Goal: Task Accomplishment & Management: Manage account settings

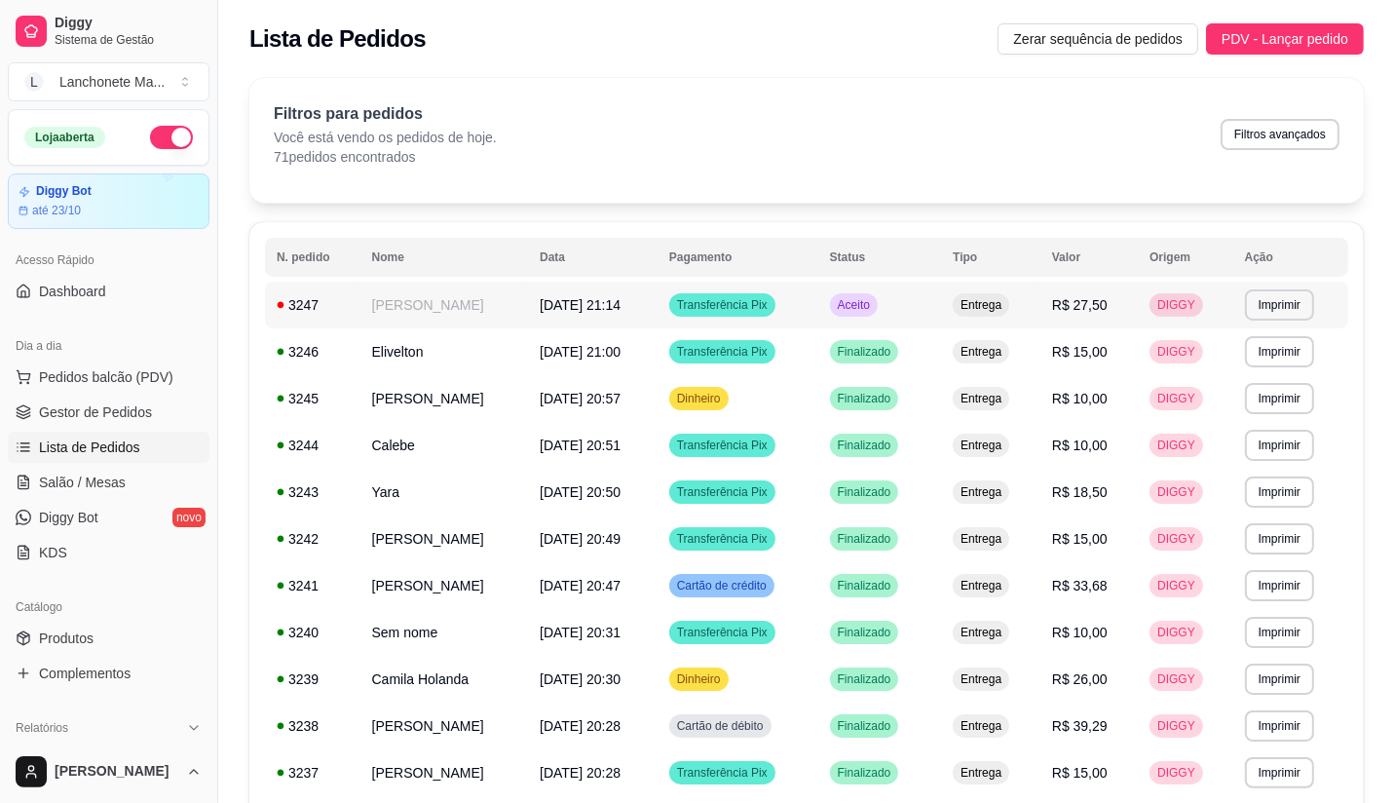
click at [870, 300] on td "Aceito" at bounding box center [880, 305] width 124 height 47
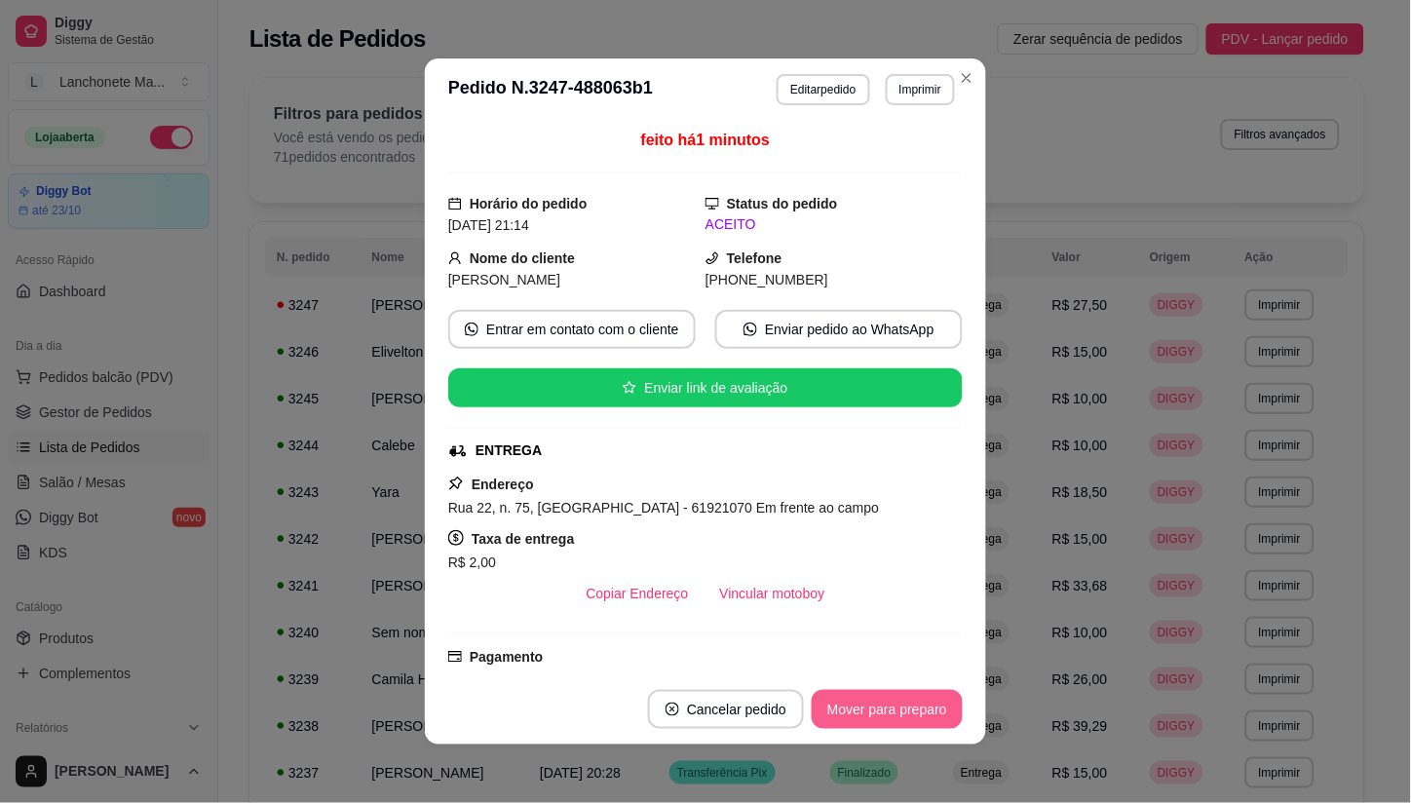
click at [874, 704] on button "Mover para preparo" at bounding box center [887, 709] width 151 height 39
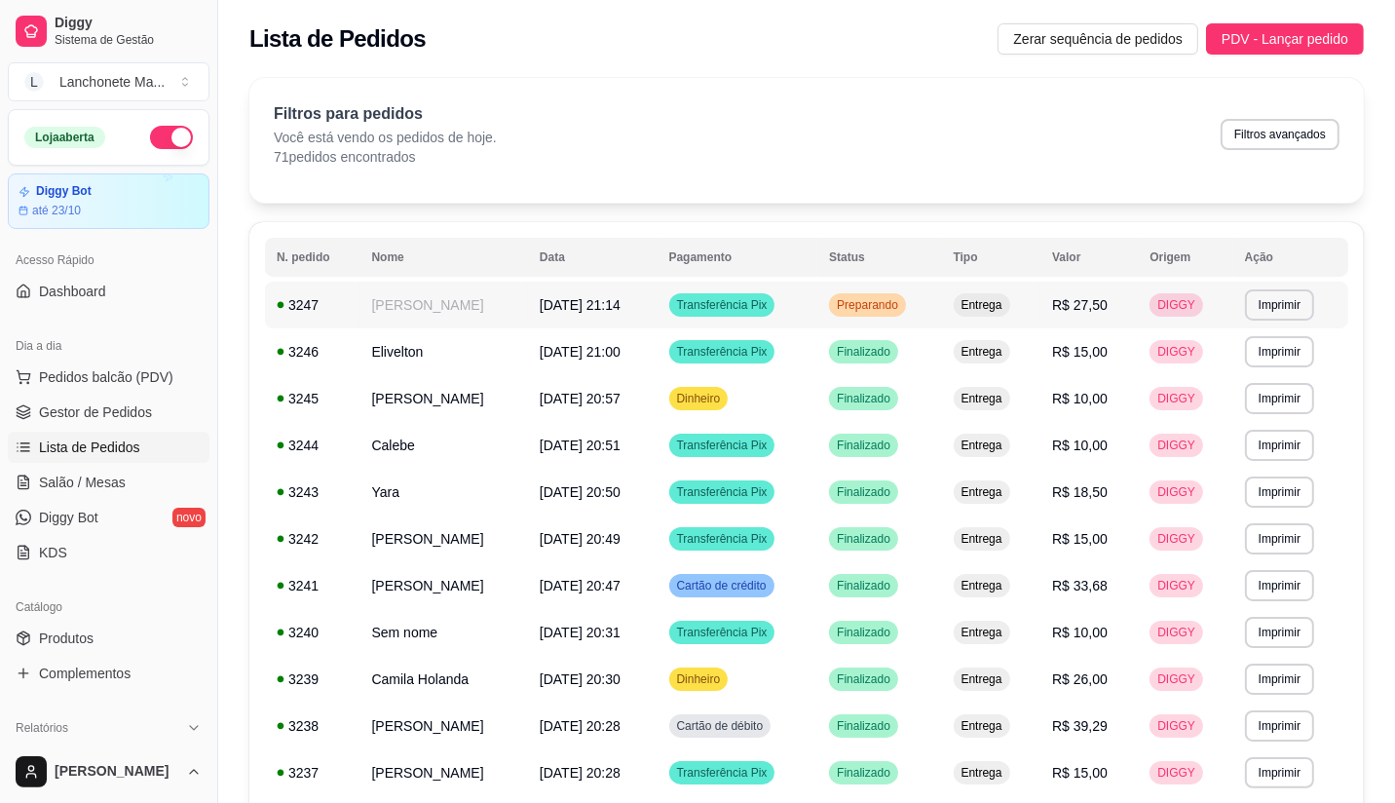
click at [902, 297] on span "Preparando" at bounding box center [867, 305] width 69 height 16
click at [818, 378] on td "Dinheiro" at bounding box center [738, 398] width 161 height 47
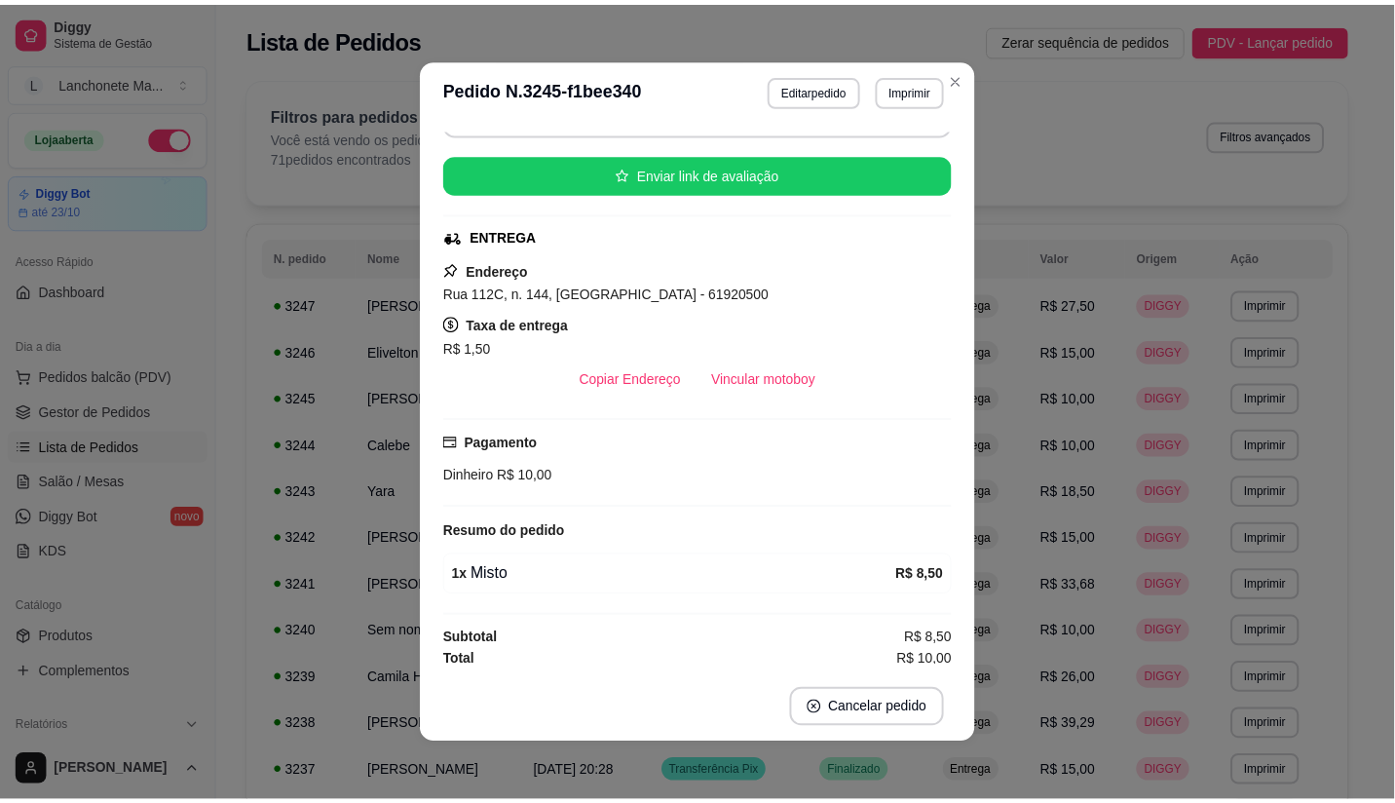
scroll to position [176, 0]
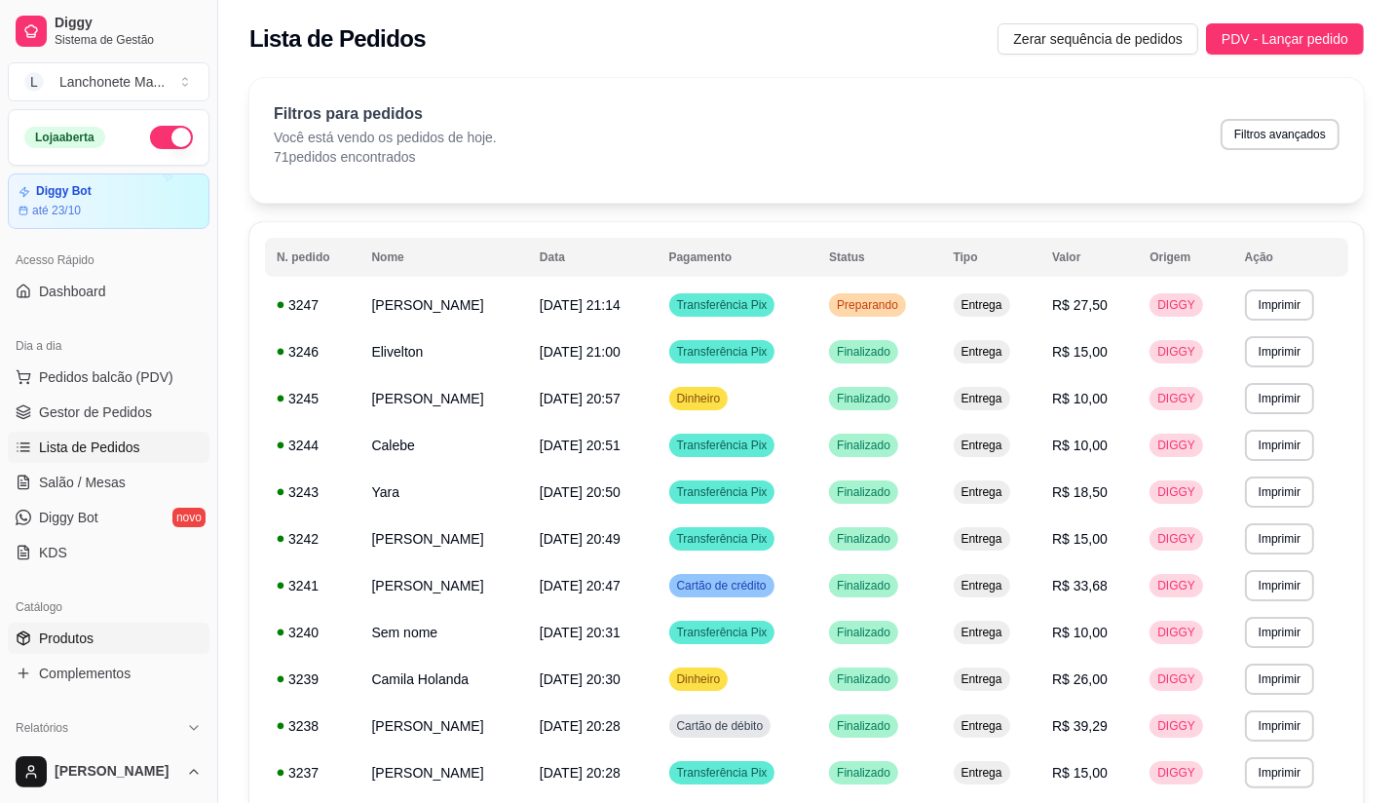
click at [86, 636] on span "Produtos" at bounding box center [66, 637] width 55 height 19
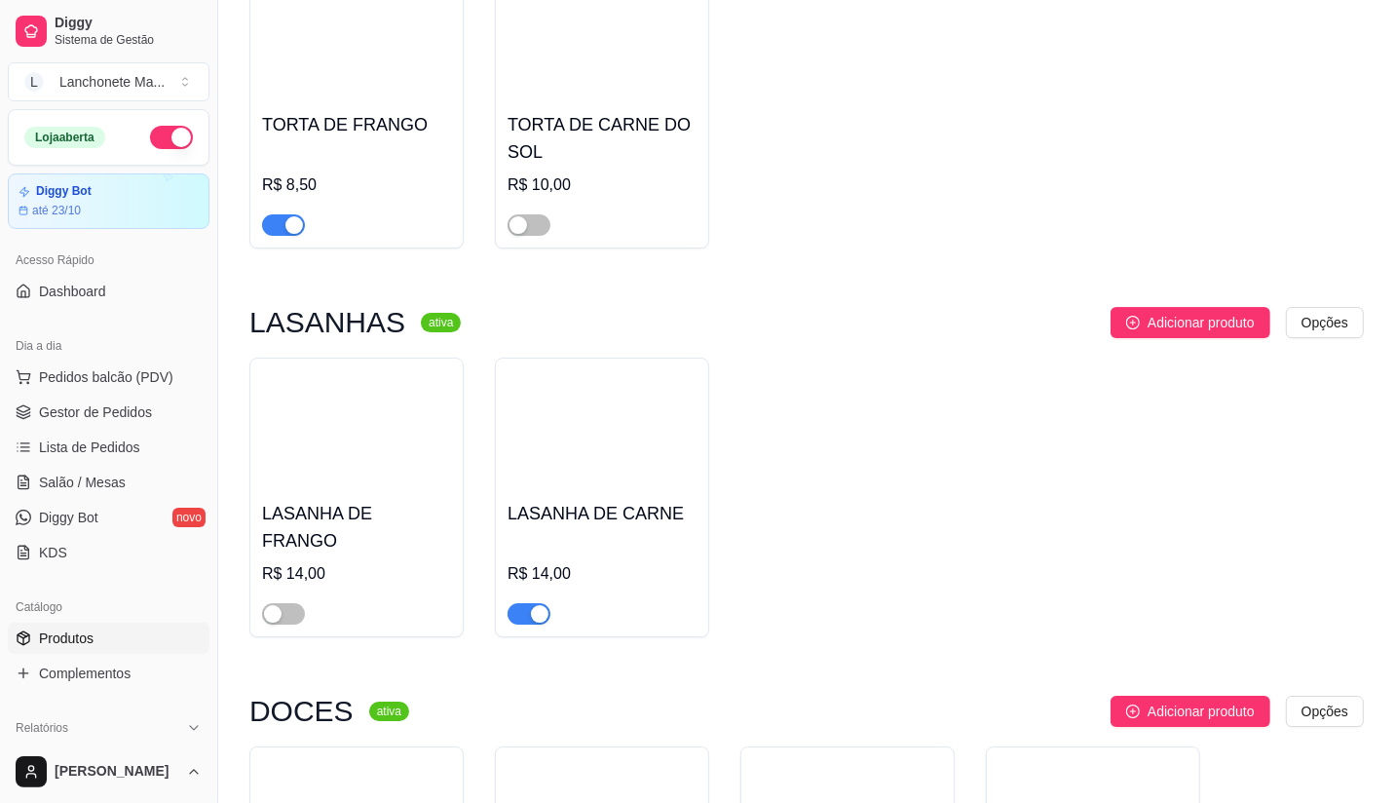
scroll to position [5521, 0]
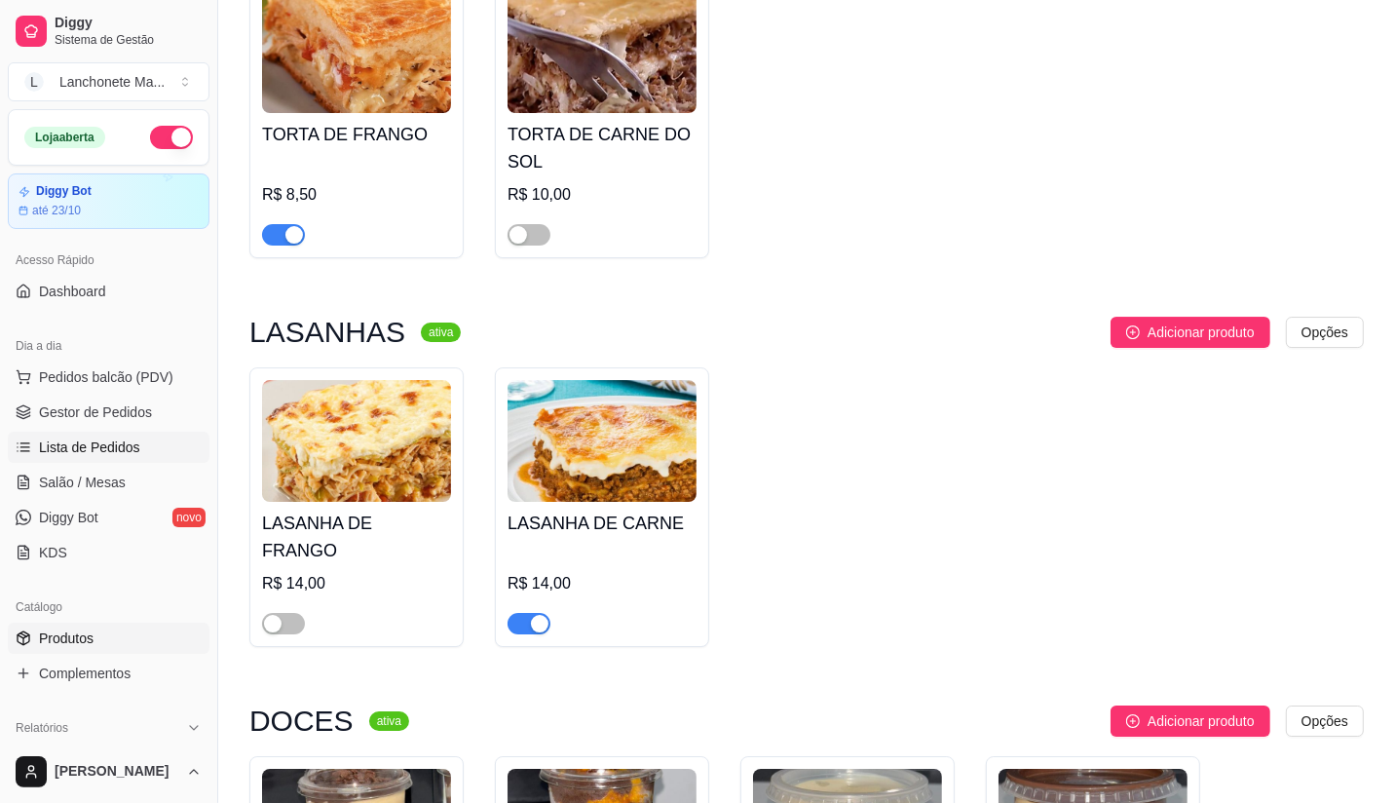
click at [81, 434] on link "Lista de Pedidos" at bounding box center [109, 447] width 202 height 31
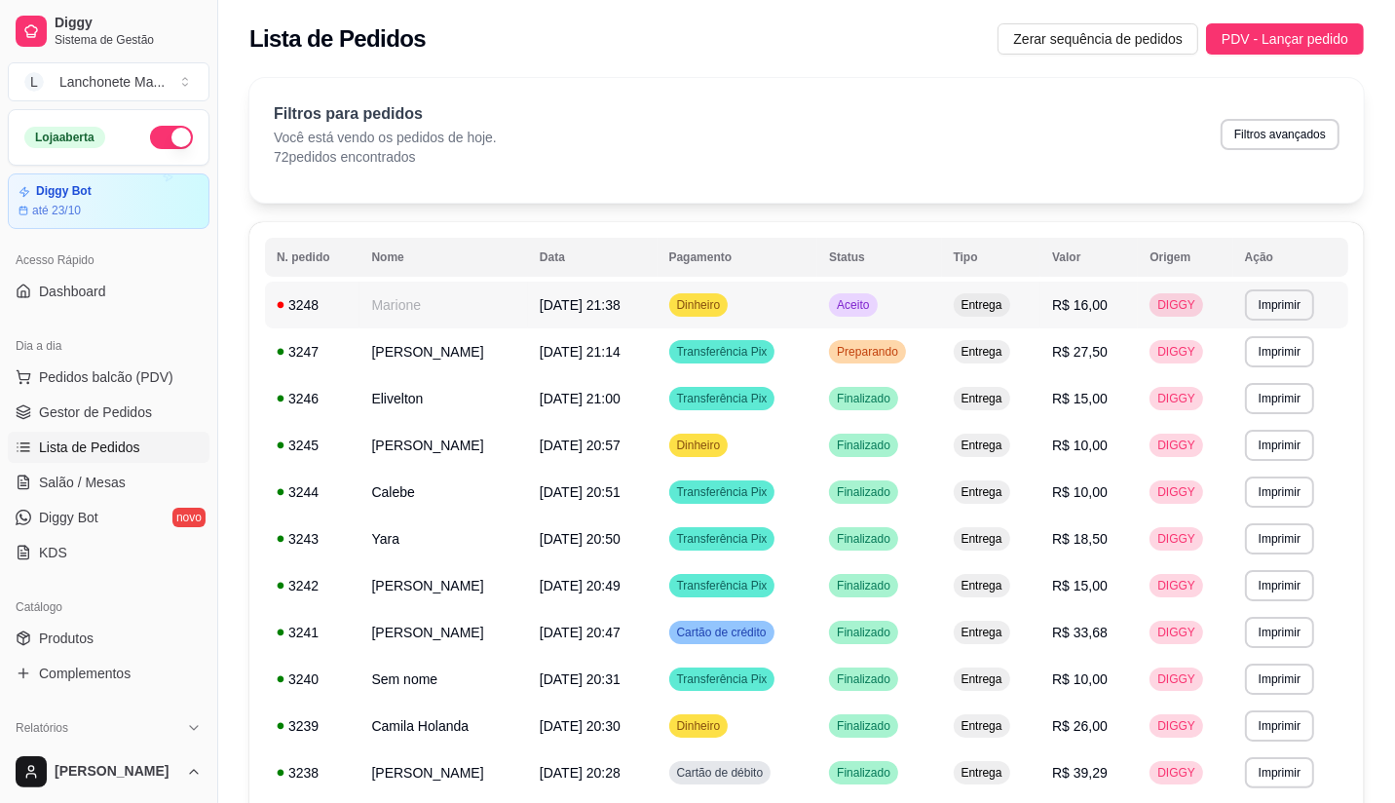
click at [877, 315] on div "Aceito" at bounding box center [853, 304] width 48 height 23
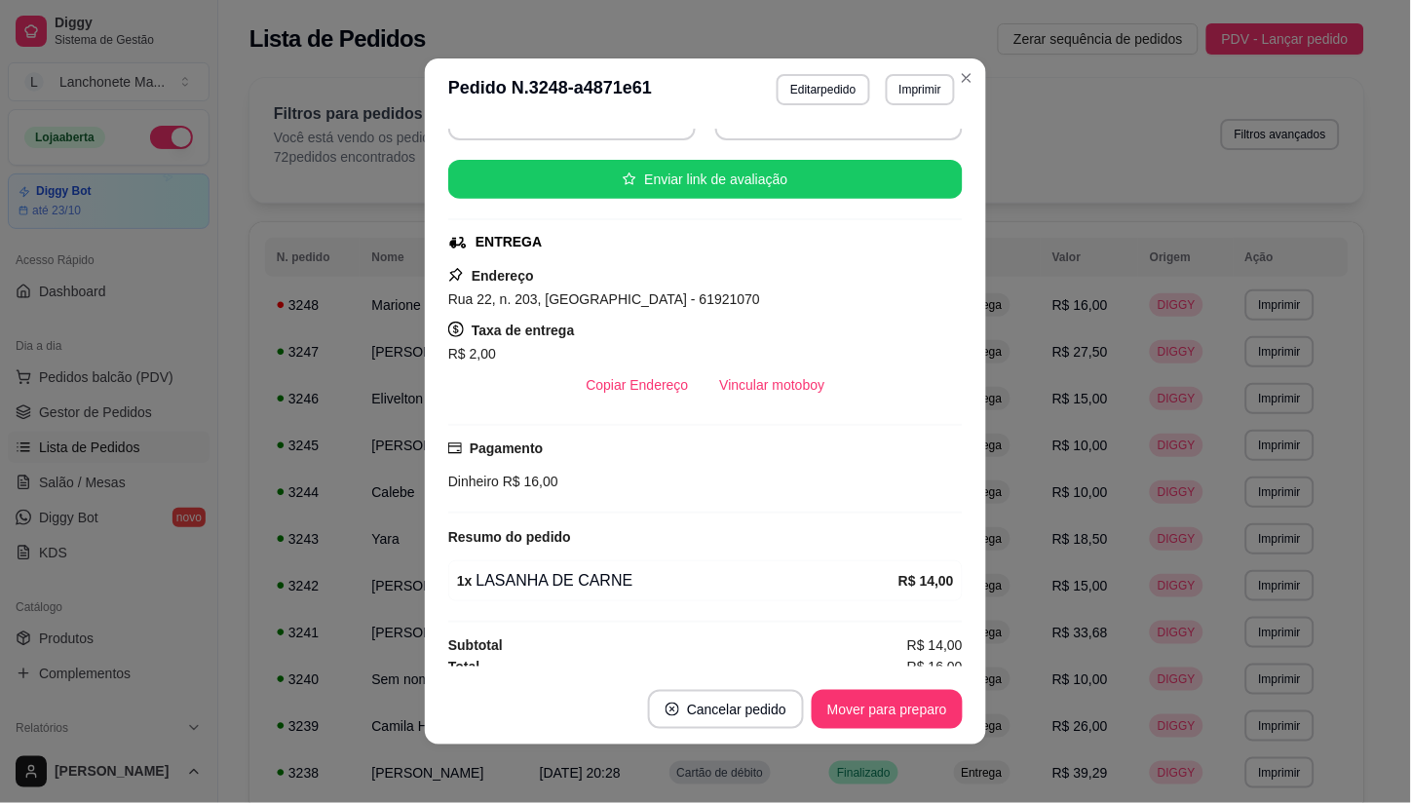
scroll to position [221, 0]
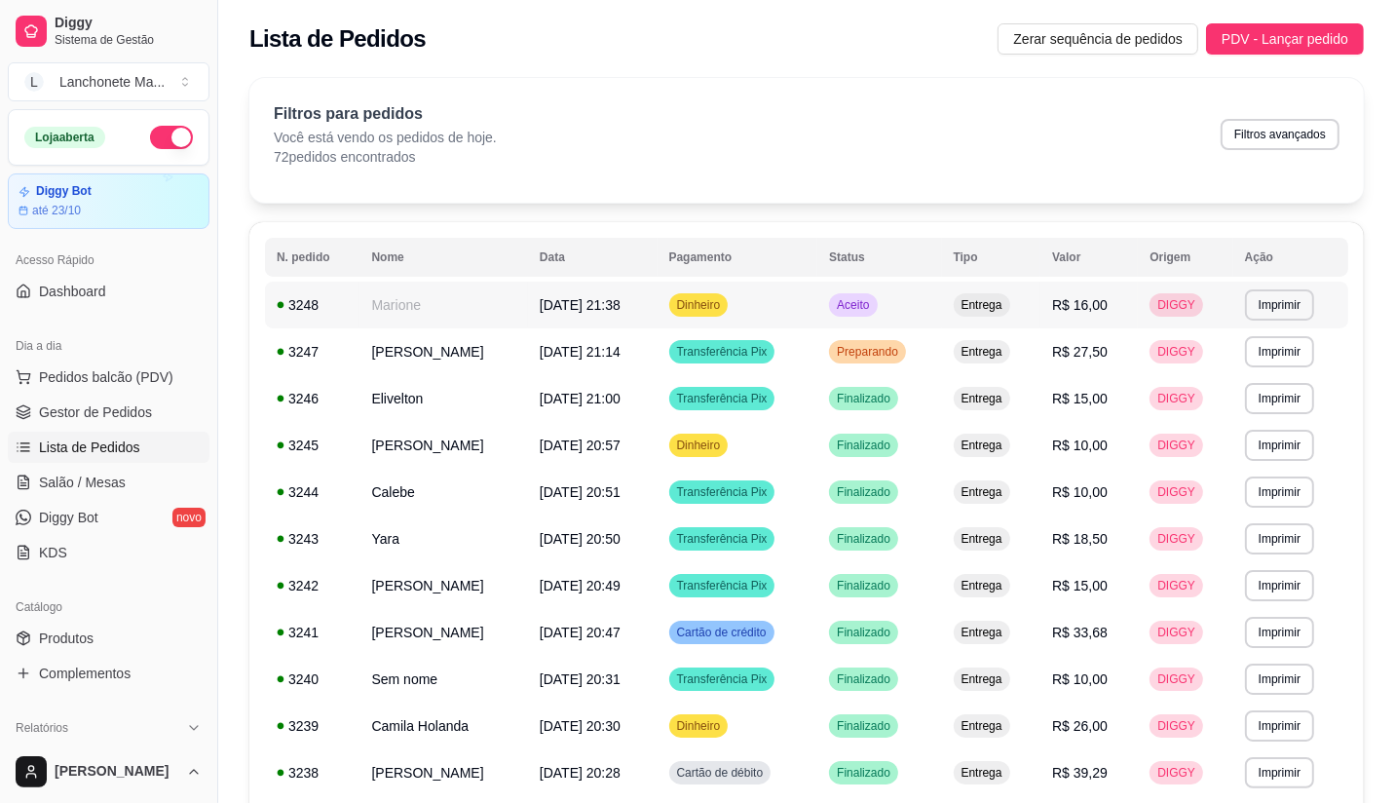
click at [873, 305] on span "Aceito" at bounding box center [853, 305] width 40 height 16
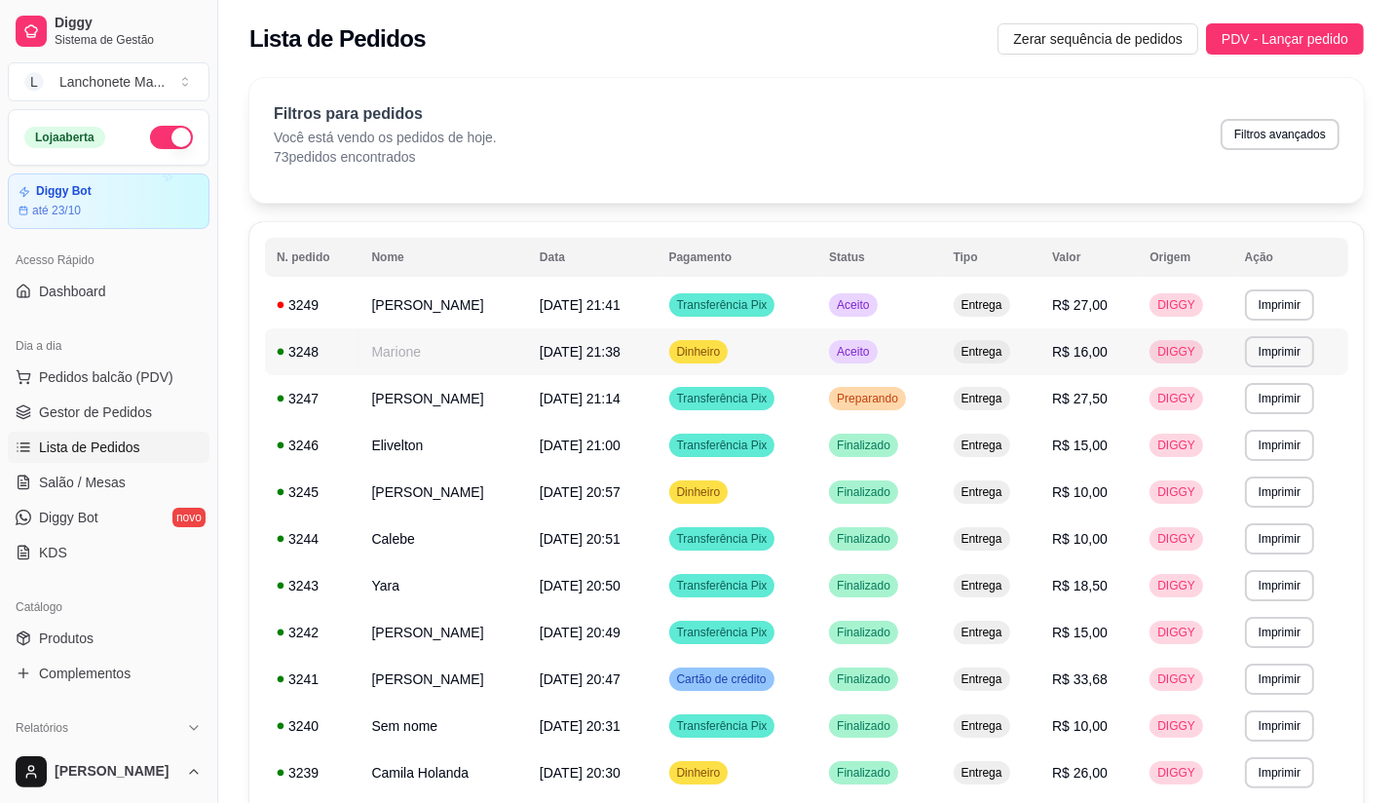
click at [873, 344] on span "Aceito" at bounding box center [853, 352] width 40 height 16
click at [86, 629] on span "Produtos" at bounding box center [66, 637] width 55 height 19
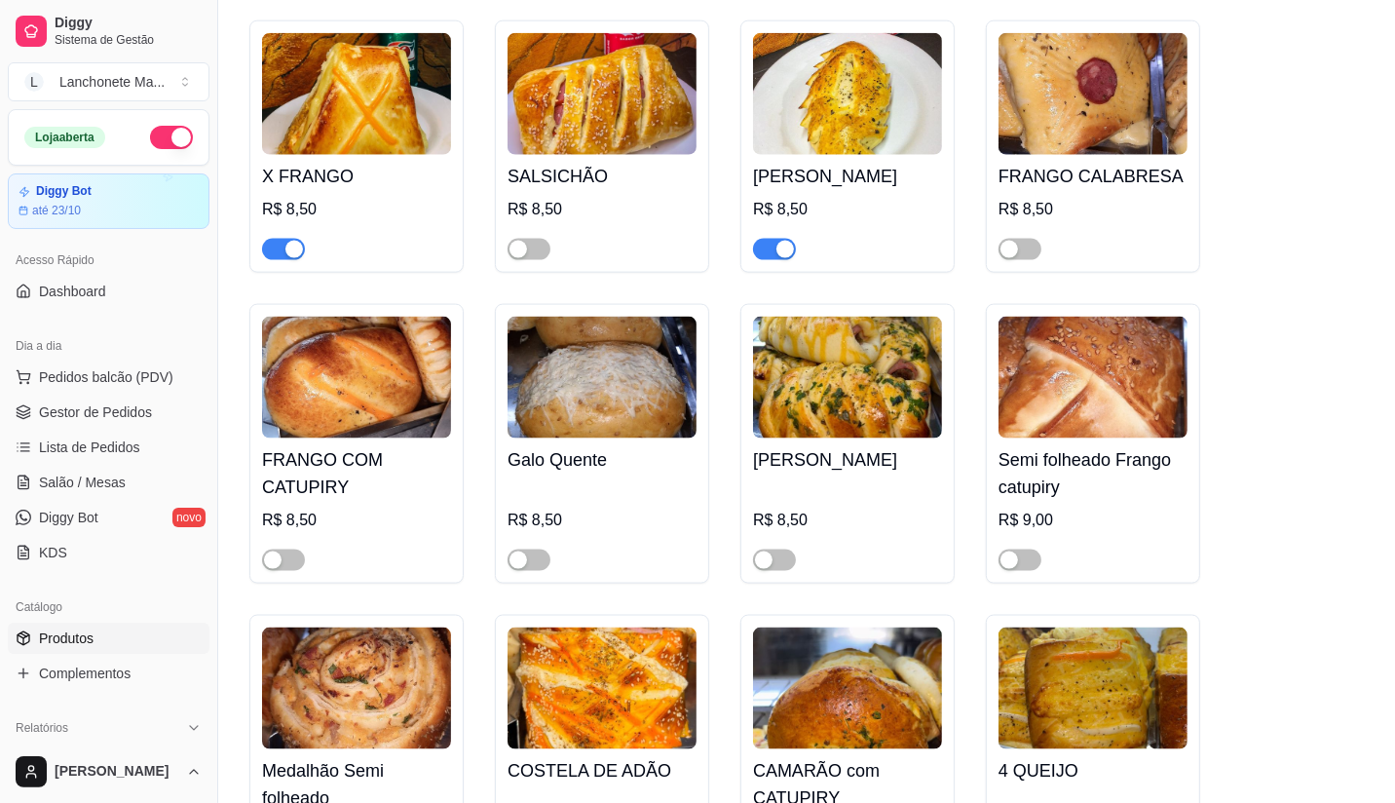
scroll to position [2165, 0]
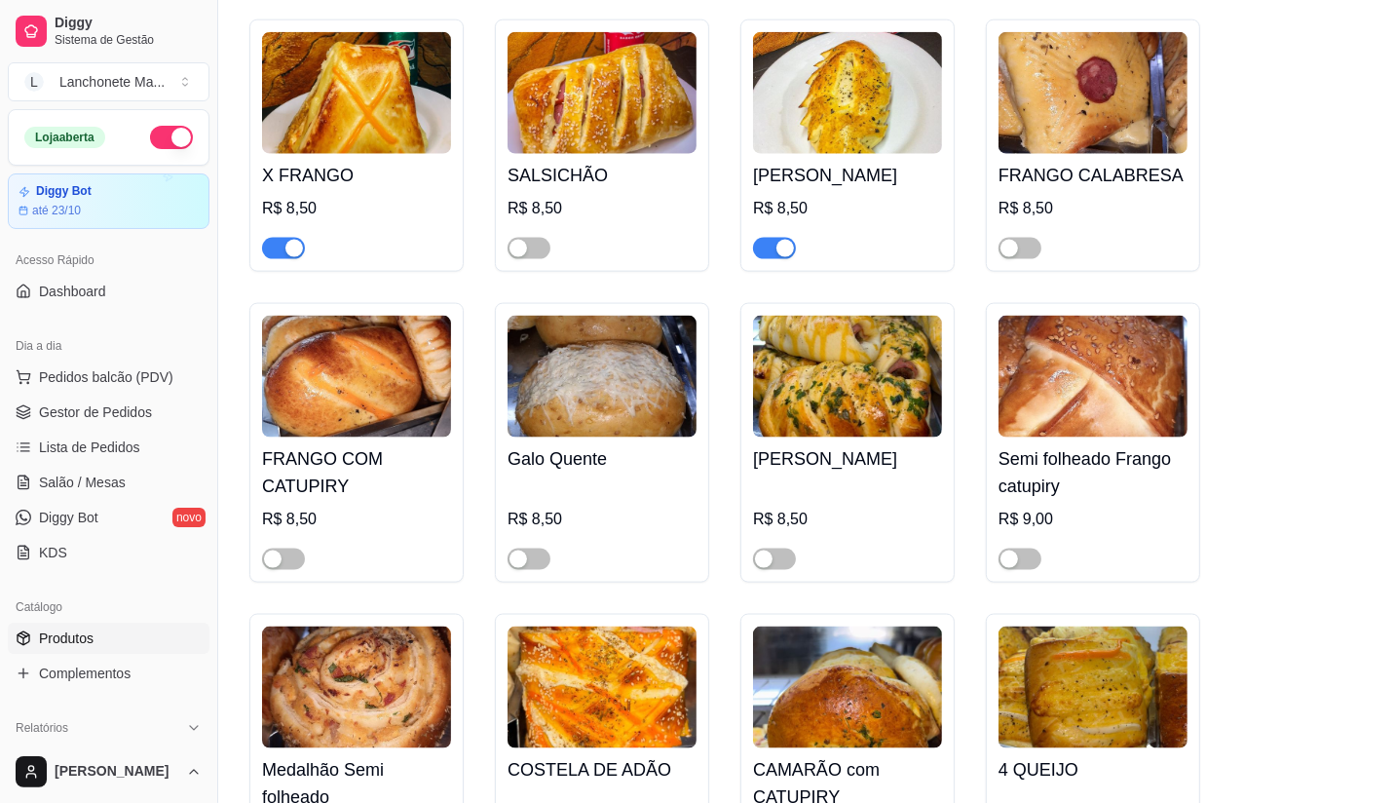
click at [284, 238] on button "button" at bounding box center [283, 248] width 43 height 21
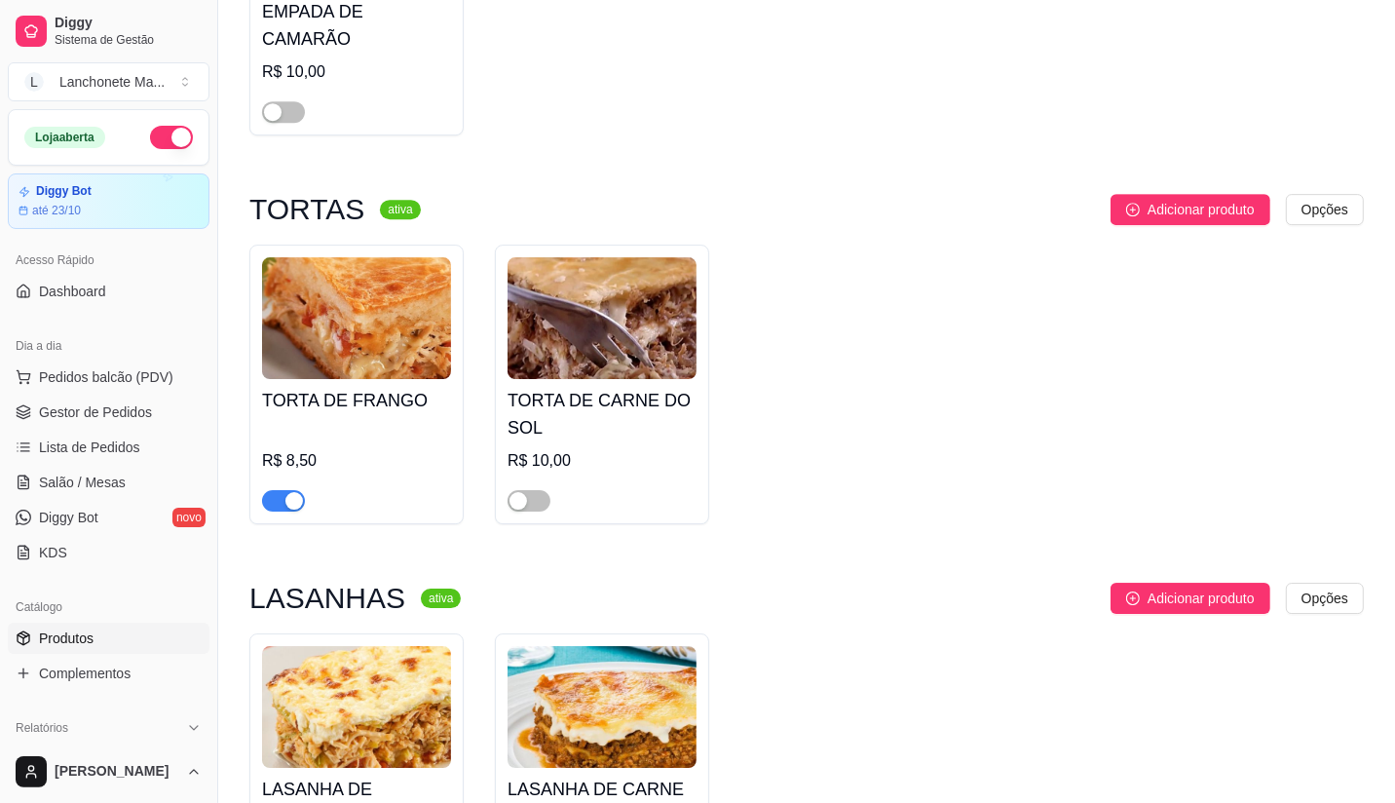
scroll to position [5304, 0]
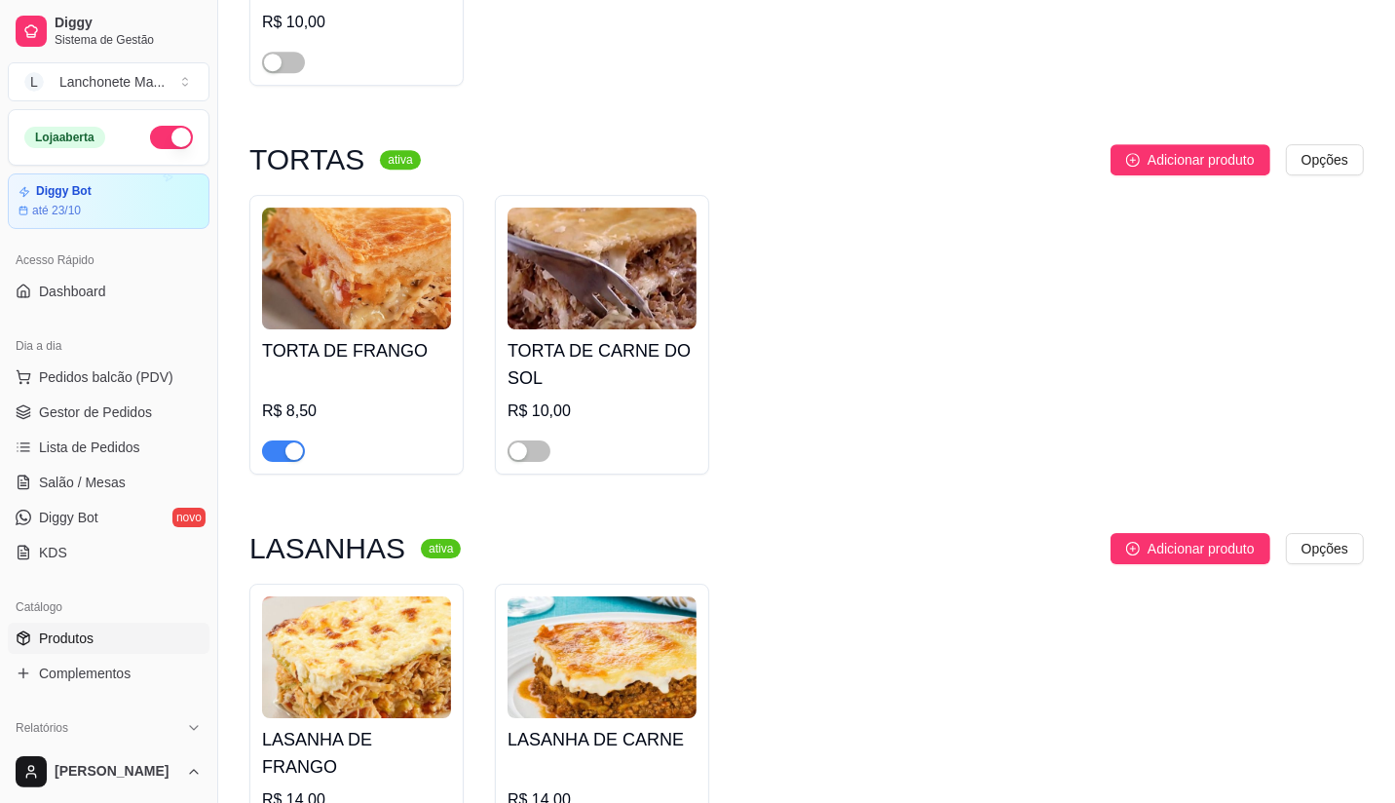
click at [274, 440] on span "button" at bounding box center [283, 450] width 43 height 21
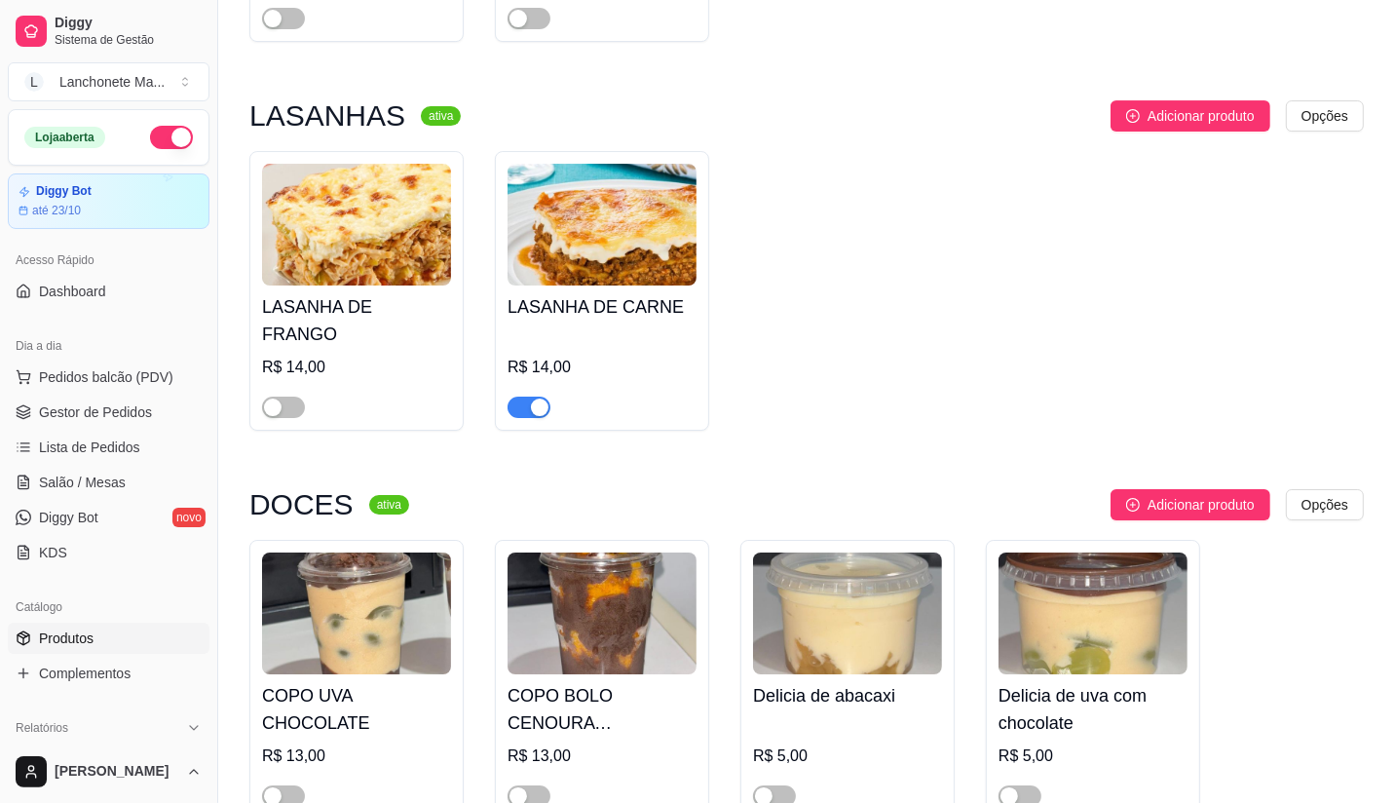
scroll to position [5629, 0]
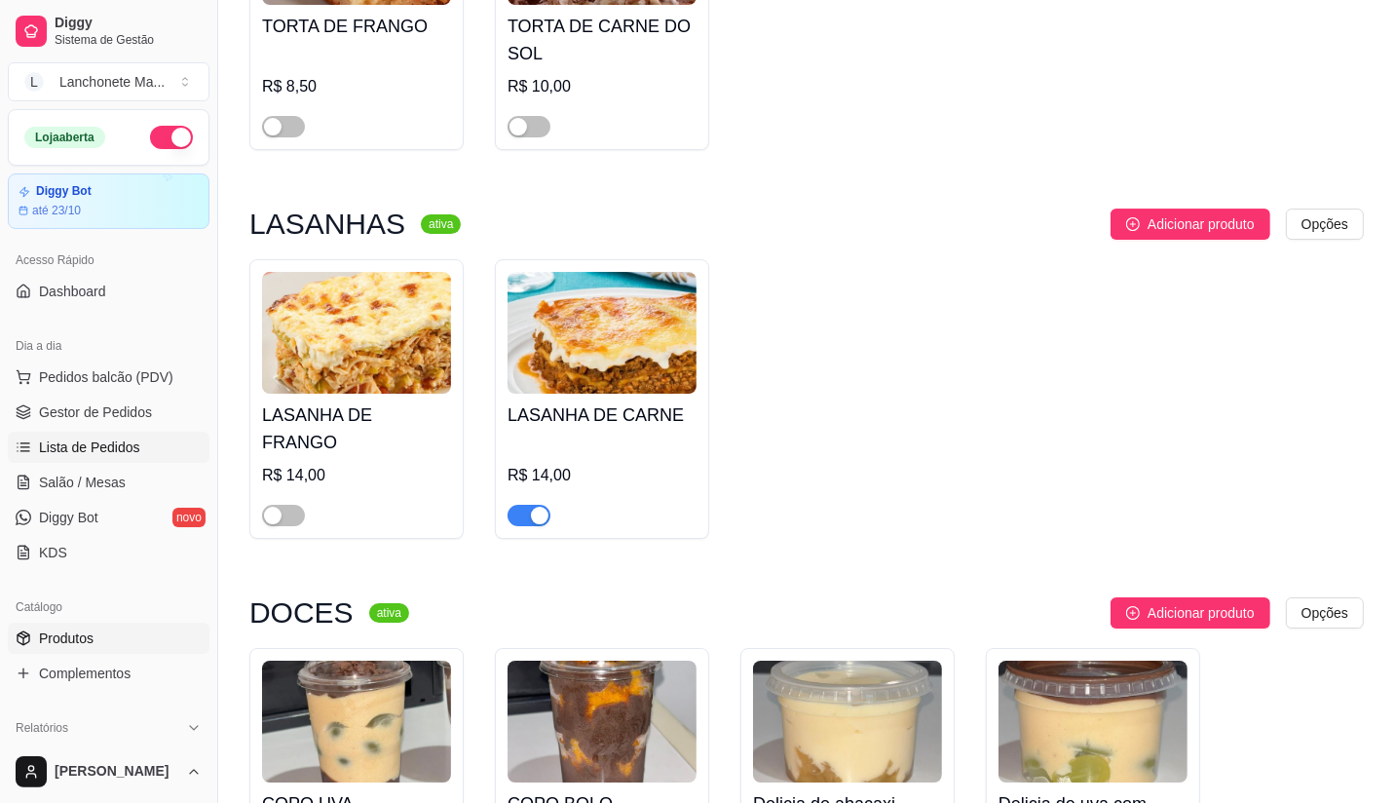
click at [41, 448] on span "Lista de Pedidos" at bounding box center [89, 446] width 101 height 19
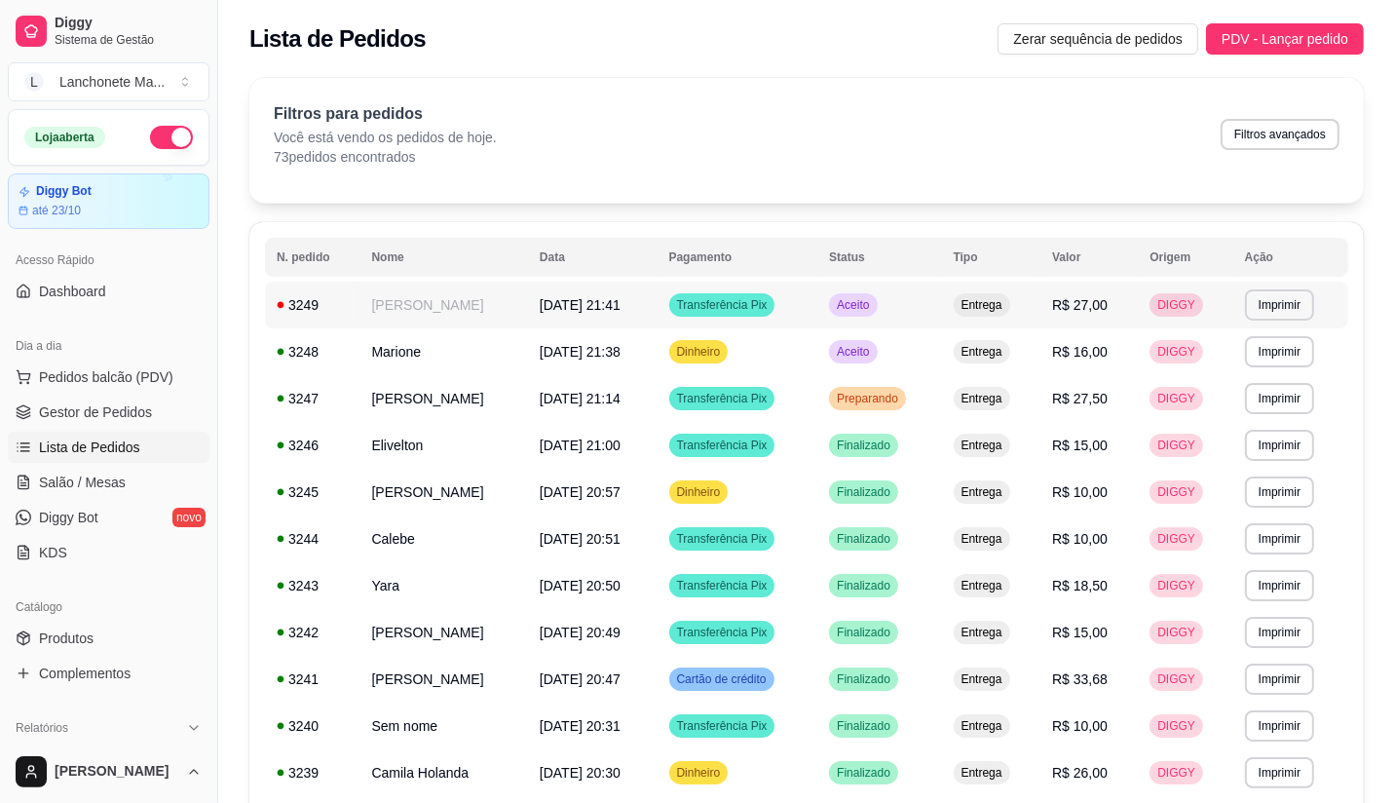
click at [818, 331] on td "Dinheiro" at bounding box center [738, 351] width 161 height 47
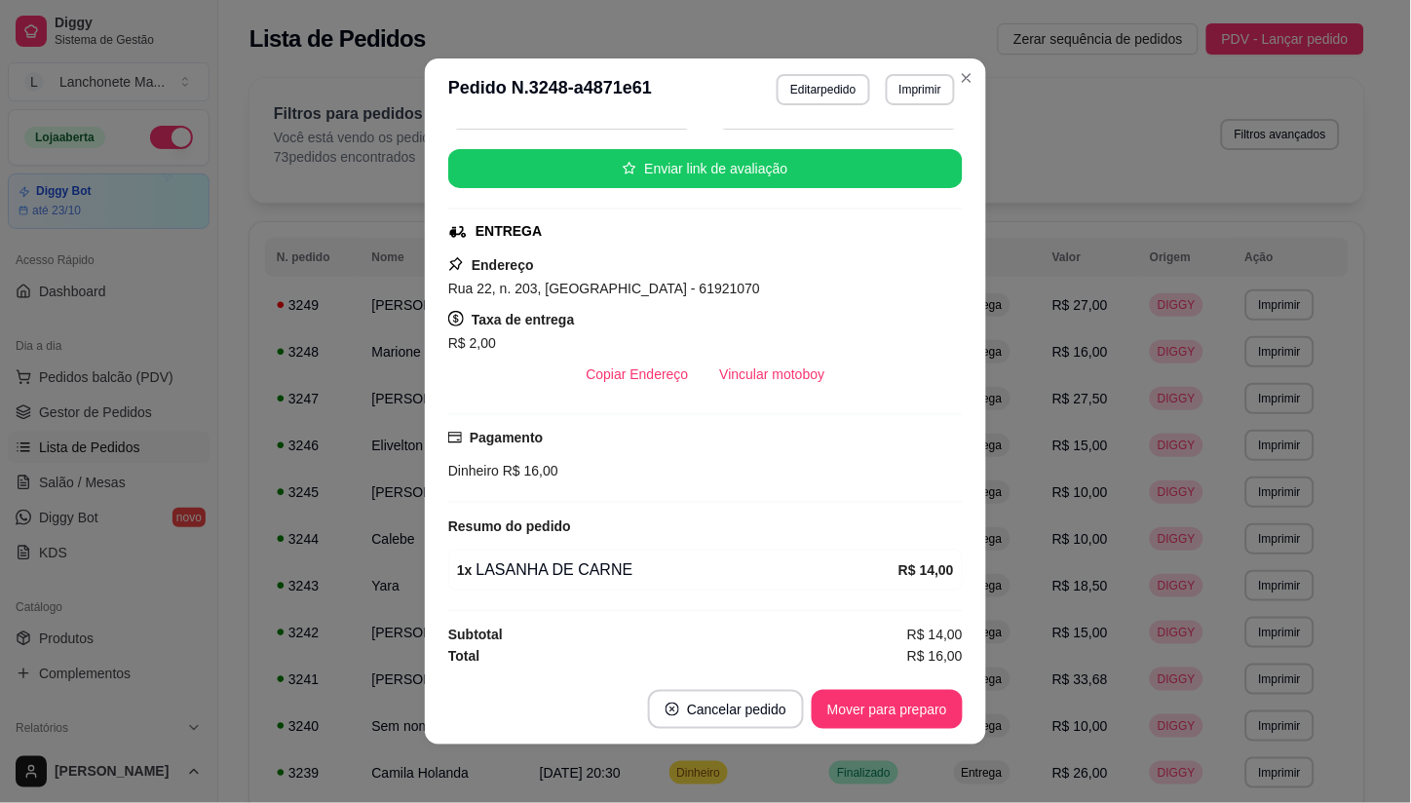
scroll to position [4, 0]
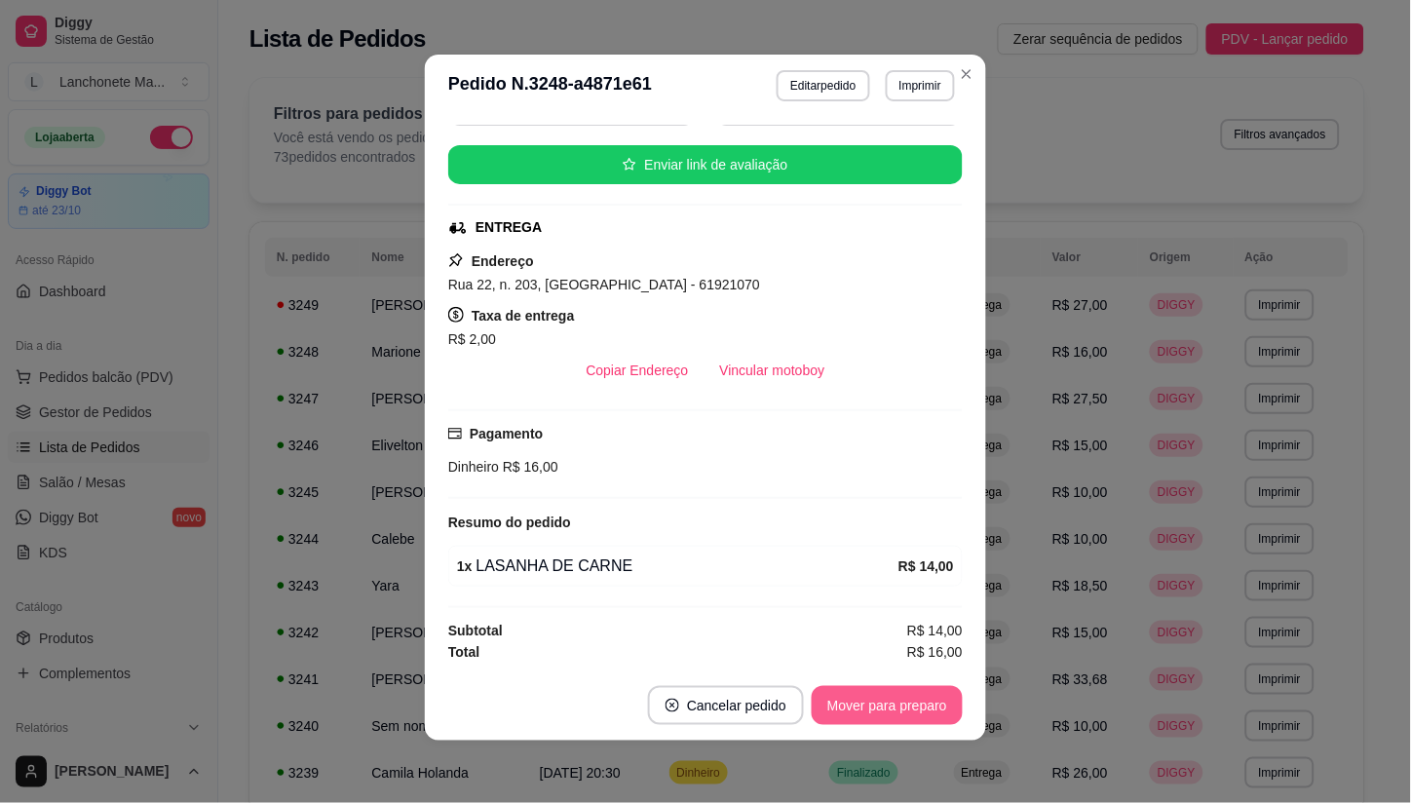
click at [912, 690] on button "Mover para preparo" at bounding box center [887, 705] width 151 height 39
click at [912, 693] on div "Mover para preparo" at bounding box center [873, 705] width 178 height 39
click at [911, 694] on div "Mover para preparo" at bounding box center [873, 705] width 178 height 39
click at [911, 695] on div "Mover para preparo" at bounding box center [873, 705] width 178 height 39
click at [910, 696] on div "Mover para preparo" at bounding box center [873, 705] width 178 height 39
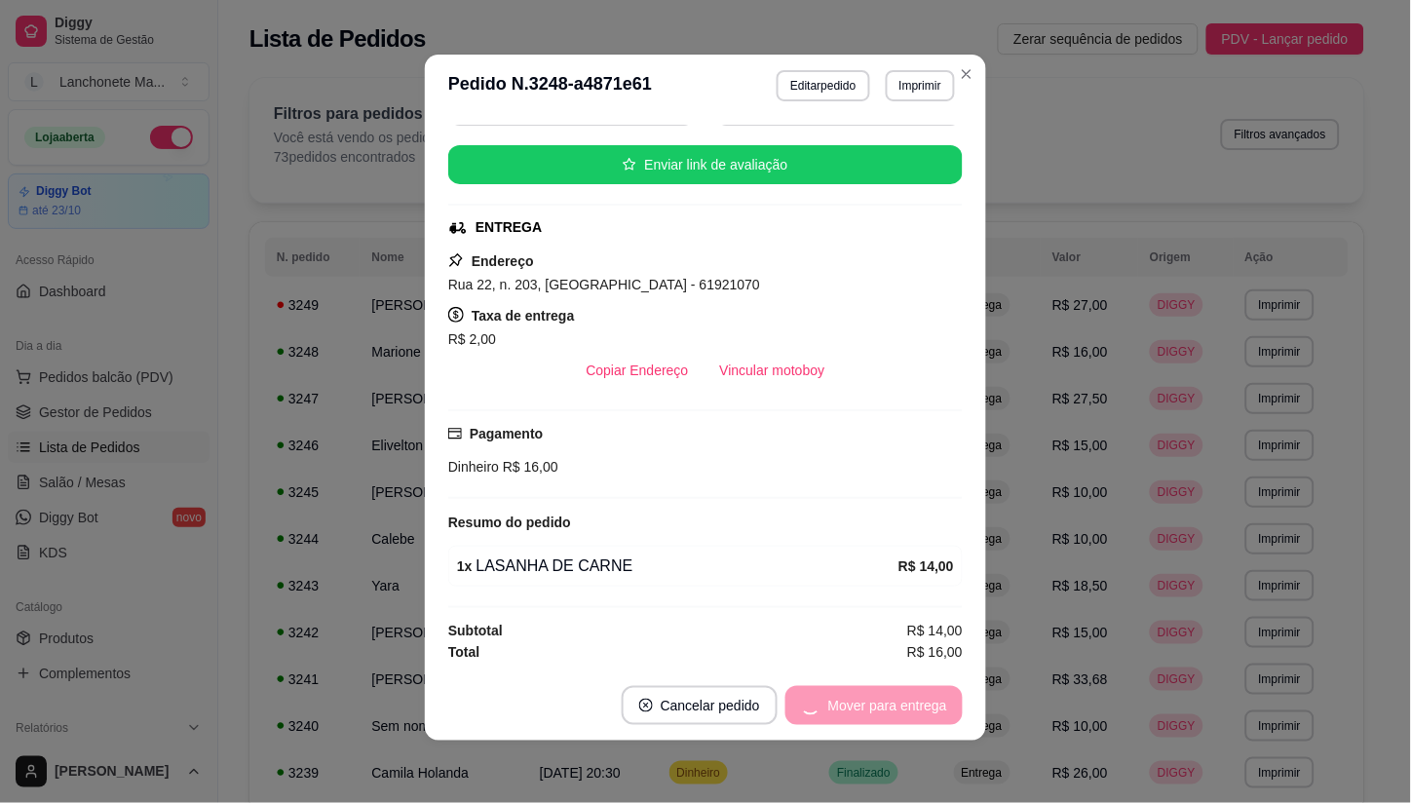
click at [906, 705] on div "Mover para entrega" at bounding box center [873, 705] width 177 height 39
click at [906, 709] on div "Mover para entrega" at bounding box center [873, 705] width 177 height 39
click at [906, 713] on div "Mover para entrega" at bounding box center [873, 705] width 177 height 39
click at [907, 723] on div "Mover para entrega" at bounding box center [873, 705] width 177 height 39
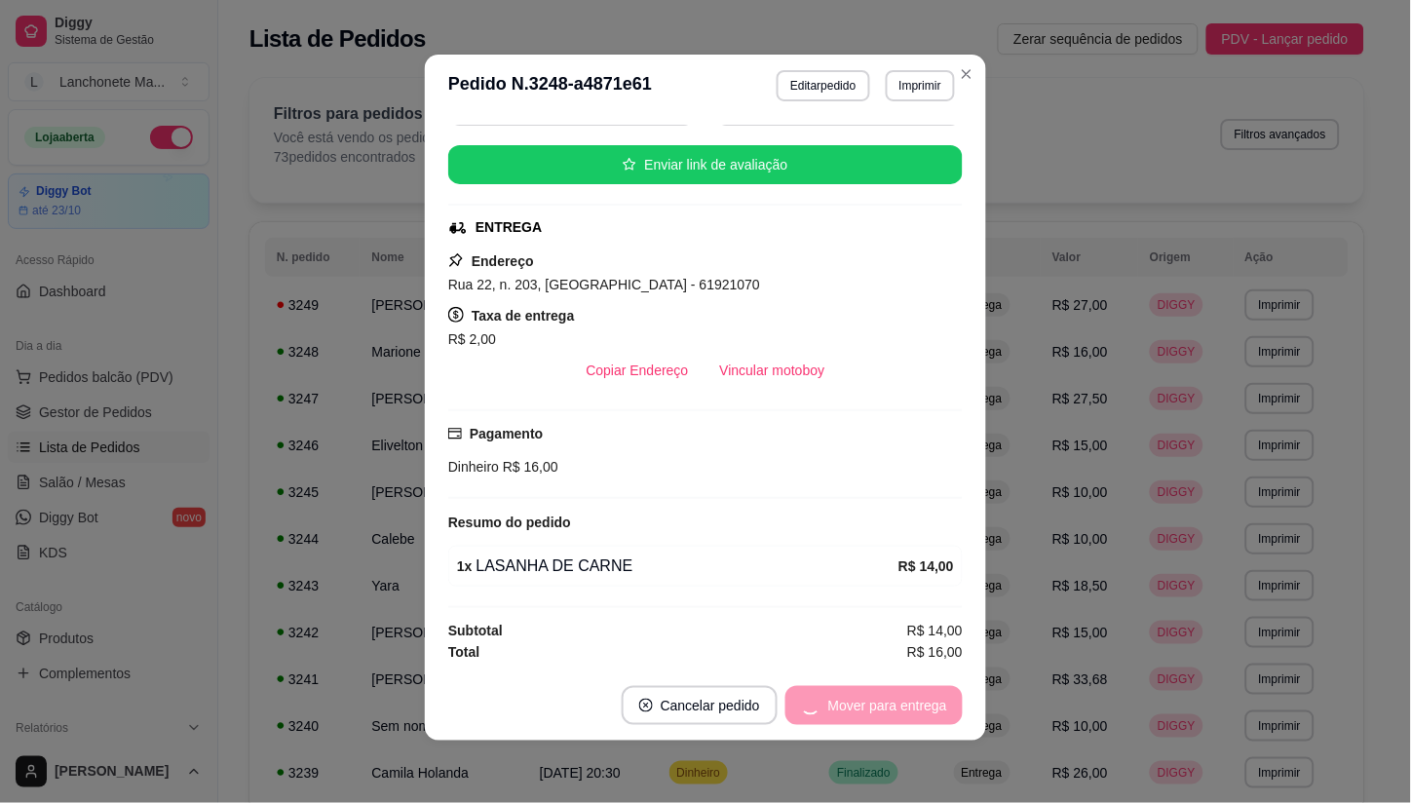
click at [907, 723] on div "Mover para entrega" at bounding box center [873, 705] width 177 height 39
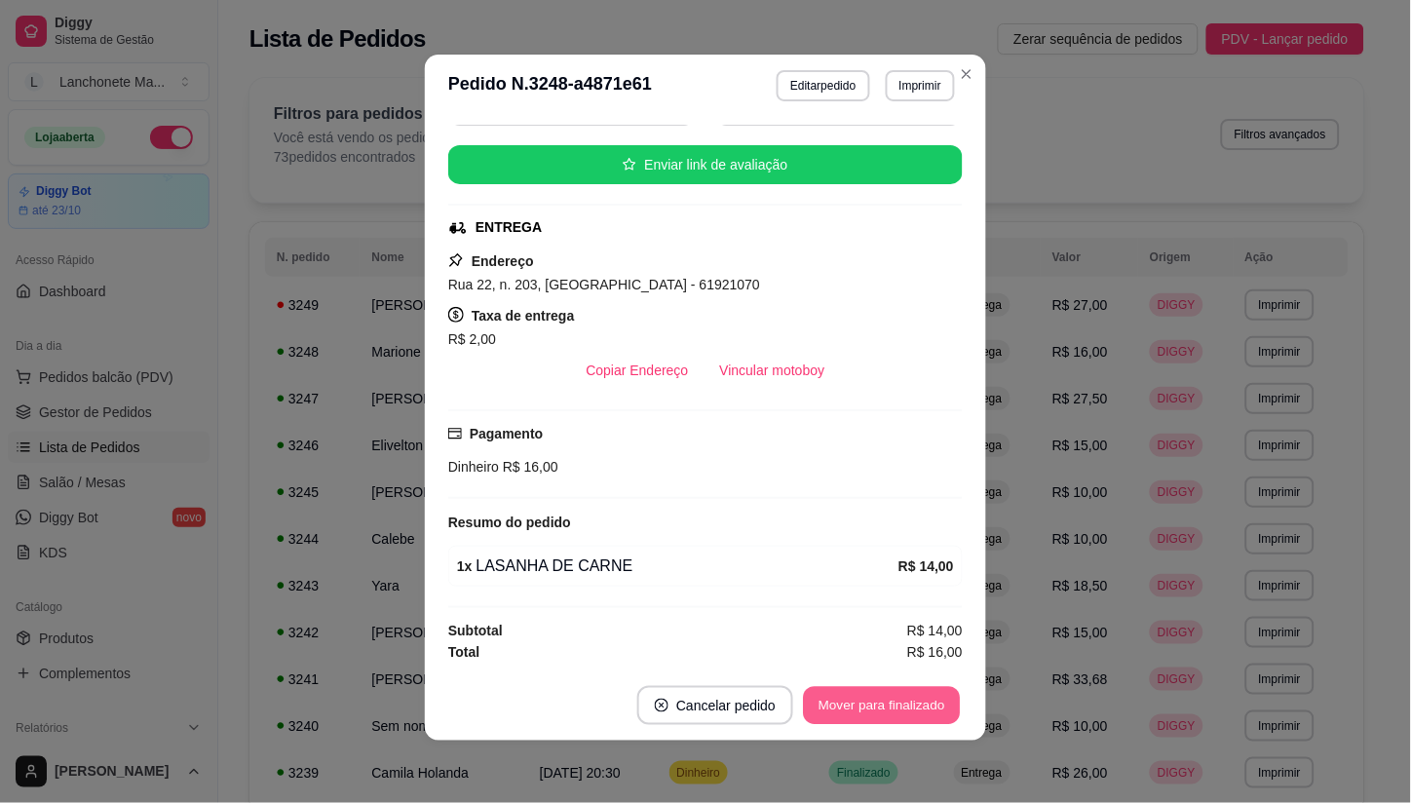
click at [907, 721] on button "Mover para finalizado" at bounding box center [882, 706] width 157 height 38
click at [908, 717] on div "Mover para finalizado" at bounding box center [882, 705] width 162 height 39
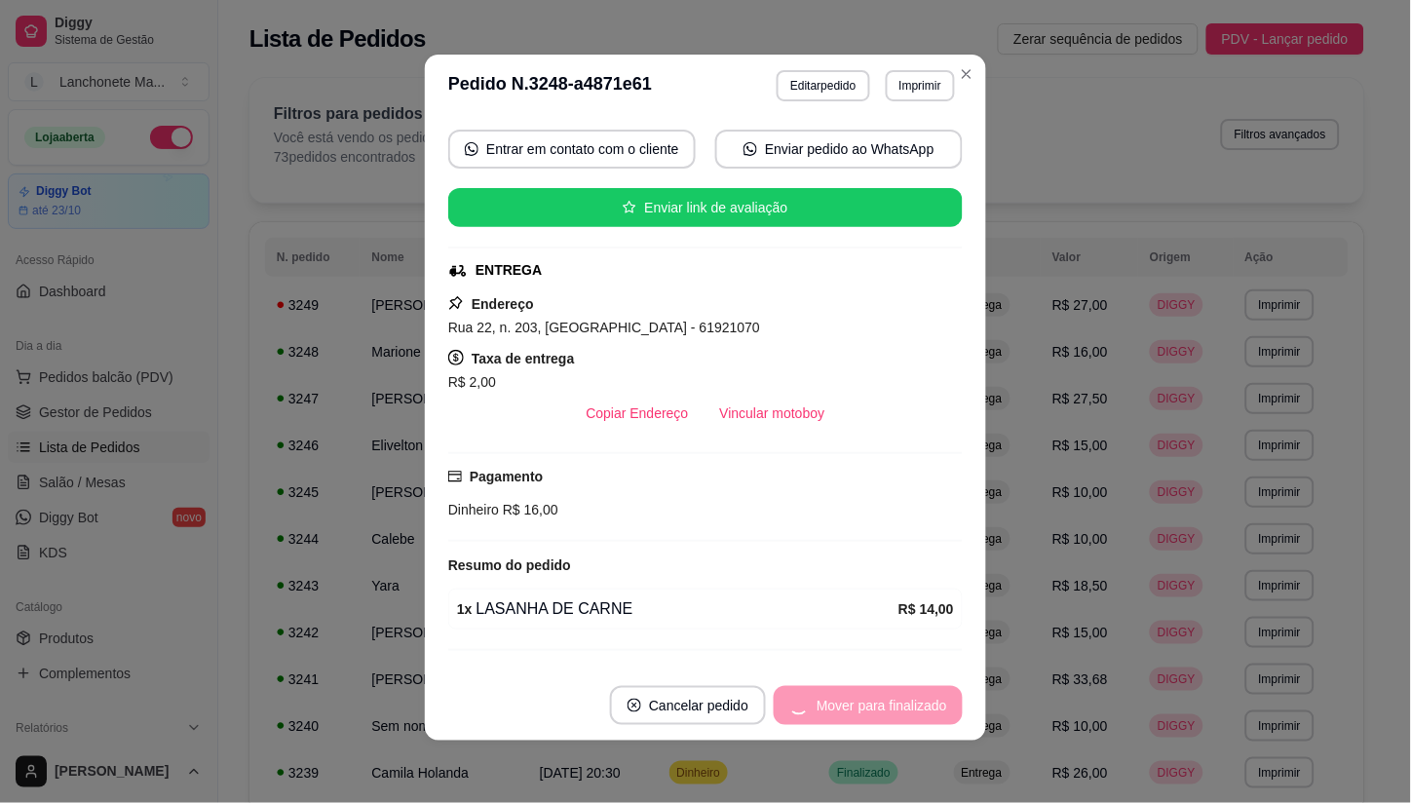
click at [766, 717] on button "Cancelar pedido" at bounding box center [688, 705] width 156 height 39
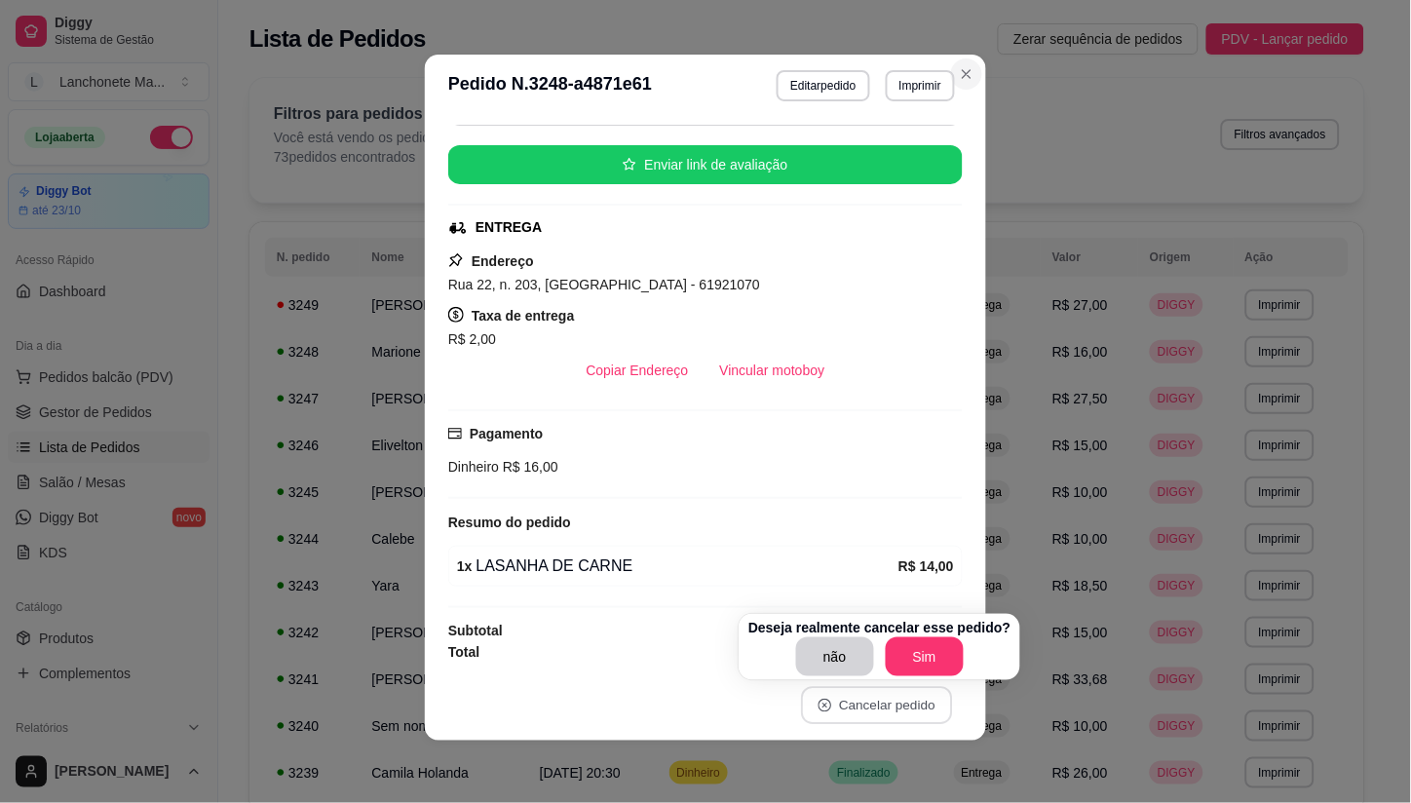
click at [970, 78] on button "Close" at bounding box center [966, 73] width 31 height 31
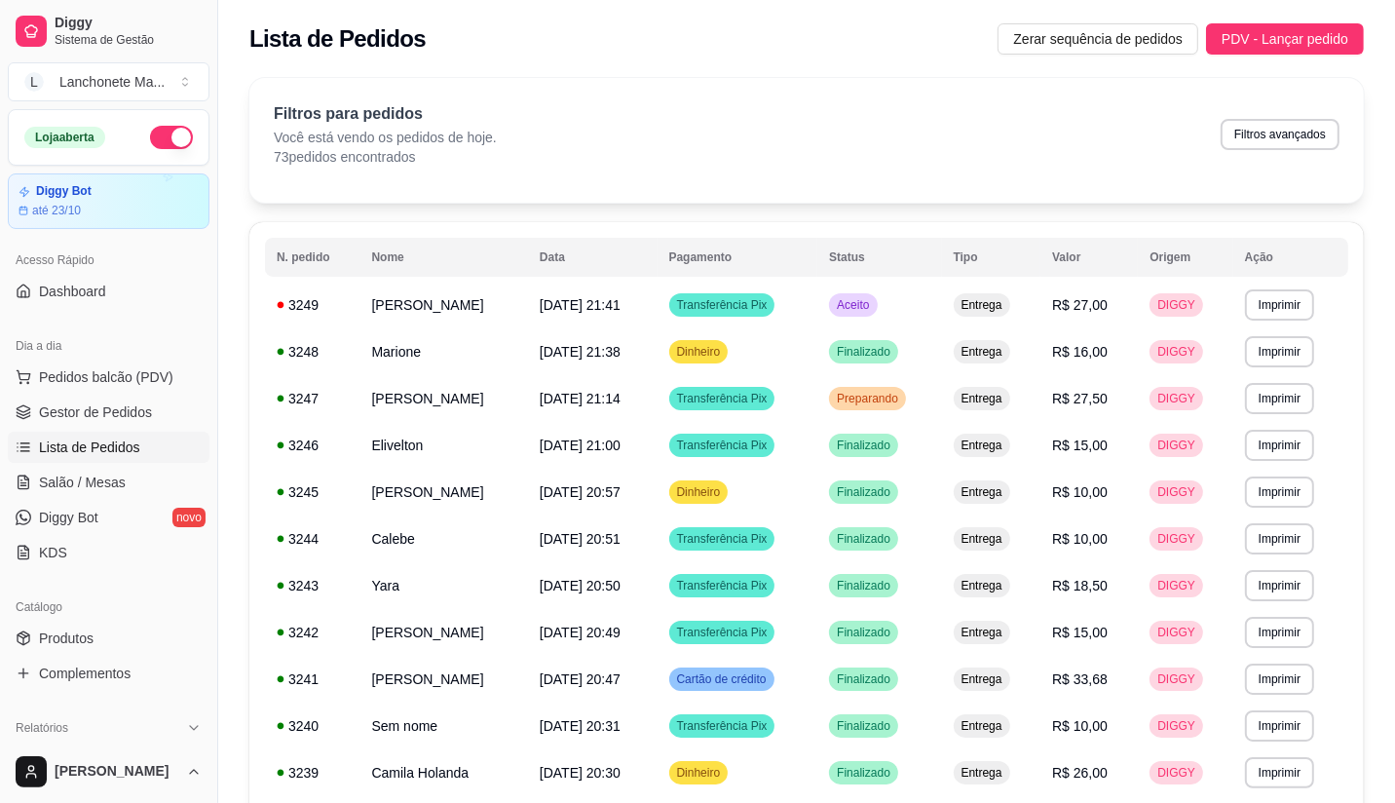
click at [968, 78] on div "Filtros para pedidos Você está vendo os pedidos de hoje. 73 pedidos encontrados…" at bounding box center [806, 140] width 1115 height 125
click at [899, 399] on span "Preparando" at bounding box center [867, 399] width 69 height 16
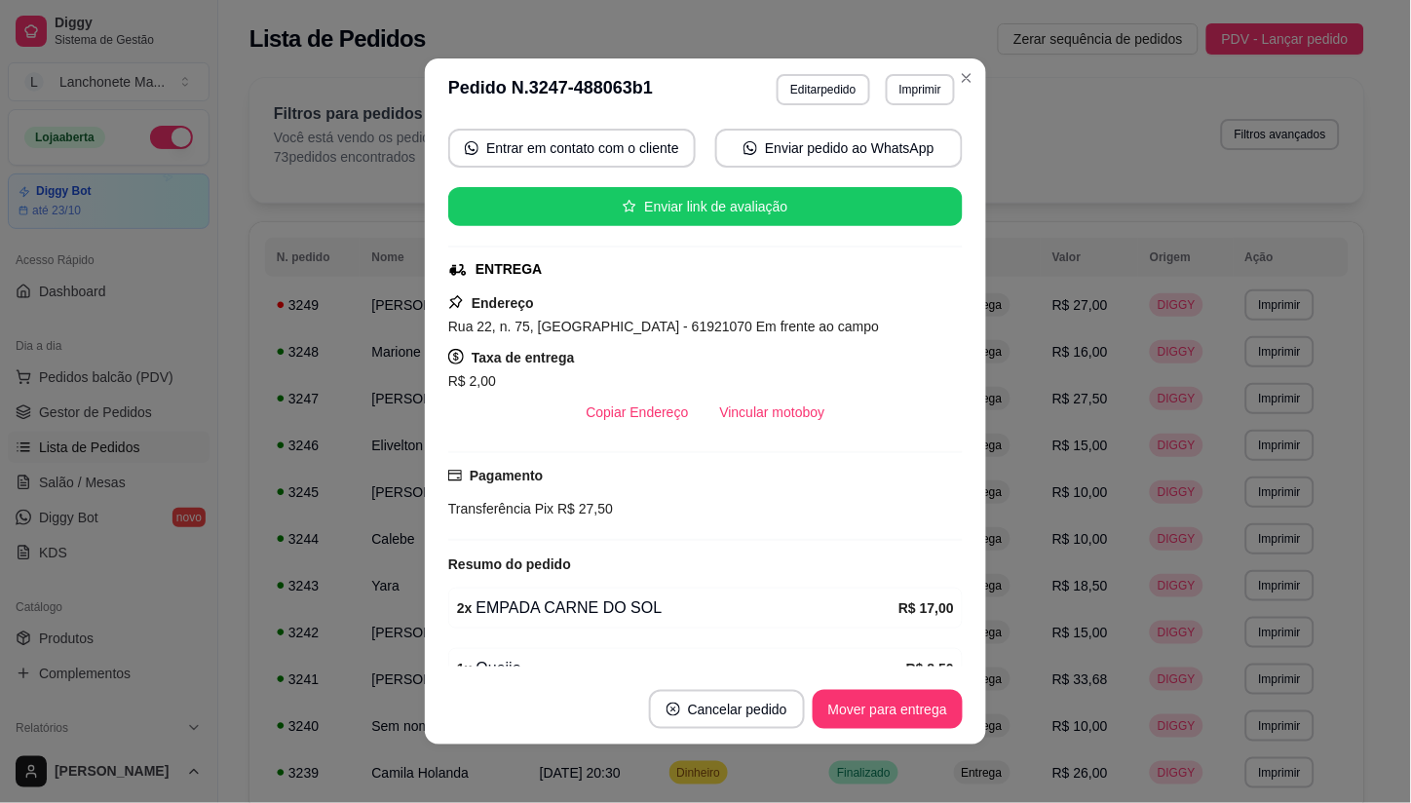
scroll to position [283, 0]
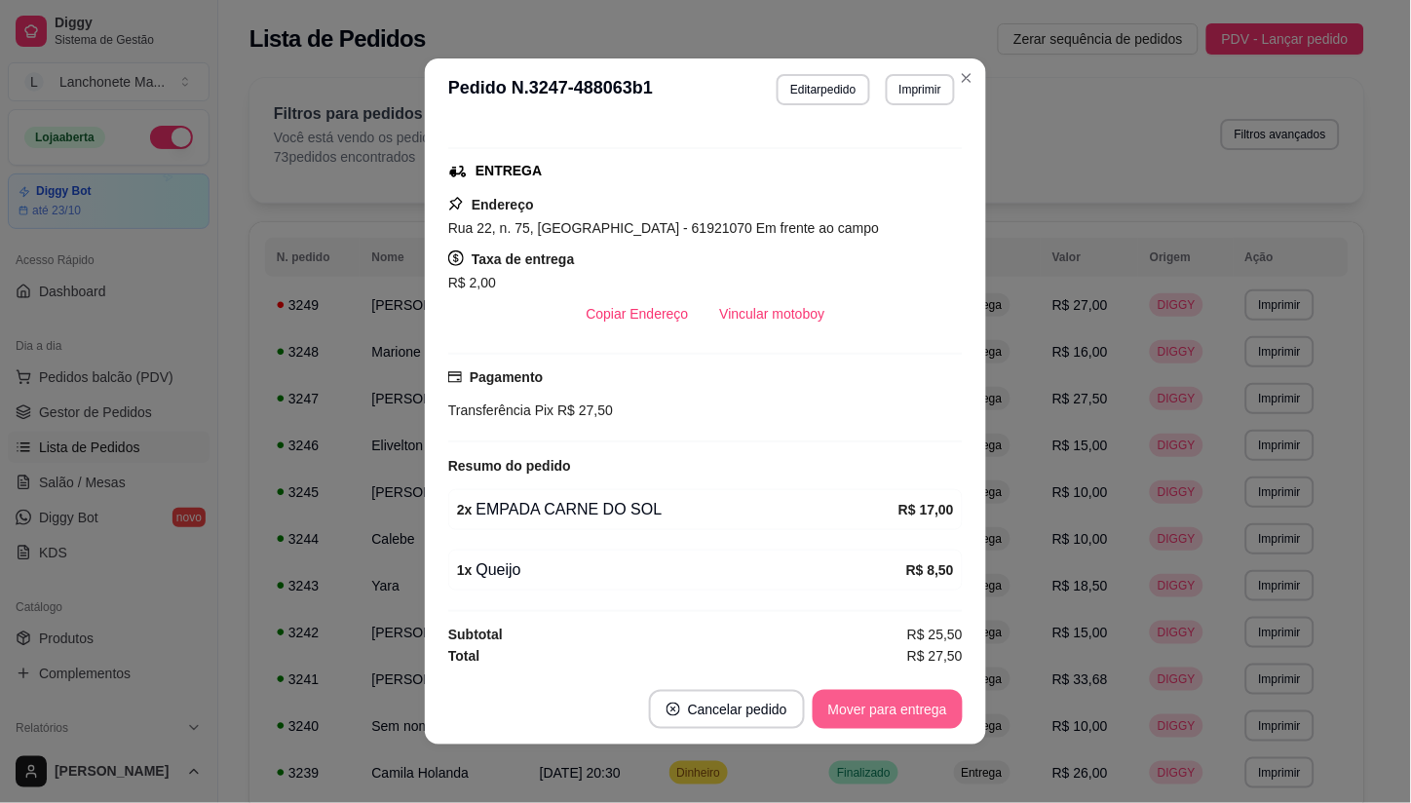
click at [888, 697] on button "Mover para entrega" at bounding box center [888, 709] width 150 height 39
click at [888, 698] on button "Mover para finalizado" at bounding box center [882, 710] width 157 height 38
click at [888, 698] on button "Cancelar pedido" at bounding box center [877, 709] width 156 height 39
click at [888, 698] on button "Cancelar pedido" at bounding box center [876, 710] width 151 height 38
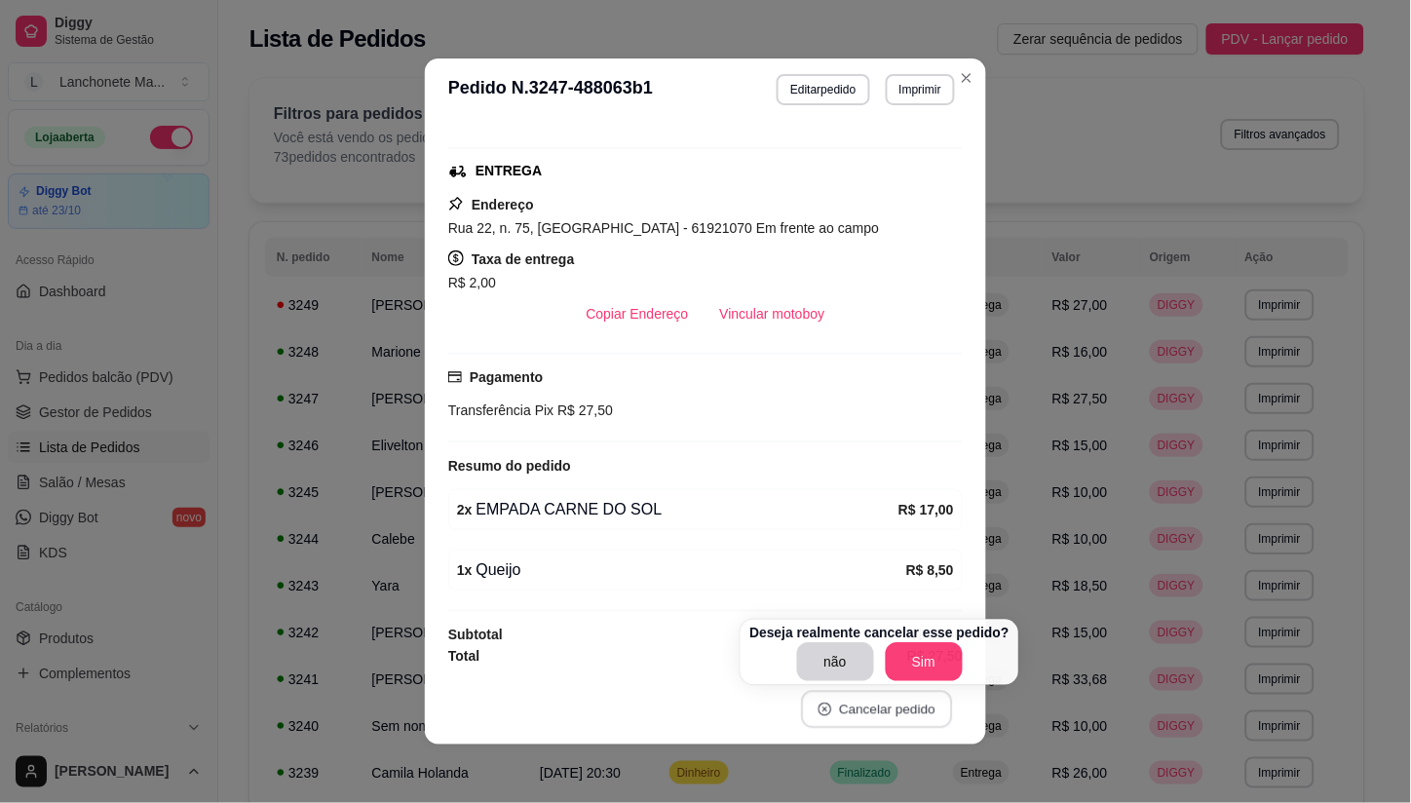
click at [888, 698] on button "Cancelar pedido" at bounding box center [876, 710] width 151 height 38
click at [951, 69] on button "Close" at bounding box center [966, 77] width 31 height 31
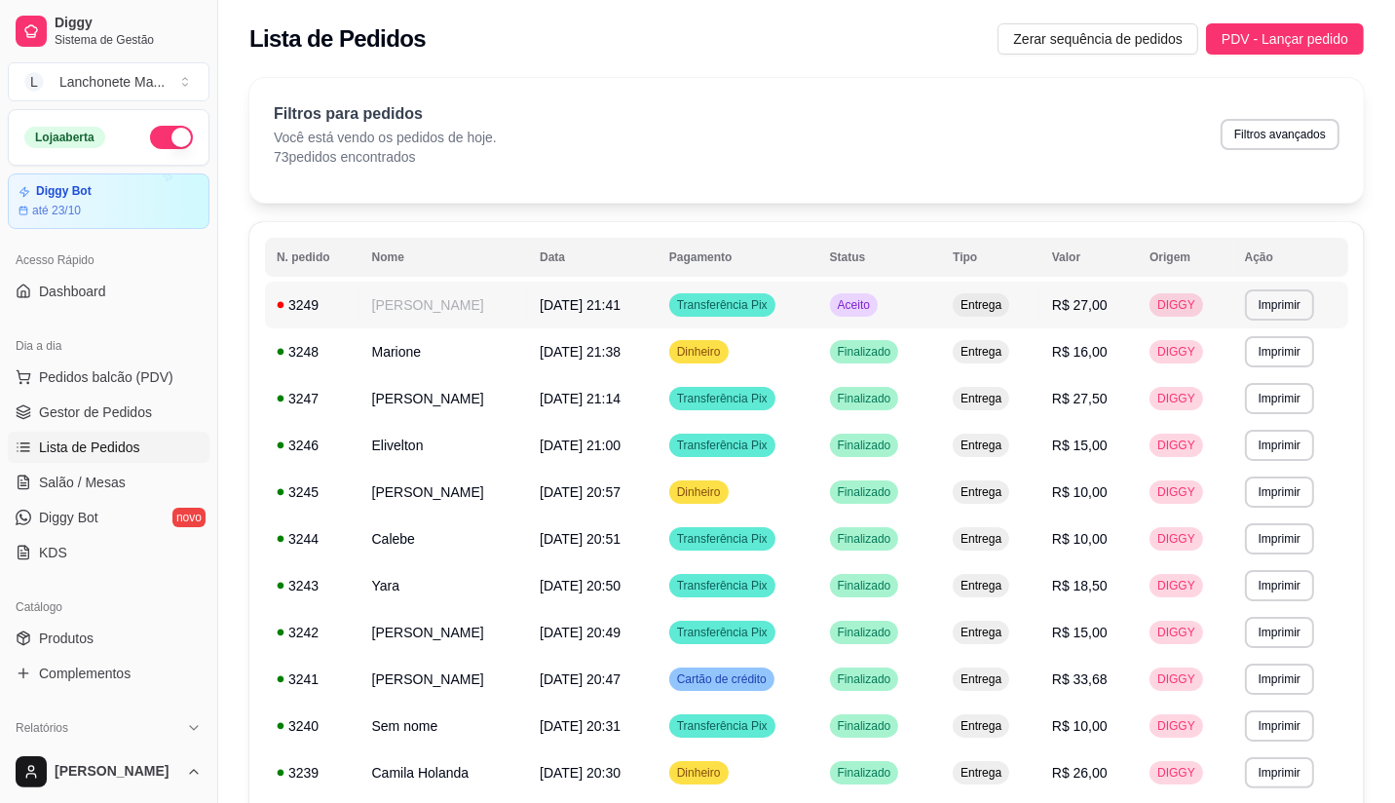
click at [882, 320] on td "Aceito" at bounding box center [880, 305] width 124 height 47
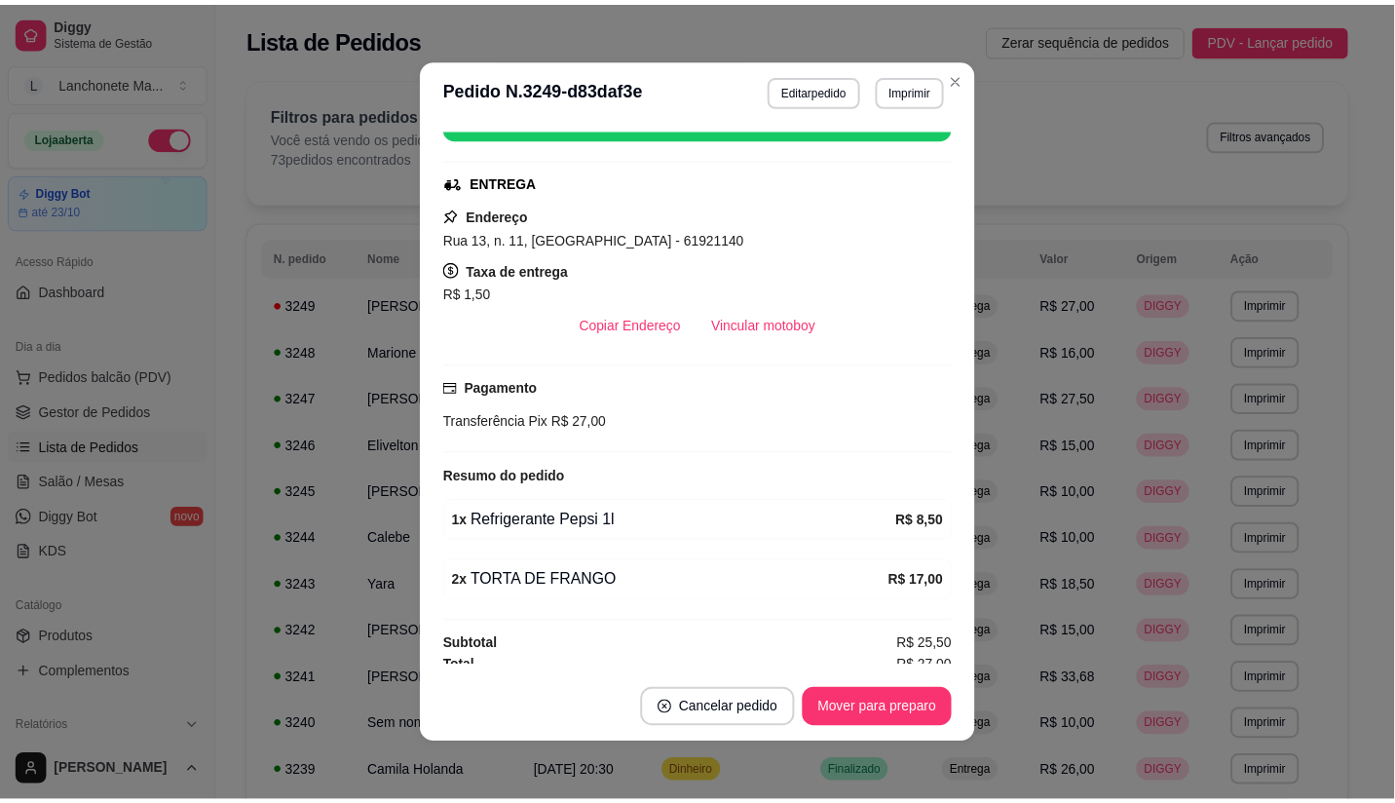
scroll to position [283, 0]
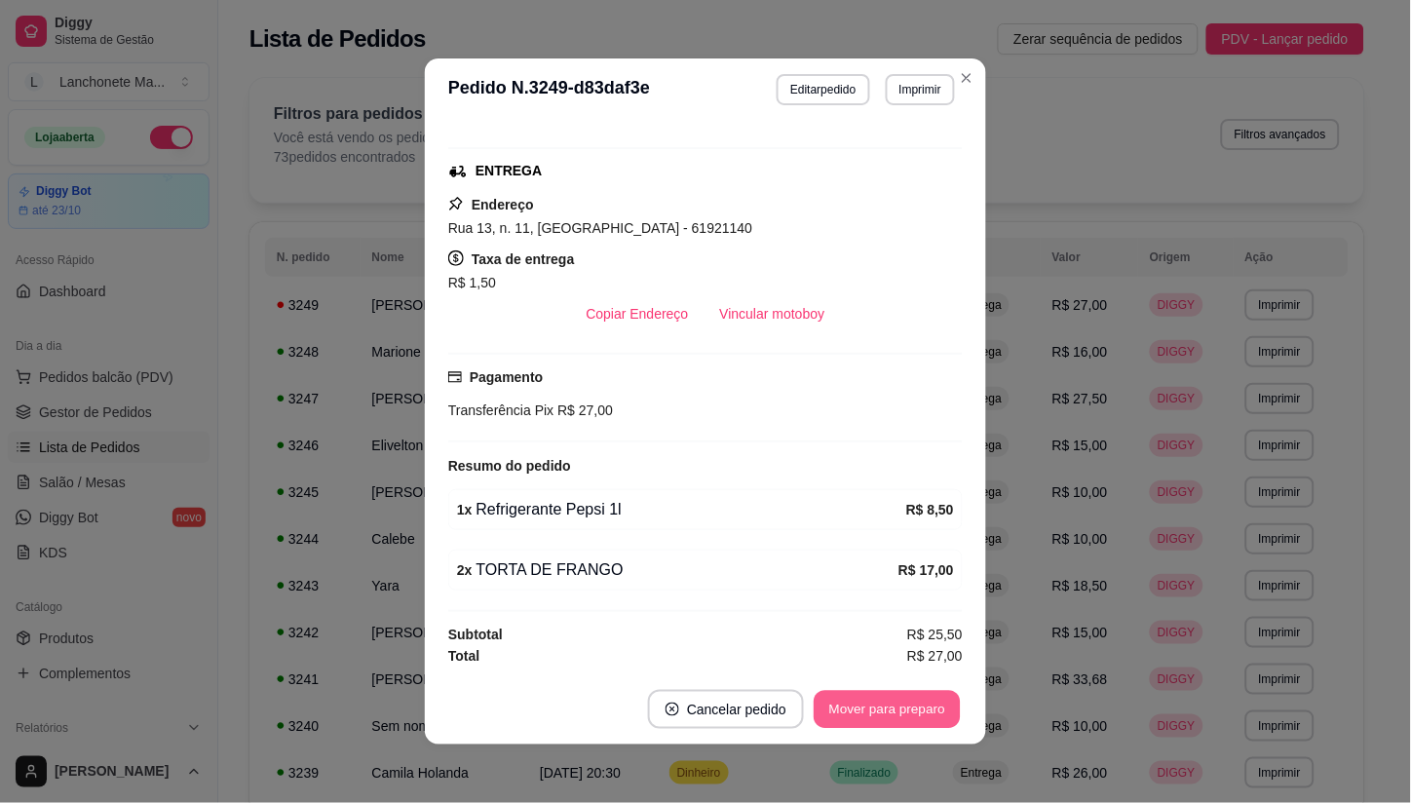
click at [889, 694] on button "Mover para preparo" at bounding box center [887, 710] width 146 height 38
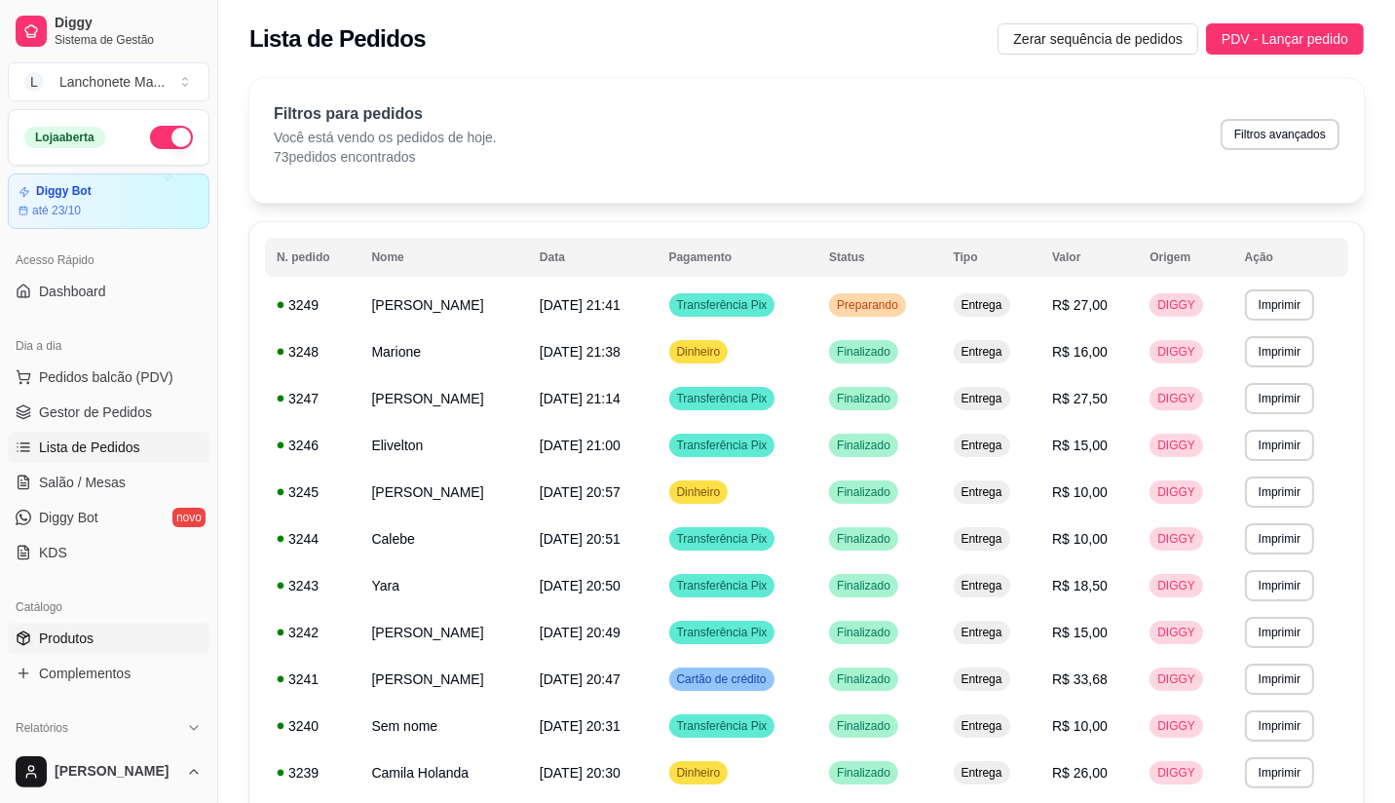
click at [50, 637] on span "Produtos" at bounding box center [66, 637] width 55 height 19
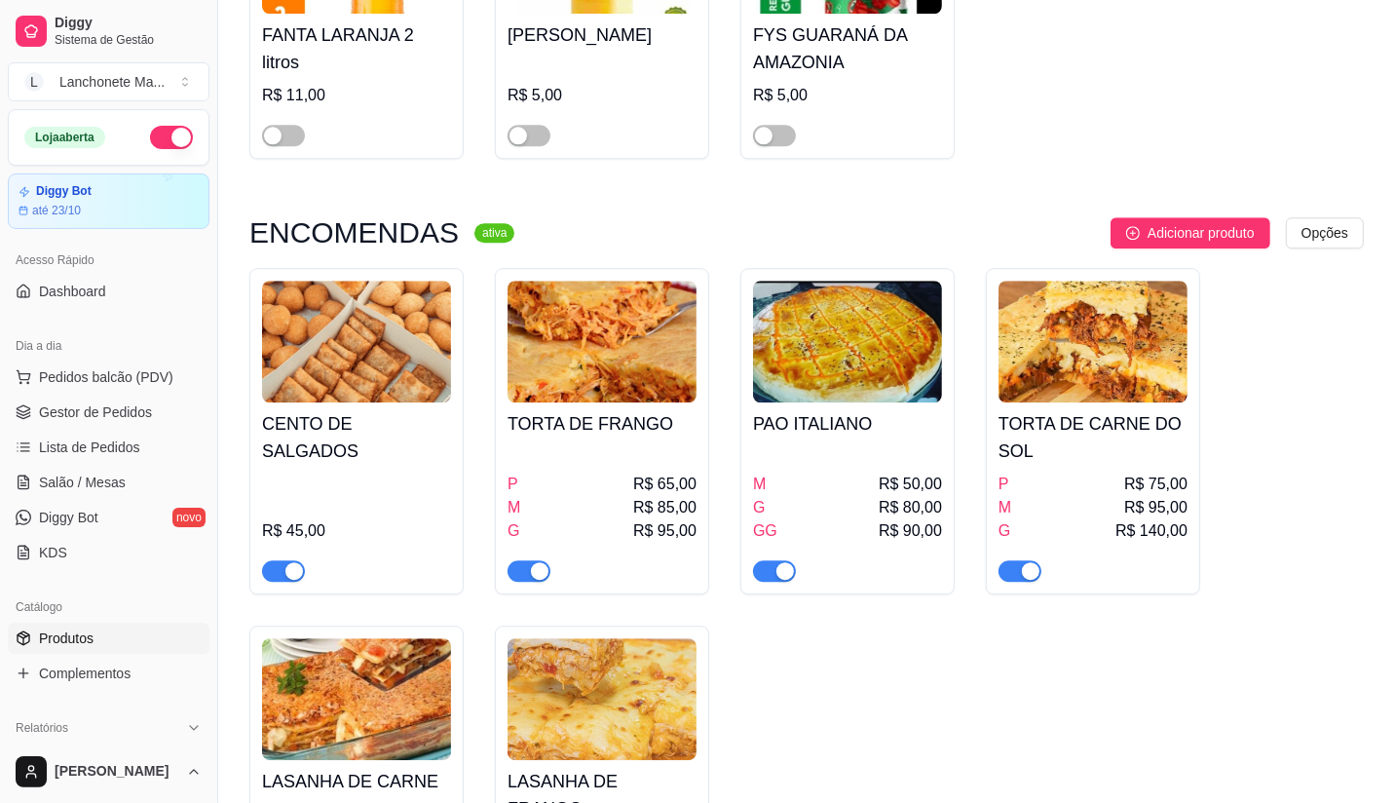
scroll to position [11383, 0]
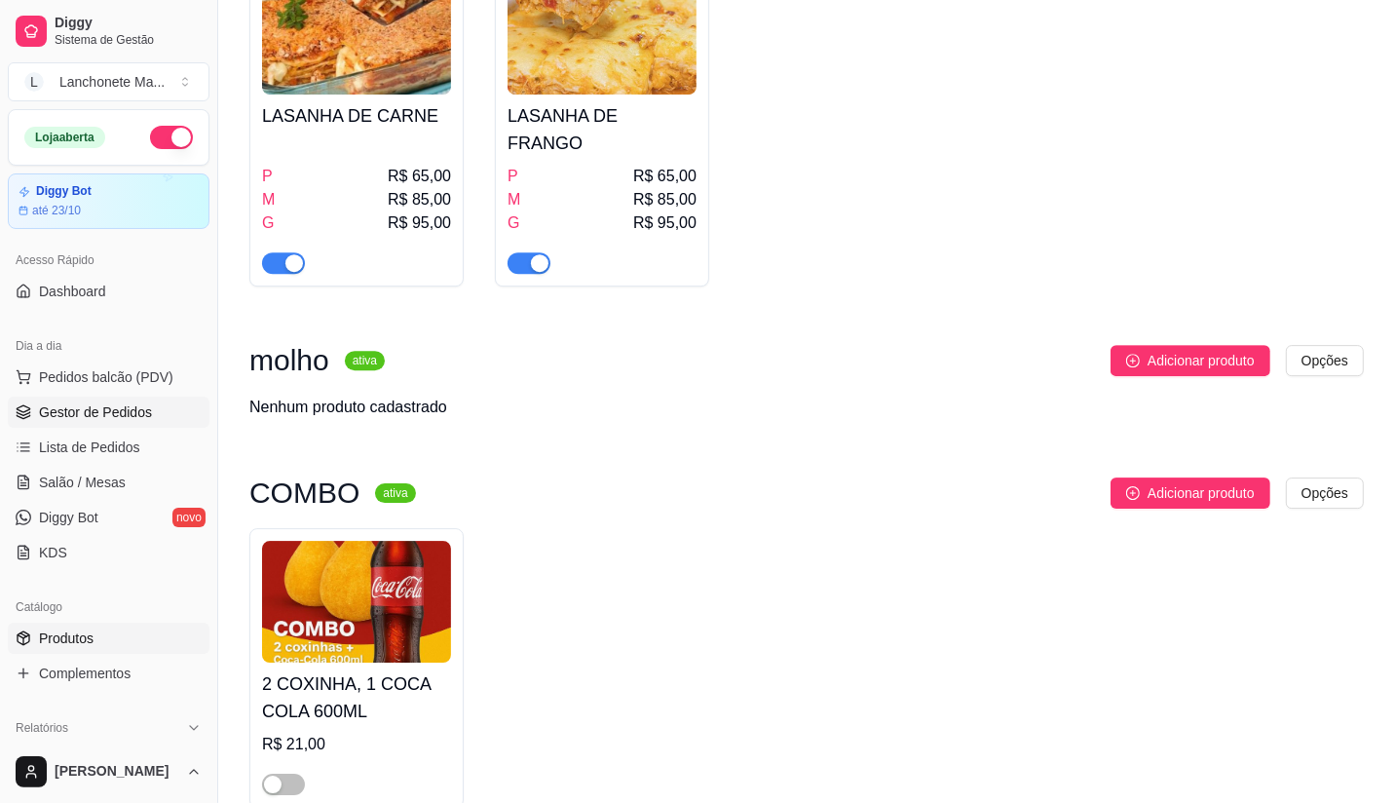
click at [32, 401] on link "Gestor de Pedidos" at bounding box center [109, 412] width 202 height 31
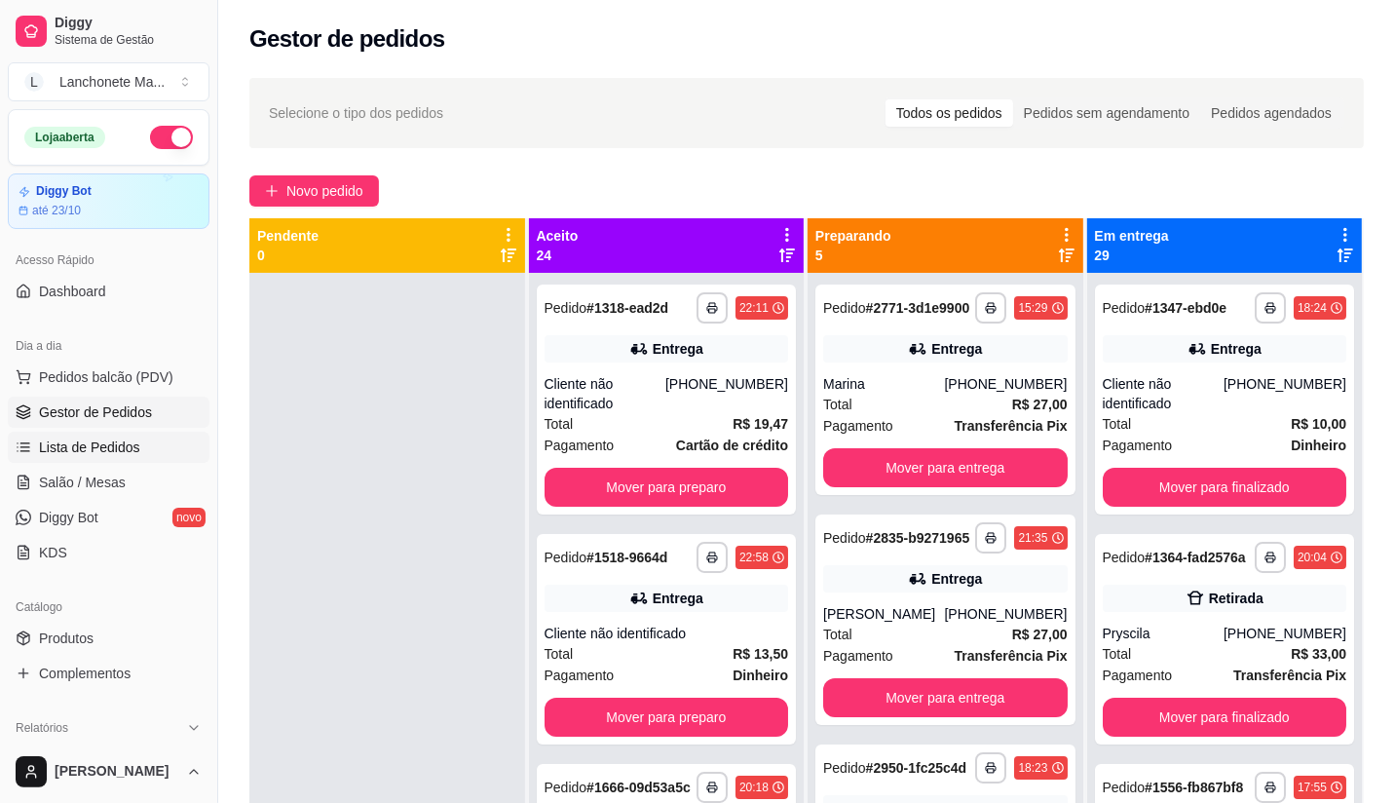
click at [79, 445] on span "Lista de Pedidos" at bounding box center [89, 446] width 101 height 19
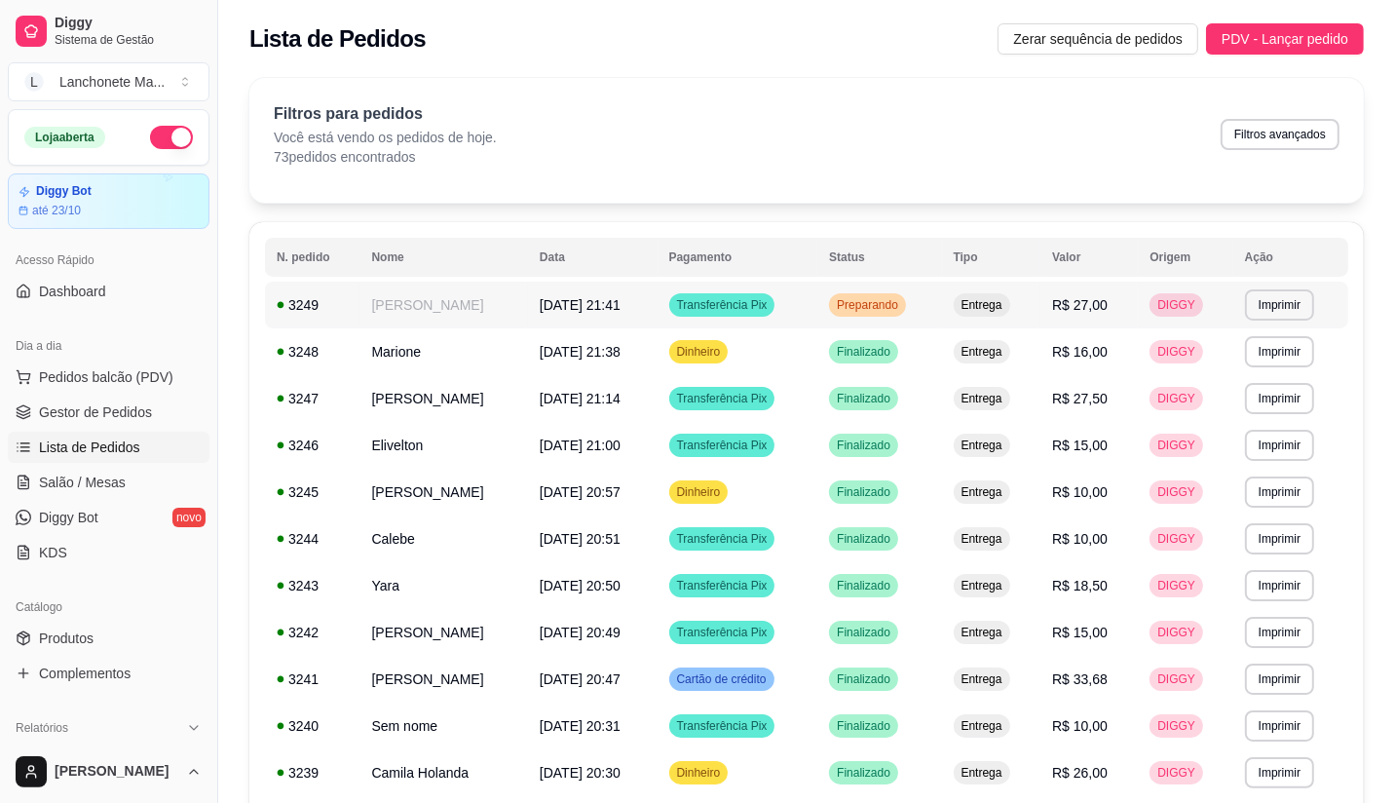
click at [880, 300] on span "Preparando" at bounding box center [867, 305] width 69 height 16
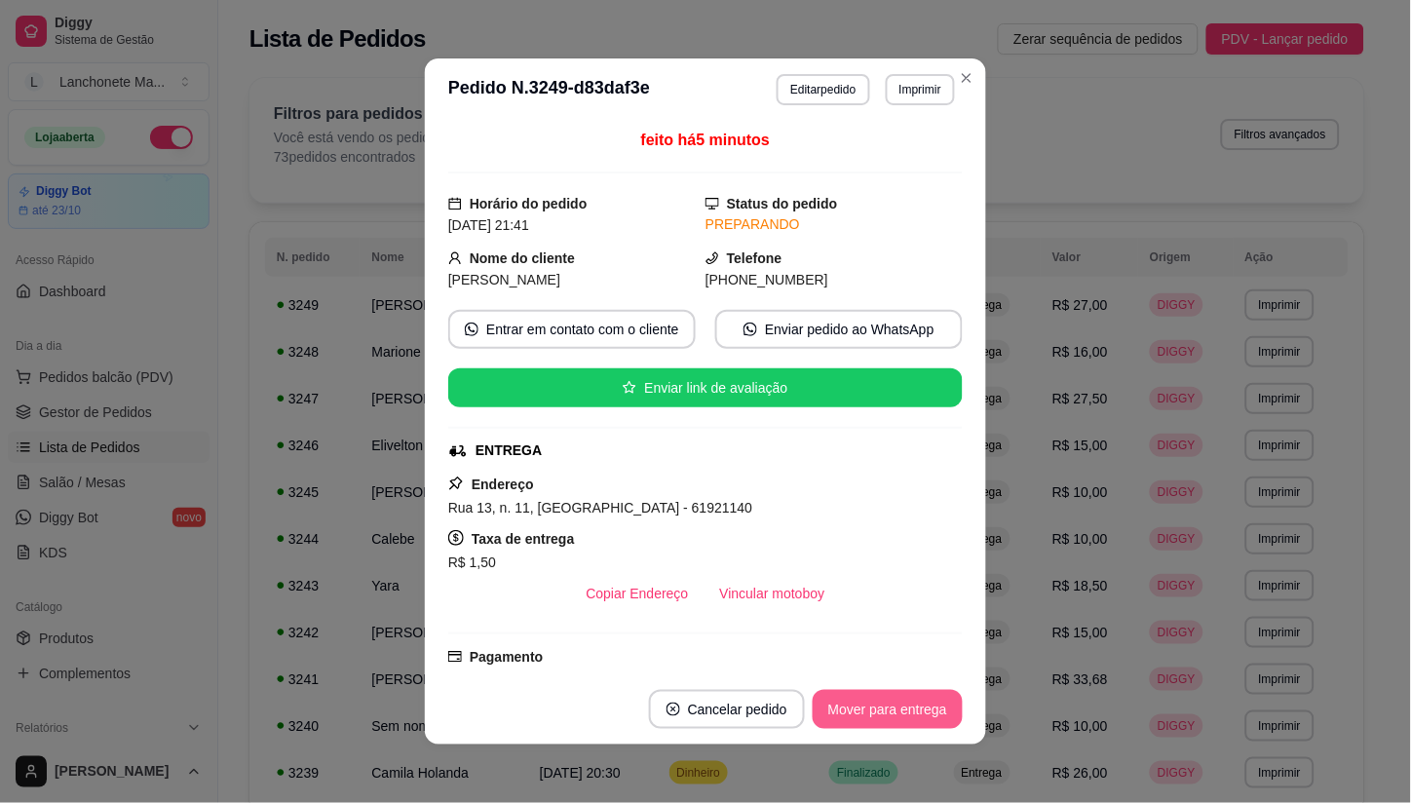
click at [854, 703] on button "Mover para entrega" at bounding box center [888, 709] width 150 height 39
click at [854, 703] on div "Mover para entrega" at bounding box center [873, 709] width 177 height 39
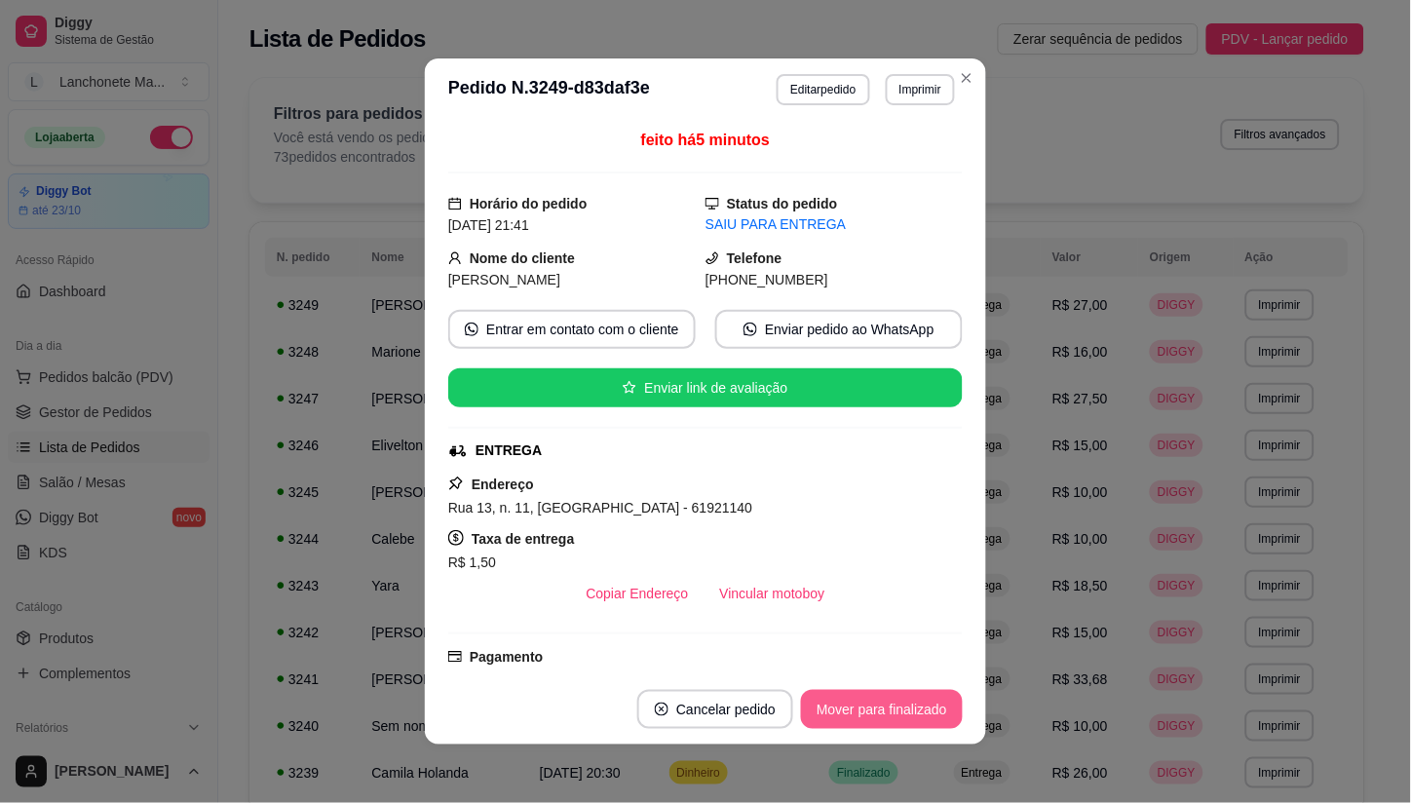
click at [854, 703] on button "Mover para finalizado" at bounding box center [882, 709] width 162 height 39
click at [854, 703] on div "Mover para finalizado" at bounding box center [868, 709] width 189 height 39
click at [766, 703] on button "Cancelar pedido" at bounding box center [688, 709] width 156 height 39
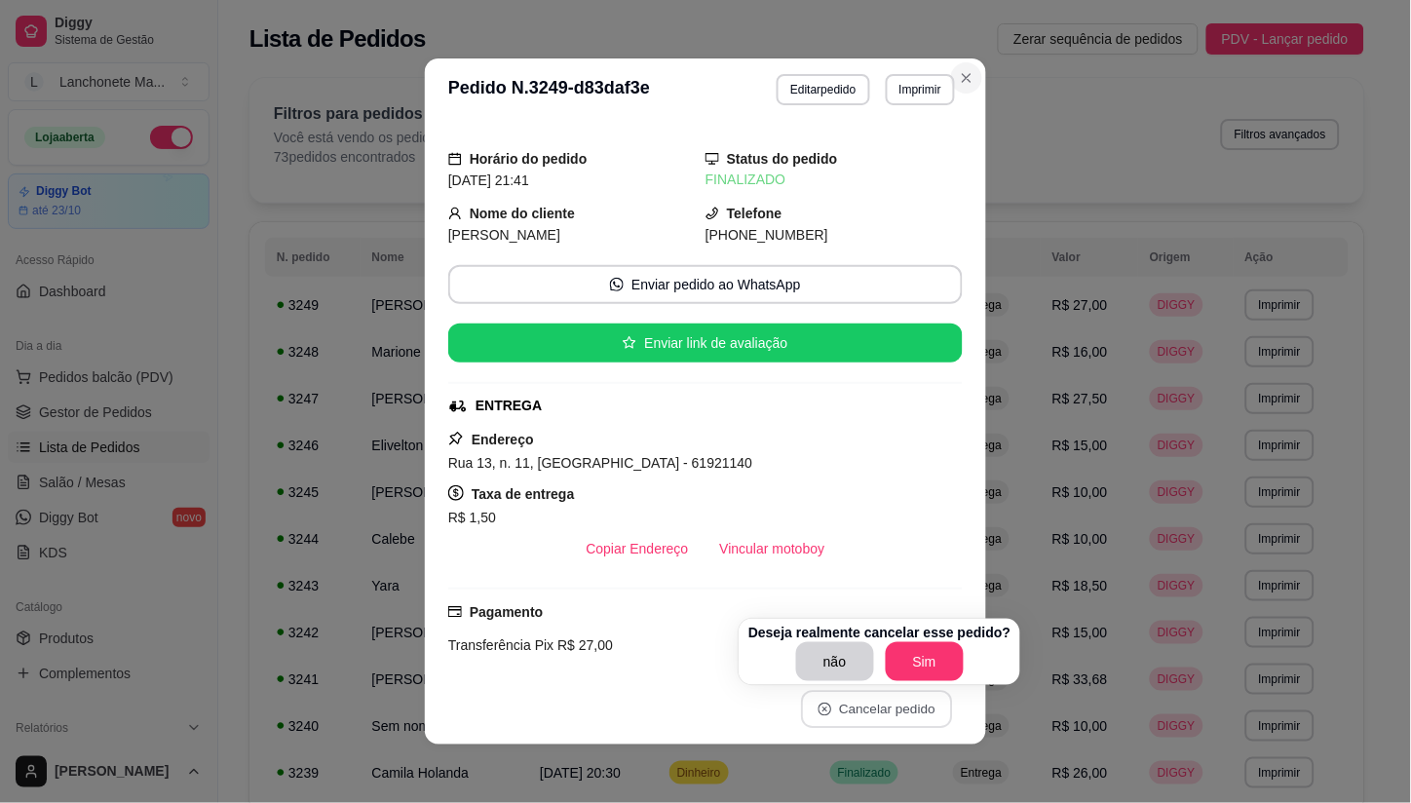
click at [959, 83] on icon "Close" at bounding box center [967, 78] width 16 height 16
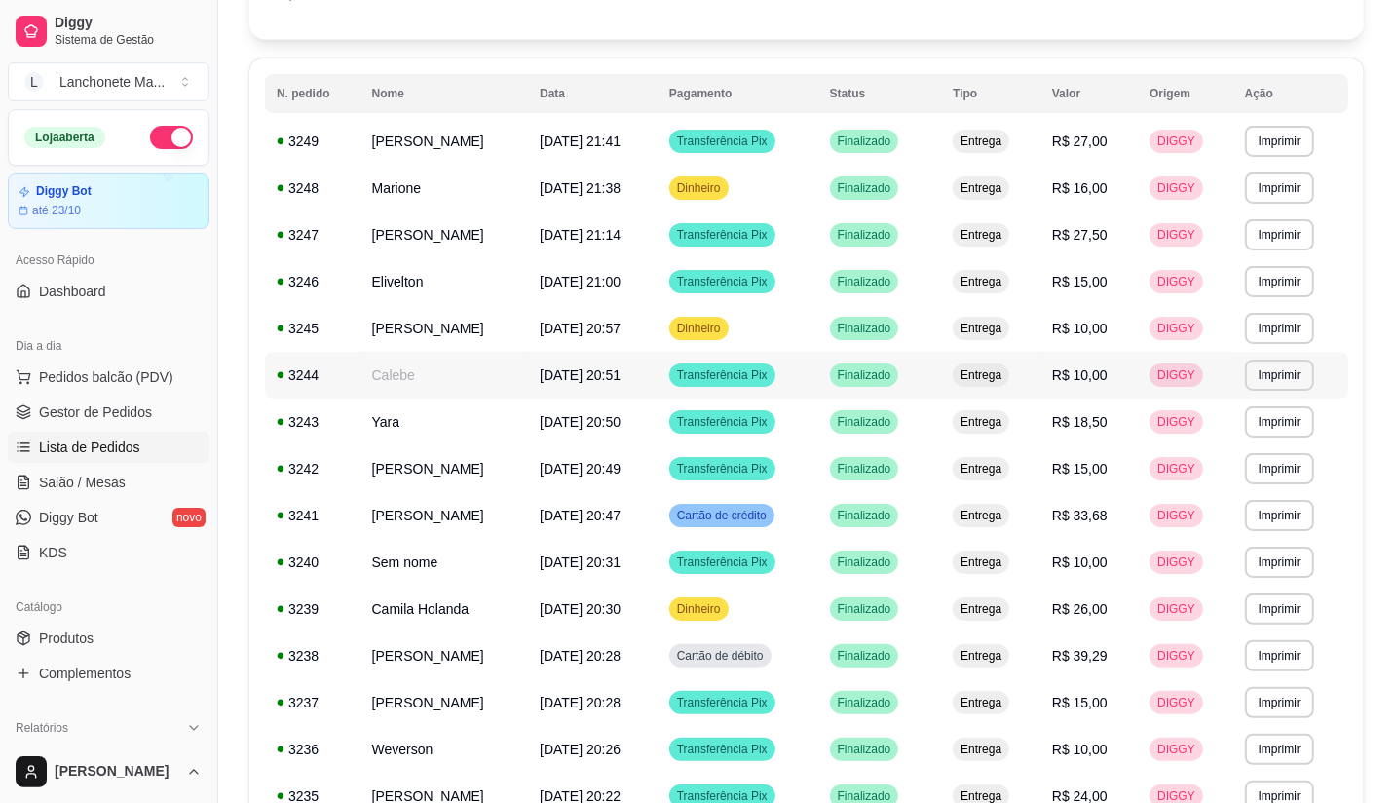
scroll to position [216, 0]
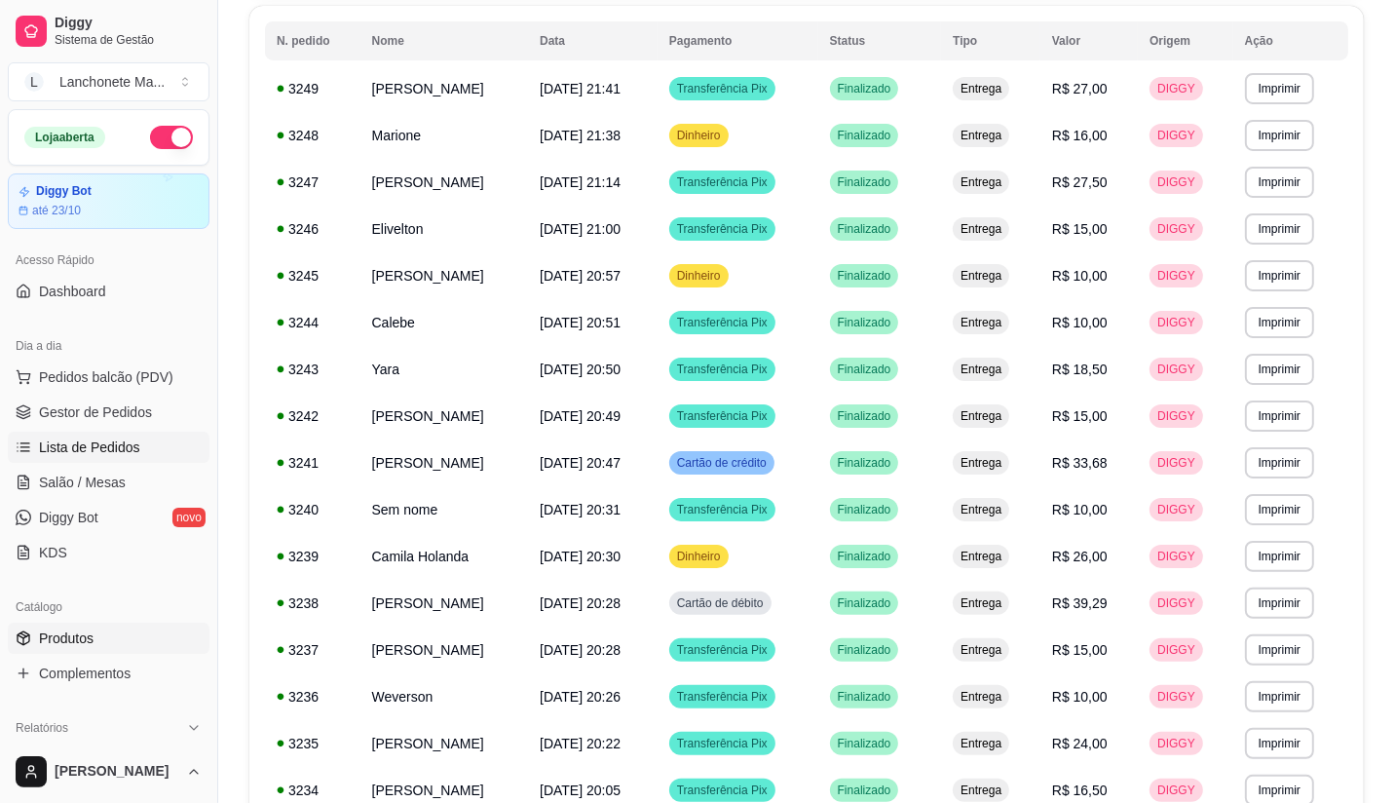
click at [51, 634] on span "Produtos" at bounding box center [66, 637] width 55 height 19
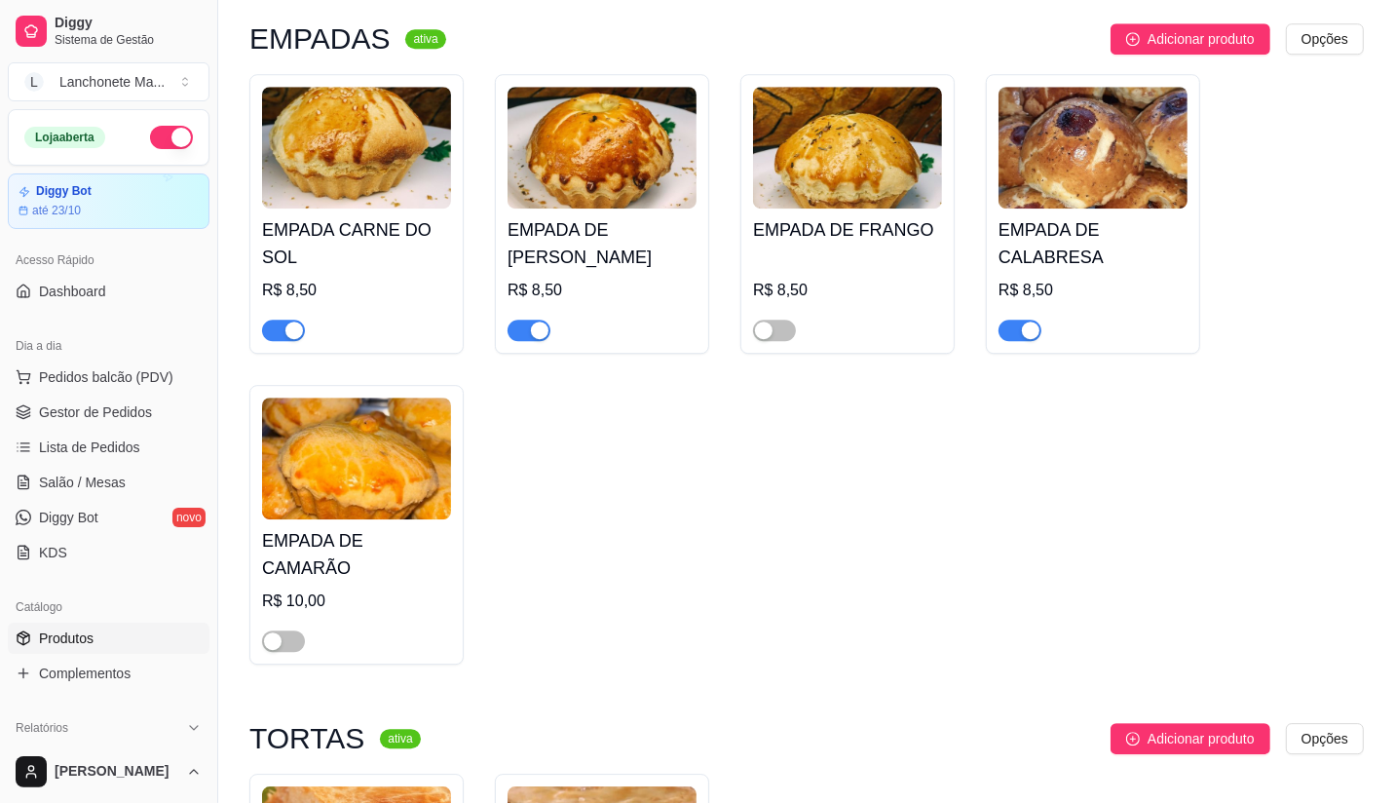
scroll to position [4763, 0]
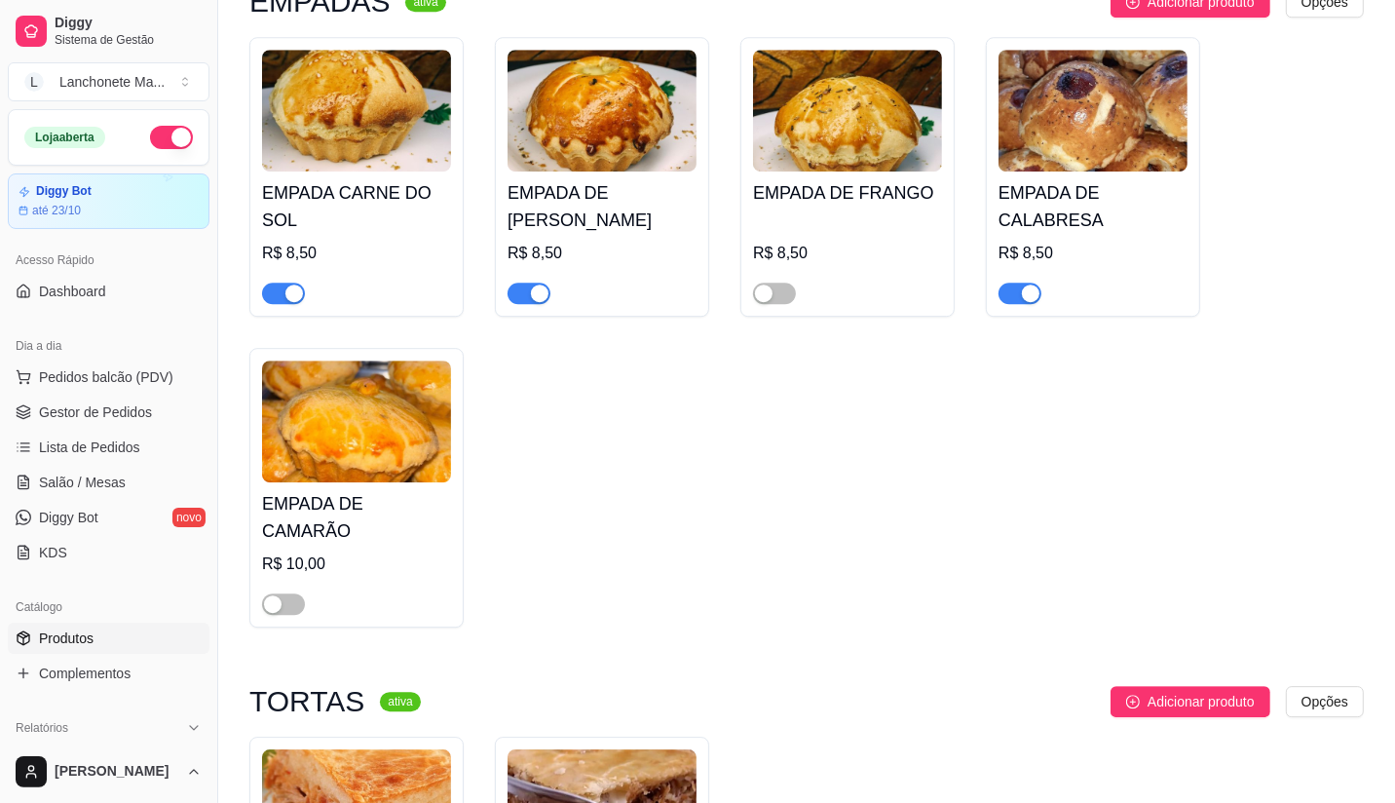
click at [286, 285] on div "button" at bounding box center [294, 294] width 18 height 18
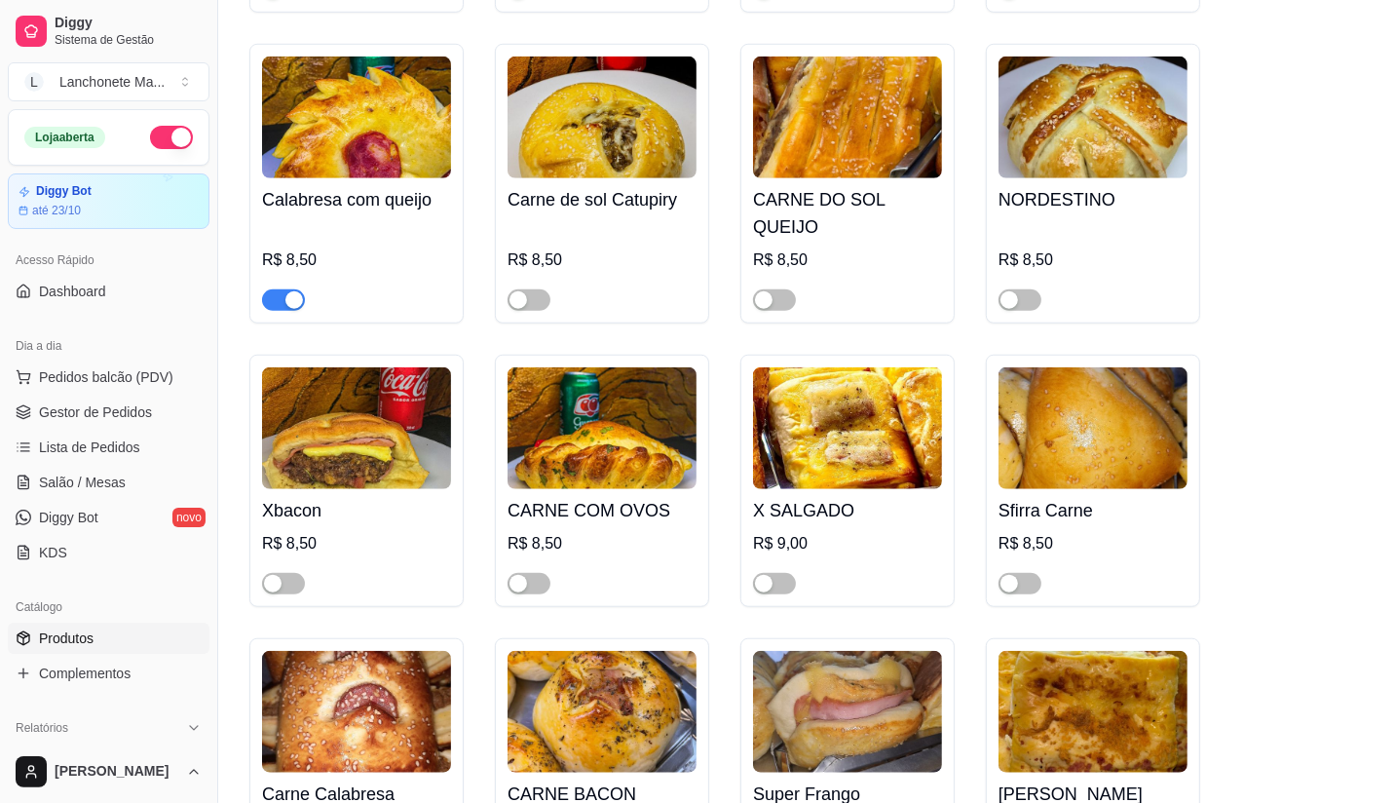
scroll to position [1191, 0]
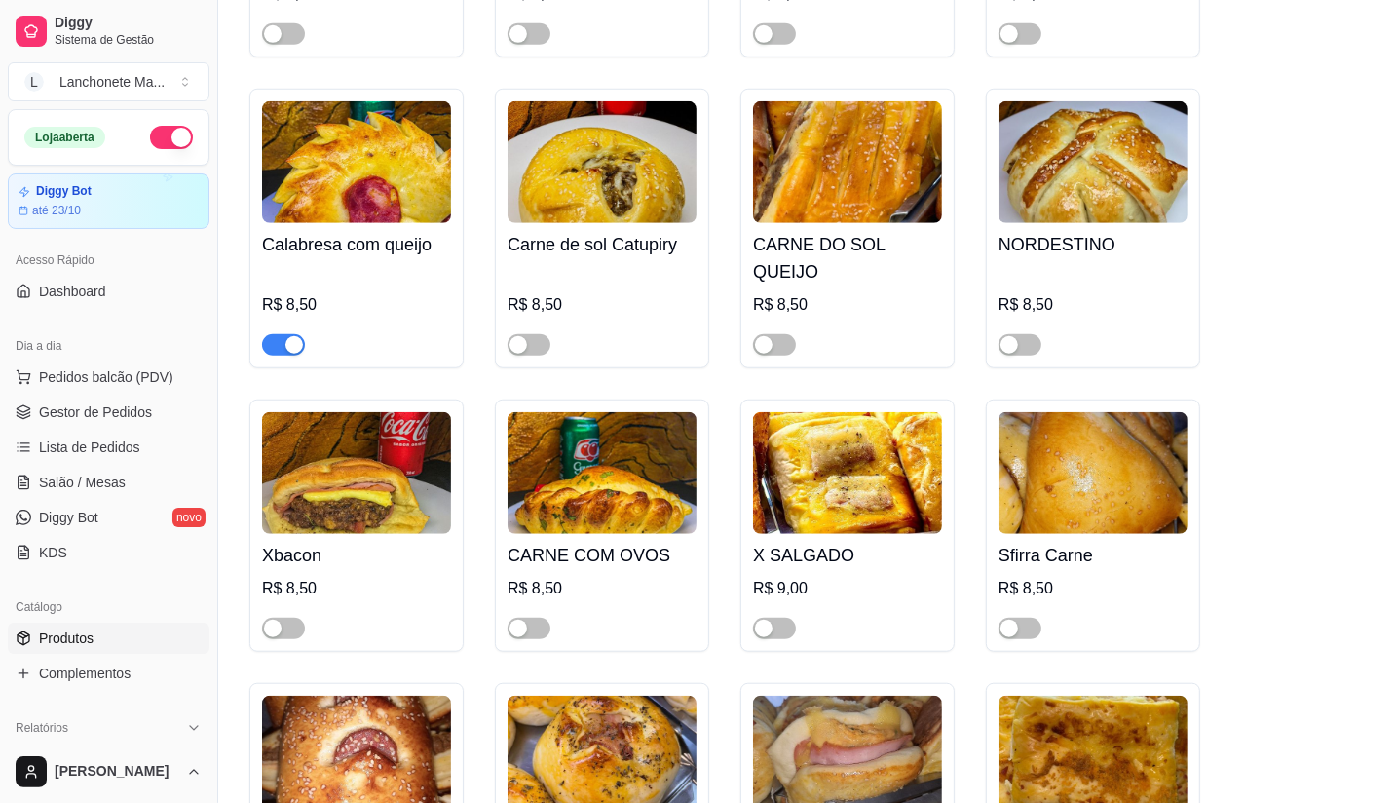
click at [268, 334] on span "button" at bounding box center [283, 344] width 43 height 21
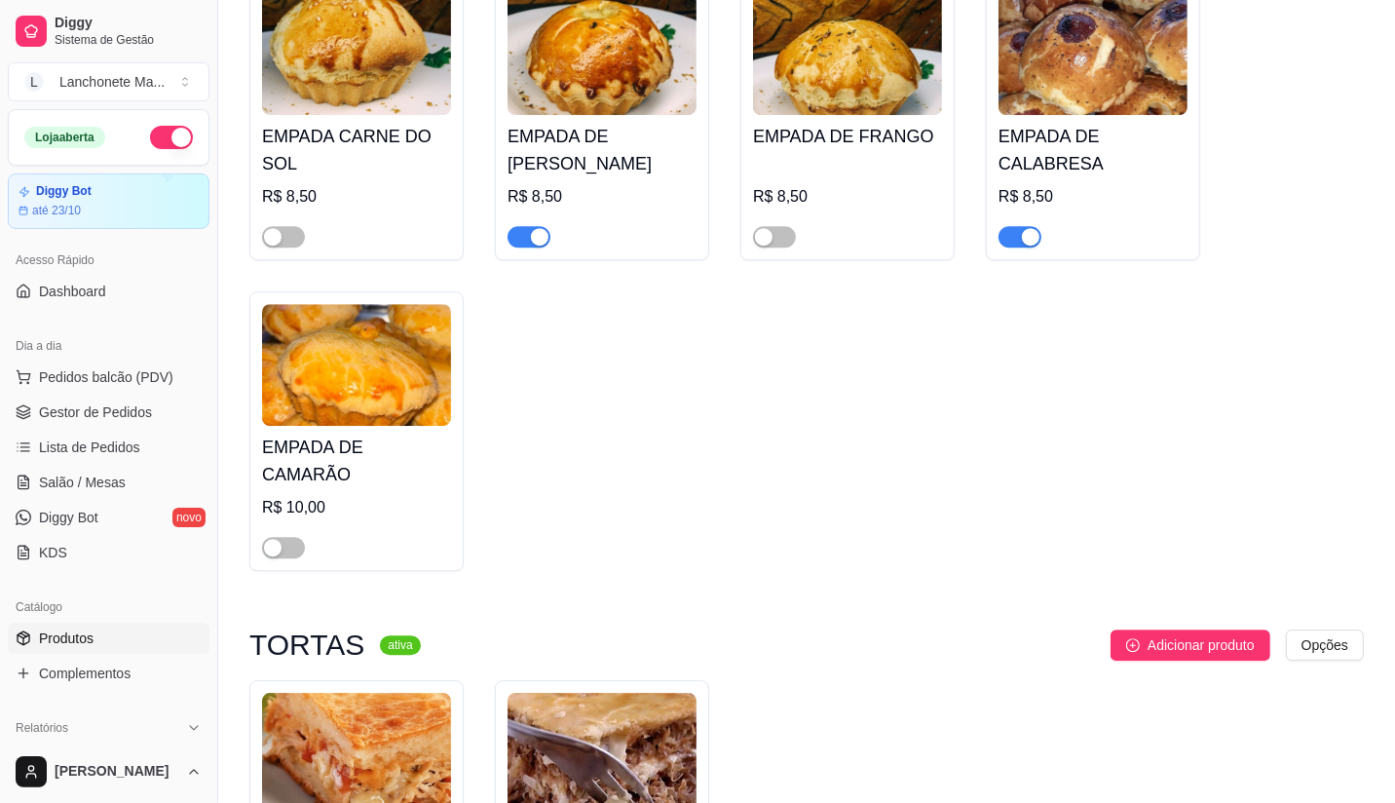
scroll to position [4872, 0]
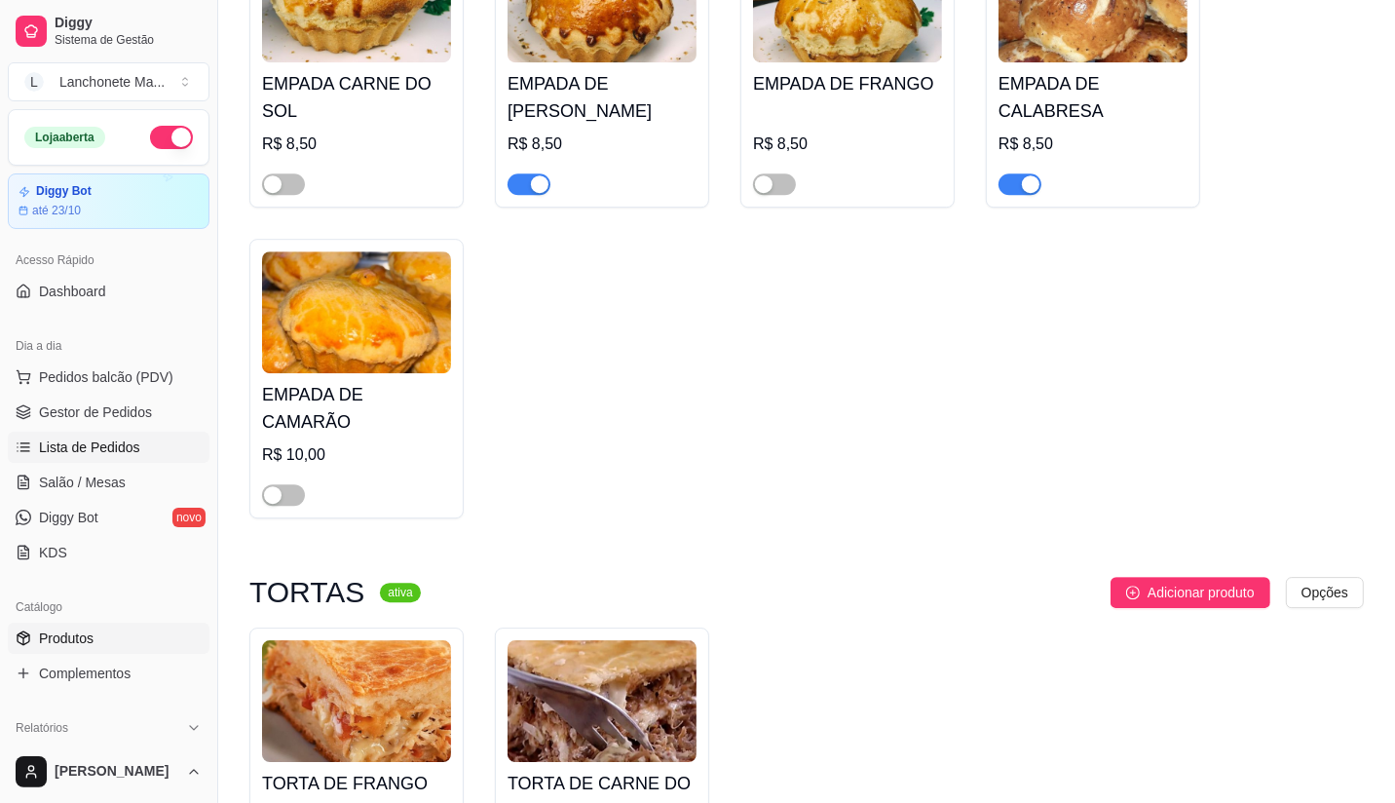
click at [43, 439] on span "Lista de Pedidos" at bounding box center [89, 446] width 101 height 19
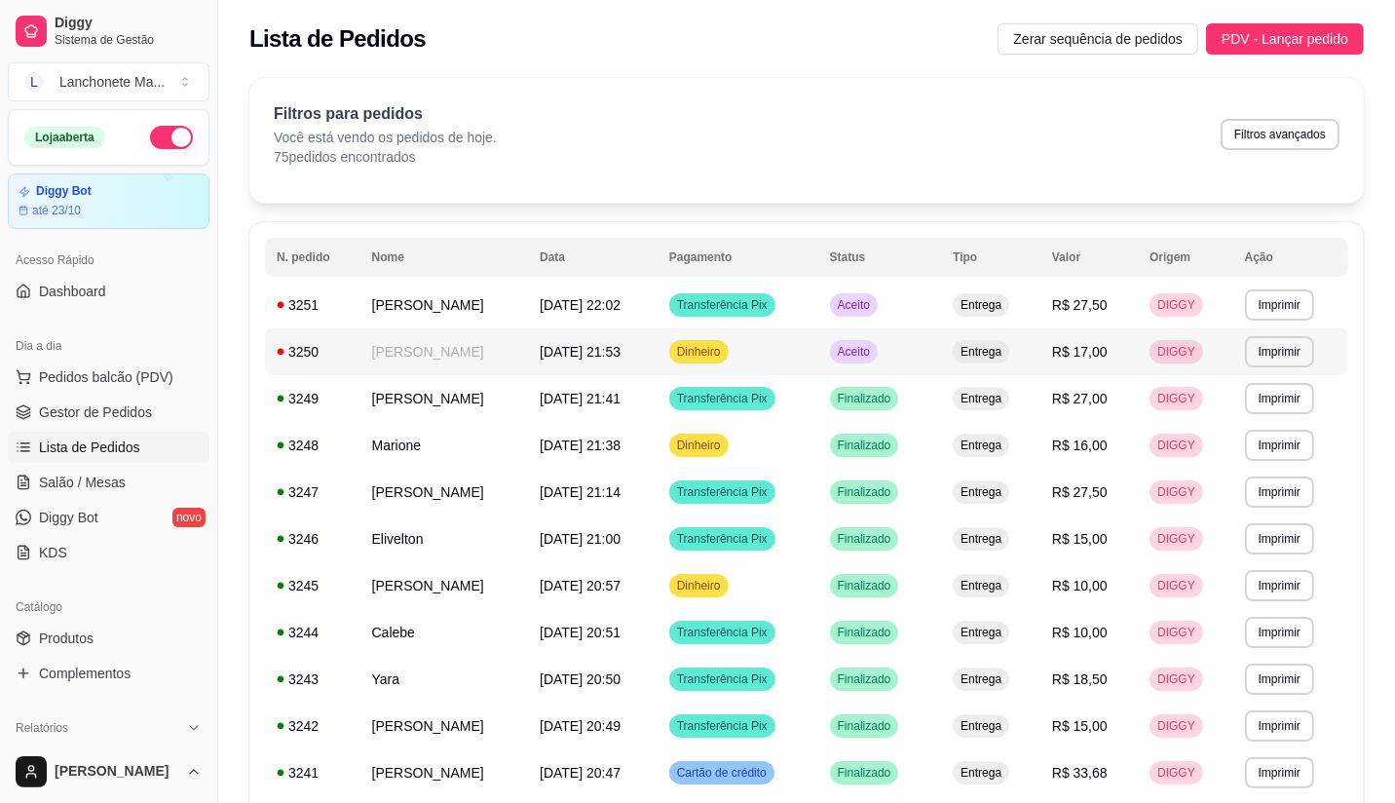
click at [931, 346] on td "Aceito" at bounding box center [880, 351] width 124 height 47
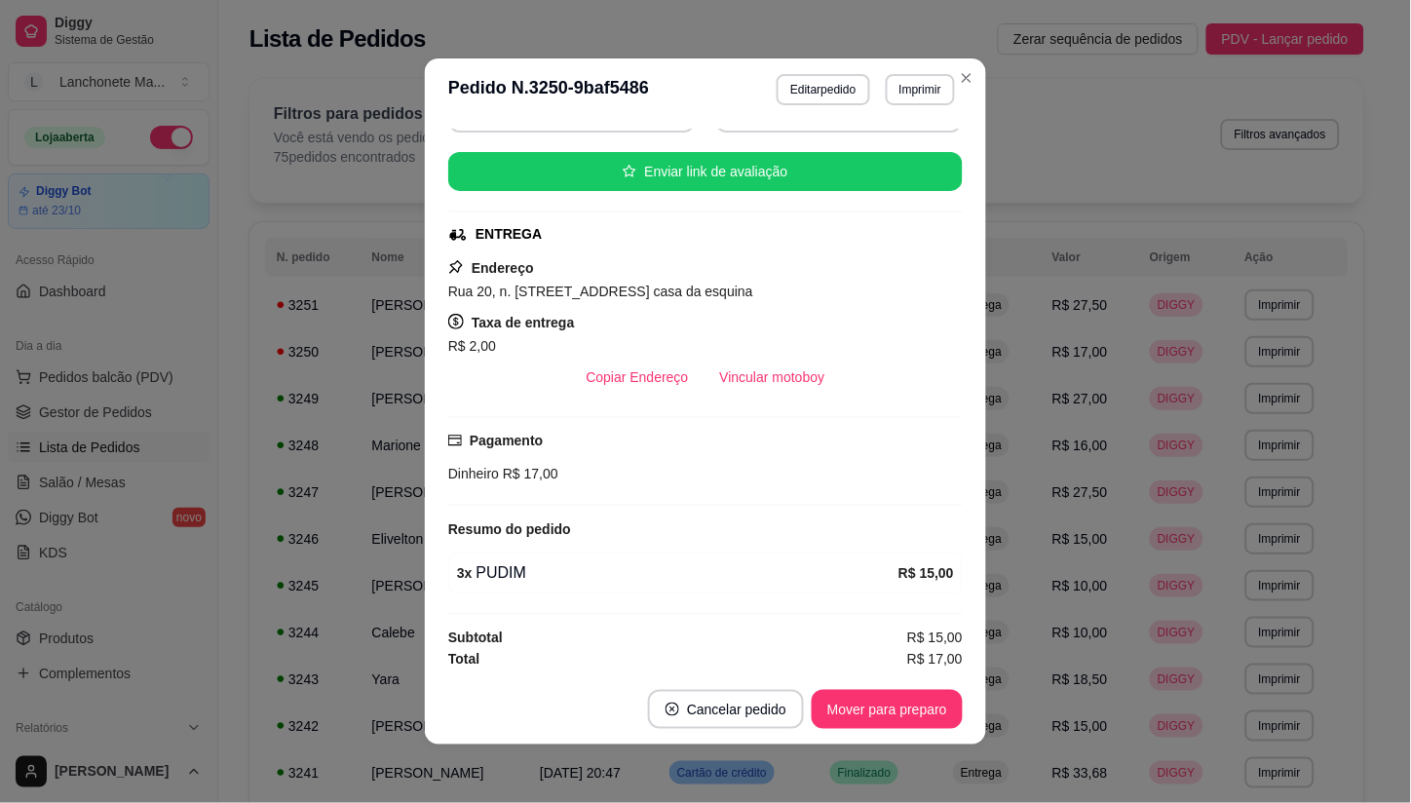
scroll to position [221, 0]
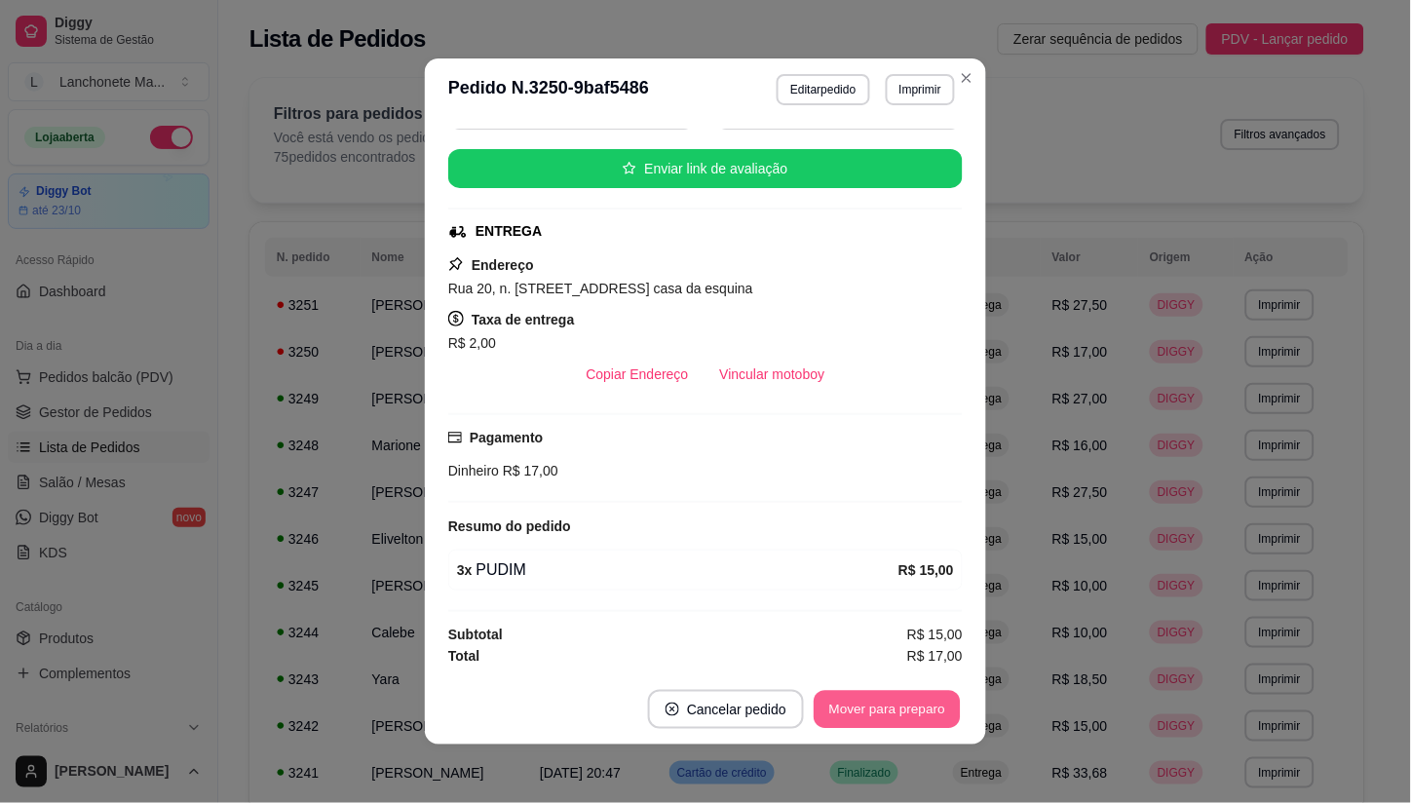
click at [891, 724] on button "Mover para preparo" at bounding box center [887, 710] width 146 height 38
click at [891, 724] on div "Mover para preparo" at bounding box center [873, 709] width 178 height 39
click at [891, 724] on button "Mover para preparo" at bounding box center [873, 709] width 178 height 39
click at [891, 724] on div "Mover para preparo" at bounding box center [873, 709] width 178 height 39
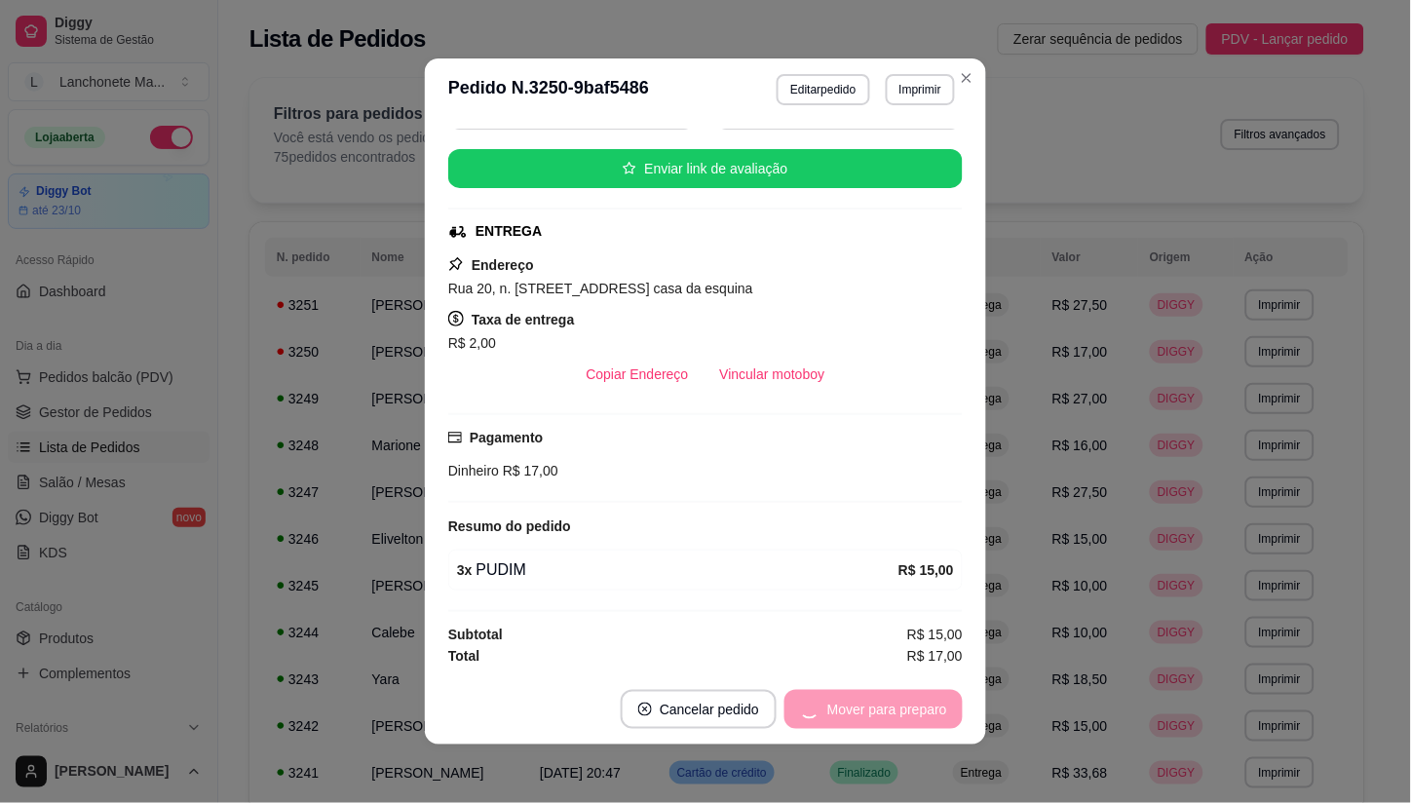
click at [891, 724] on button "Mover para preparo" at bounding box center [873, 709] width 178 height 39
click at [891, 724] on div "Mover para preparo" at bounding box center [873, 709] width 178 height 39
click at [891, 724] on button "Mover para preparo" at bounding box center [887, 710] width 146 height 38
click at [891, 724] on div "Mover para preparo" at bounding box center [887, 709] width 151 height 39
click at [891, 724] on div "Mover para preparo" at bounding box center [873, 709] width 178 height 39
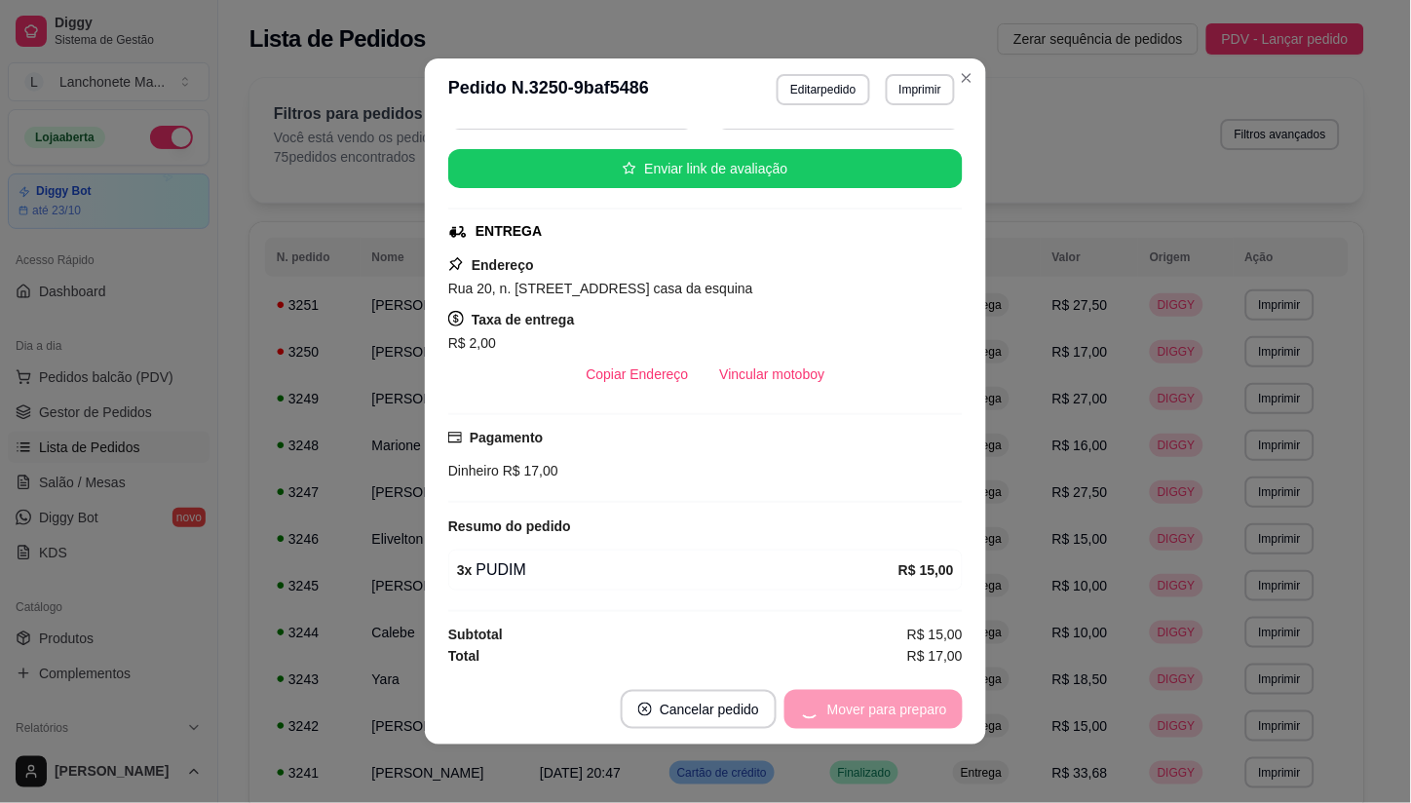
click at [891, 724] on div "Mover para preparo" at bounding box center [873, 709] width 178 height 39
click at [968, 98] on header "**********" at bounding box center [705, 89] width 561 height 62
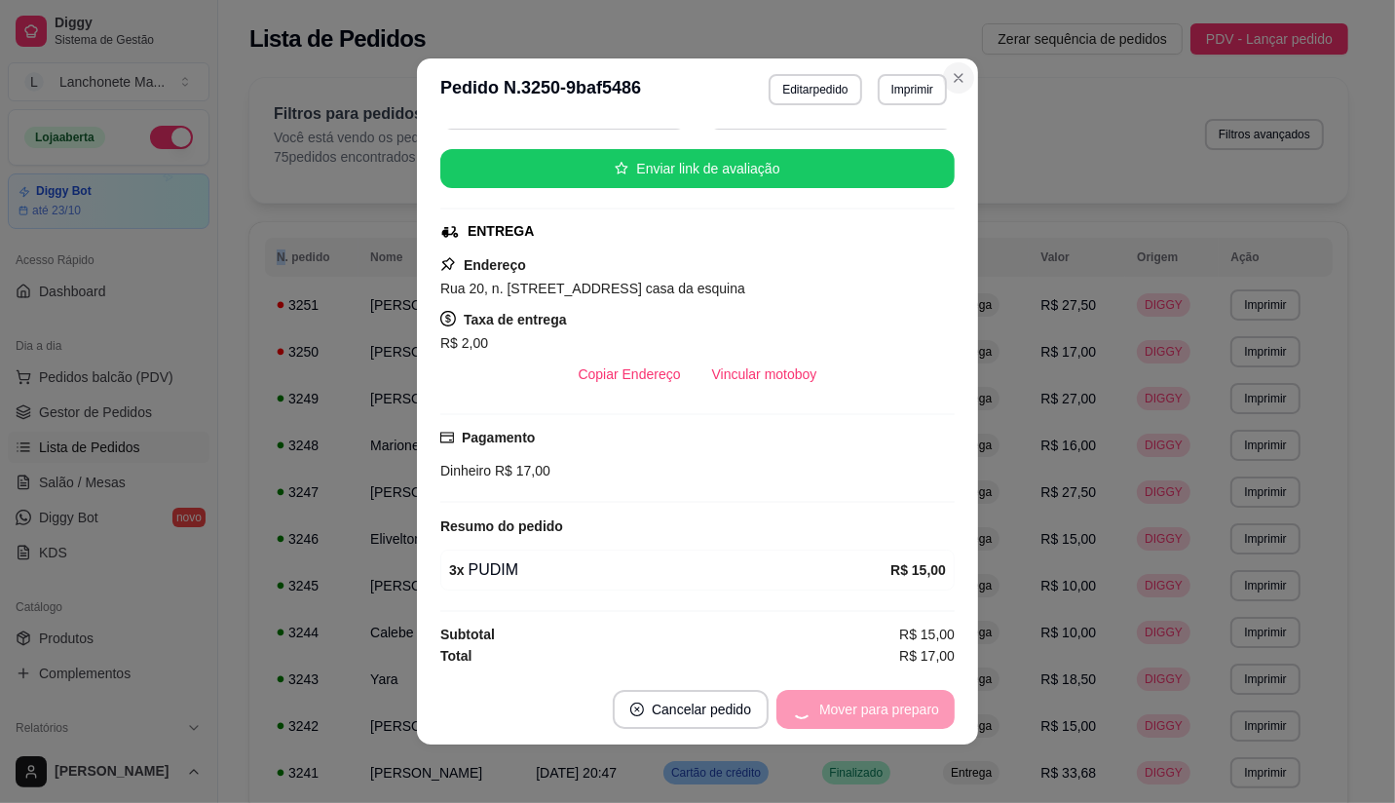
click at [950, 82] on div "Filtros para pedidos Você está vendo os pedidos de hoje. 75 pedidos encontrados…" at bounding box center [798, 140] width 1099 height 125
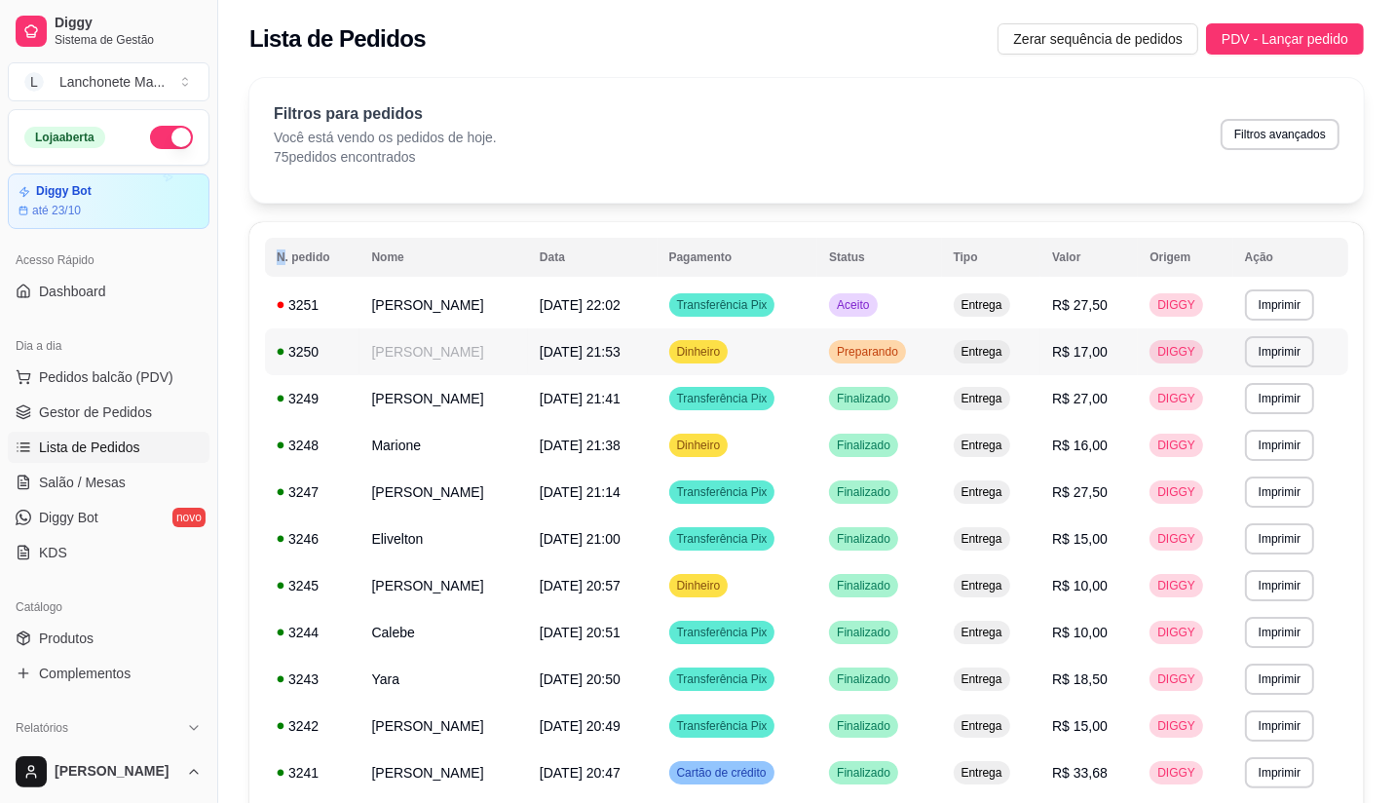
click at [881, 342] on div "Preparando" at bounding box center [867, 351] width 77 height 23
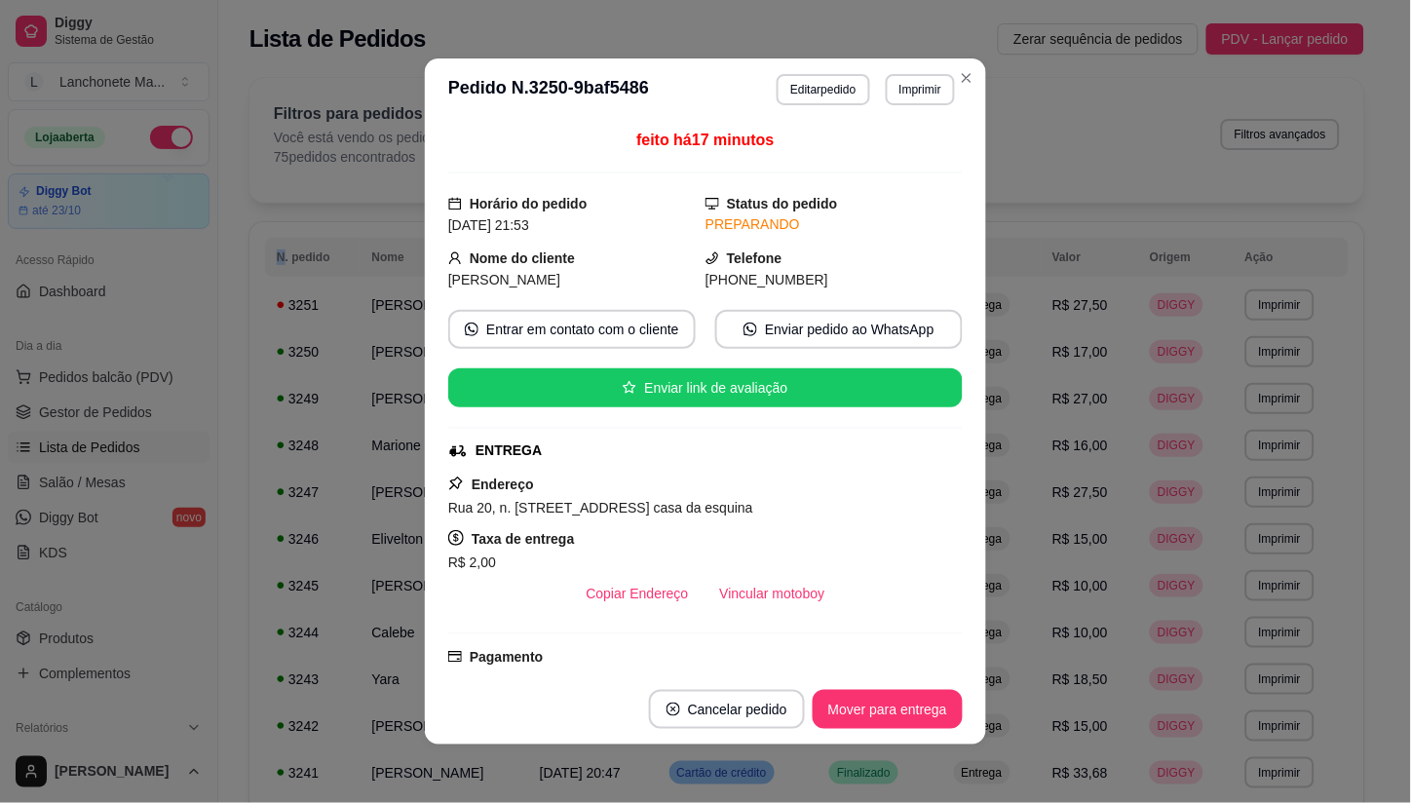
click at [898, 723] on button "Mover para entrega" at bounding box center [888, 709] width 150 height 39
click at [898, 723] on div "Mover para entrega" at bounding box center [873, 709] width 177 height 39
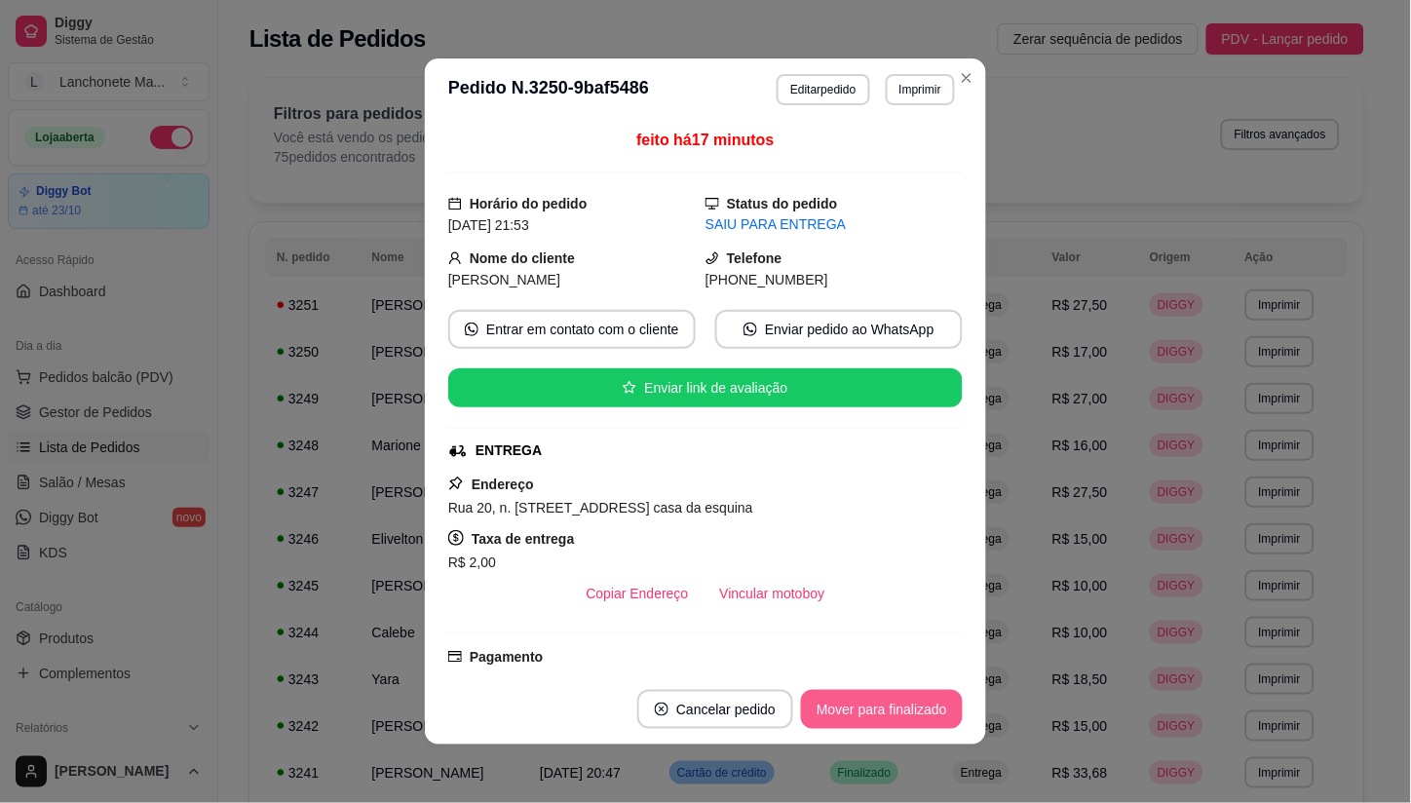
click at [898, 723] on div "Mover para finalizado" at bounding box center [882, 709] width 162 height 39
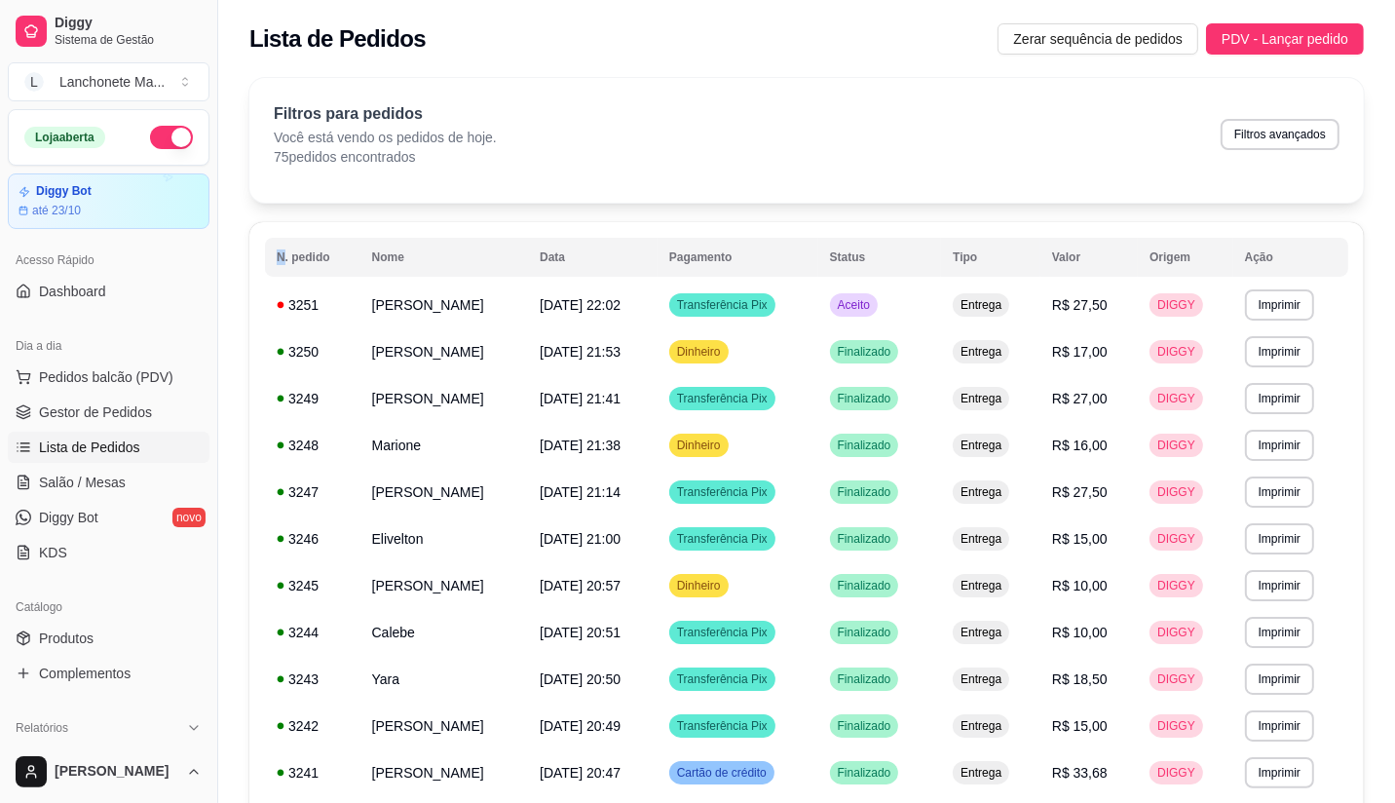
click at [879, 285] on td "Aceito" at bounding box center [880, 305] width 124 height 47
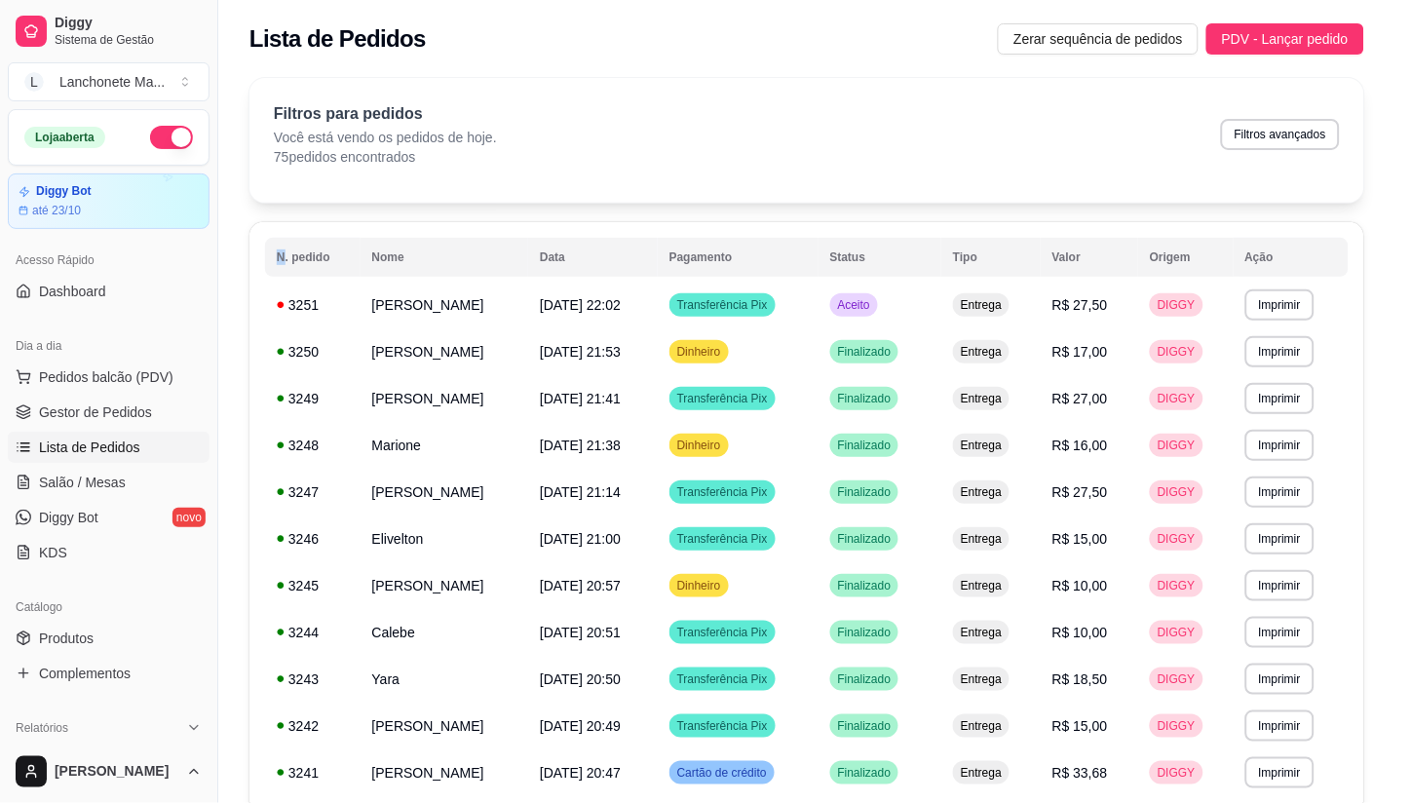
scroll to position [343, 0]
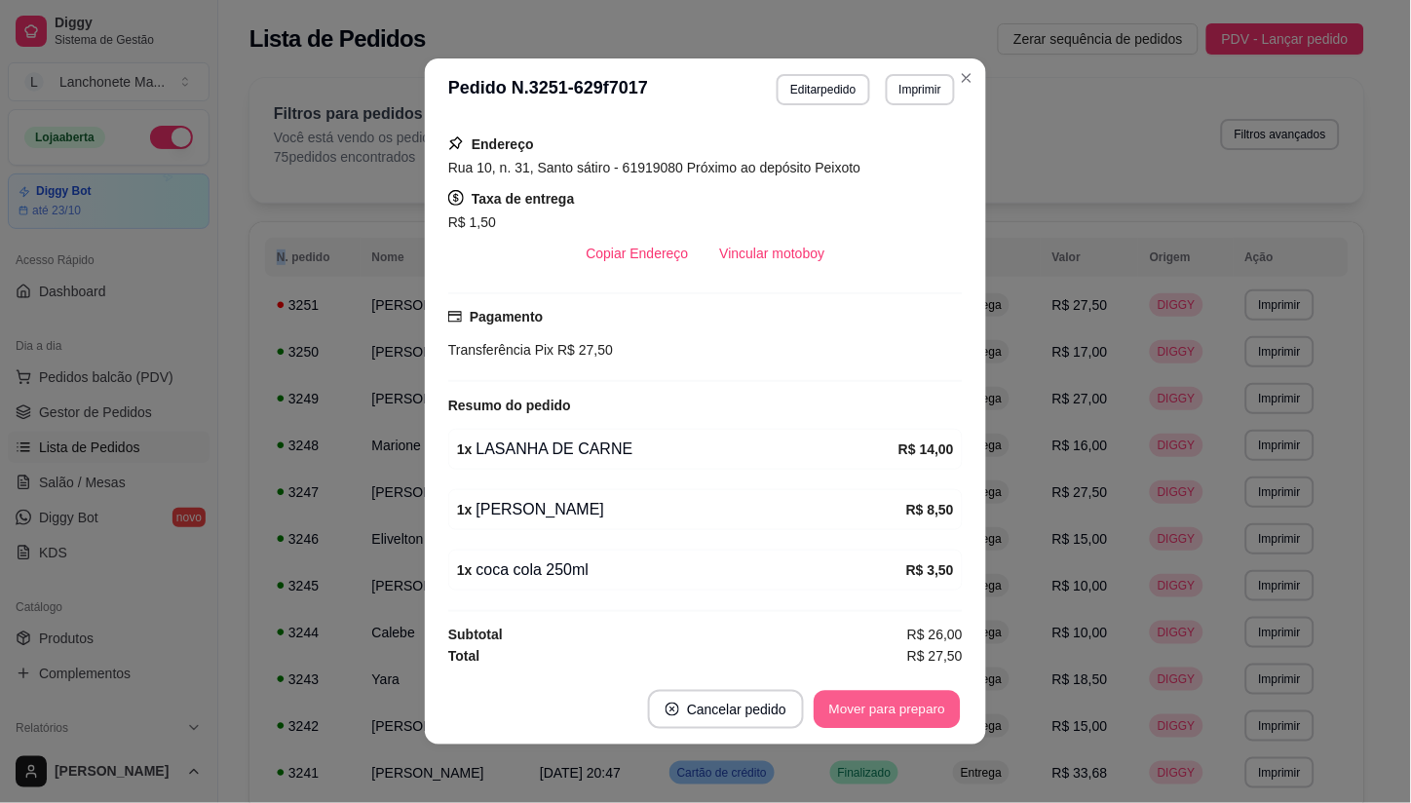
click at [884, 712] on button "Mover para preparo" at bounding box center [887, 710] width 146 height 38
click at [885, 712] on div "Mover para preparo" at bounding box center [873, 709] width 178 height 39
click at [917, 711] on button "Mover para entrega" at bounding box center [888, 709] width 150 height 39
click at [926, 684] on footer "Cancelar pedido Mover para finalizado" at bounding box center [705, 709] width 561 height 70
click at [909, 695] on button "Mover para finalizado" at bounding box center [882, 709] width 162 height 39
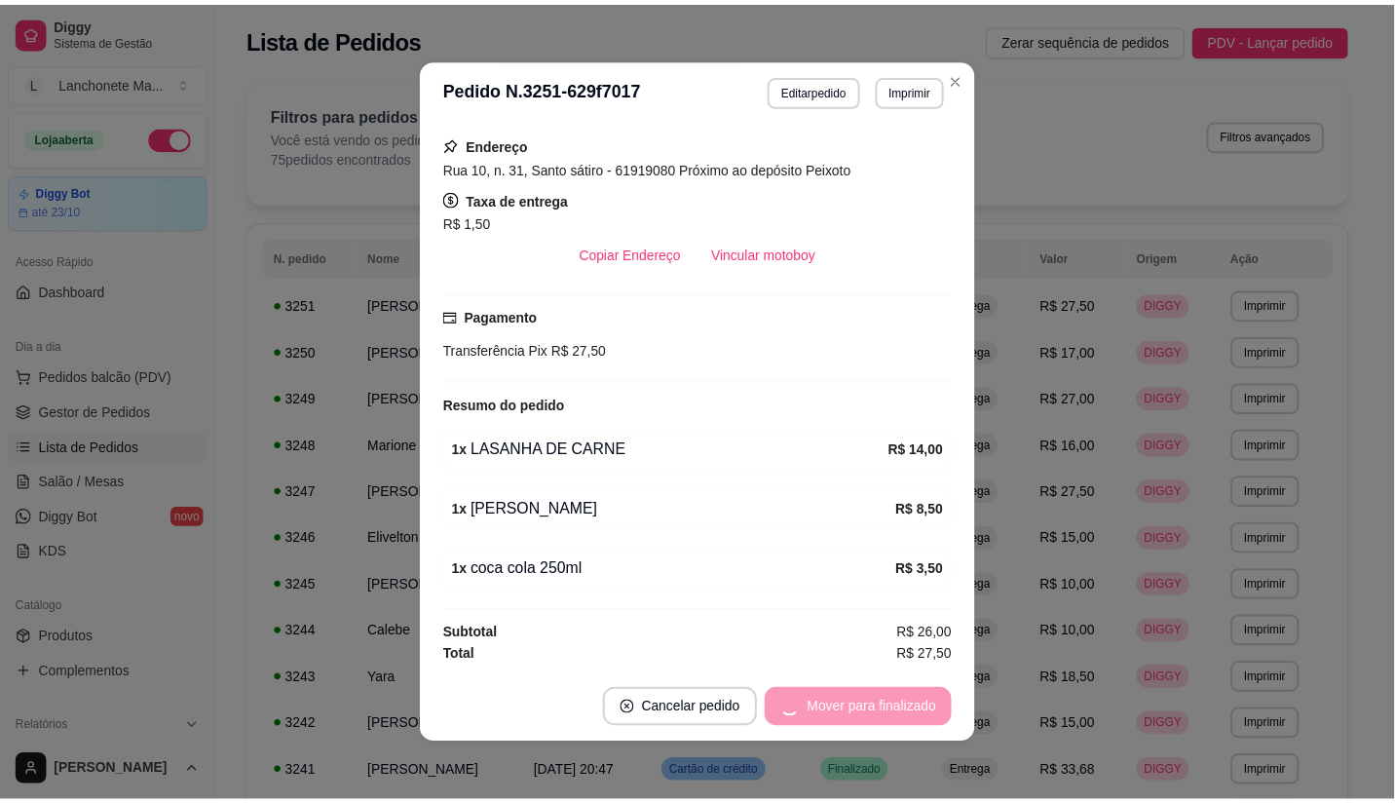
scroll to position [297, 0]
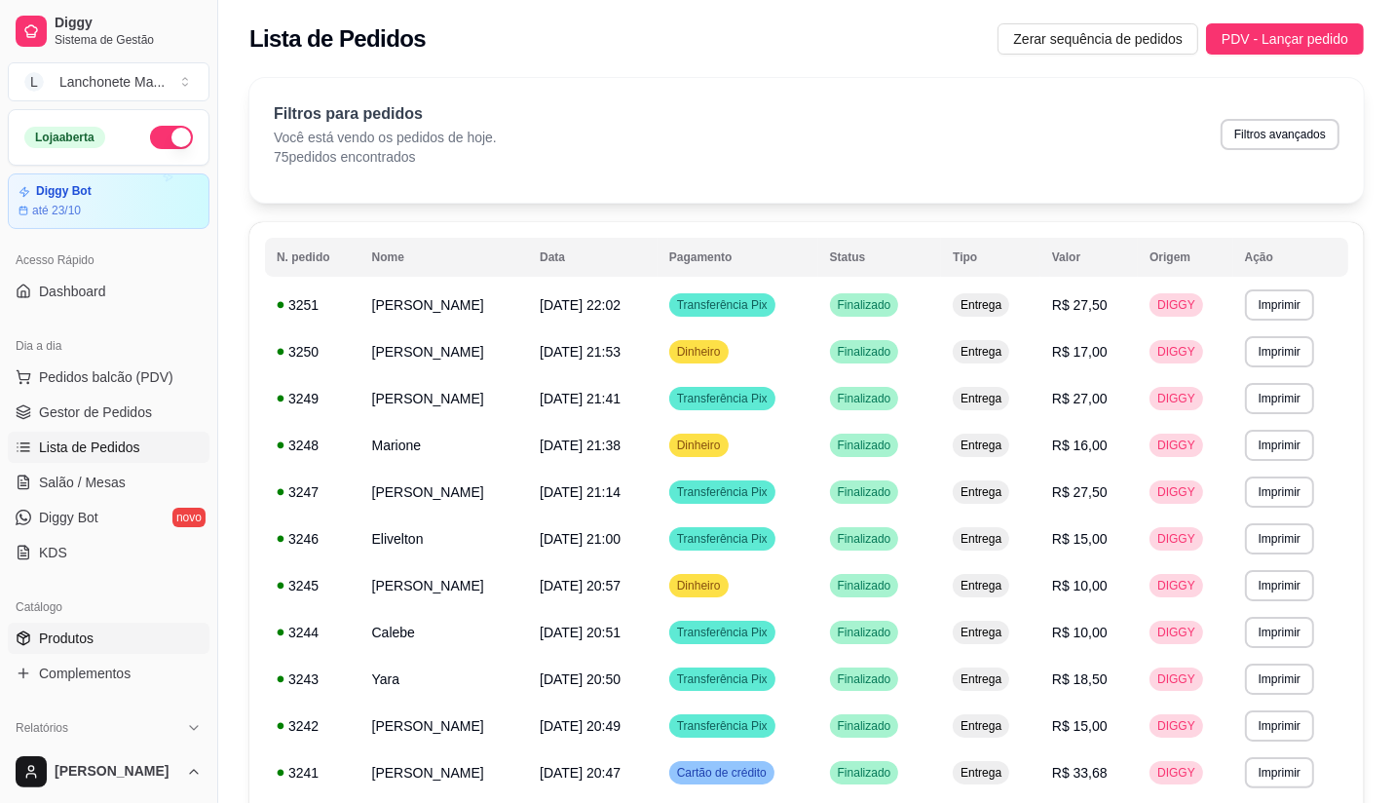
click at [61, 628] on span "Produtos" at bounding box center [66, 637] width 55 height 19
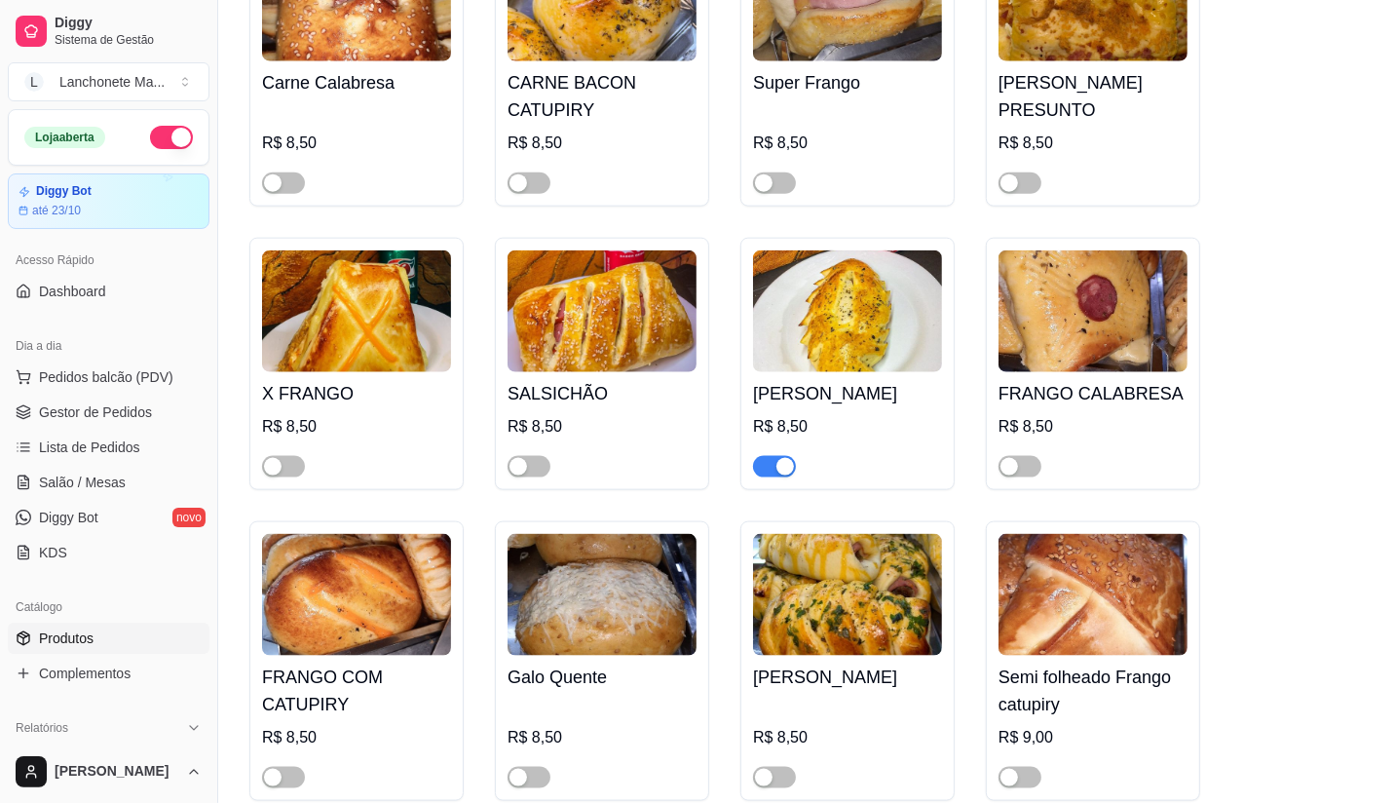
scroll to position [1949, 0]
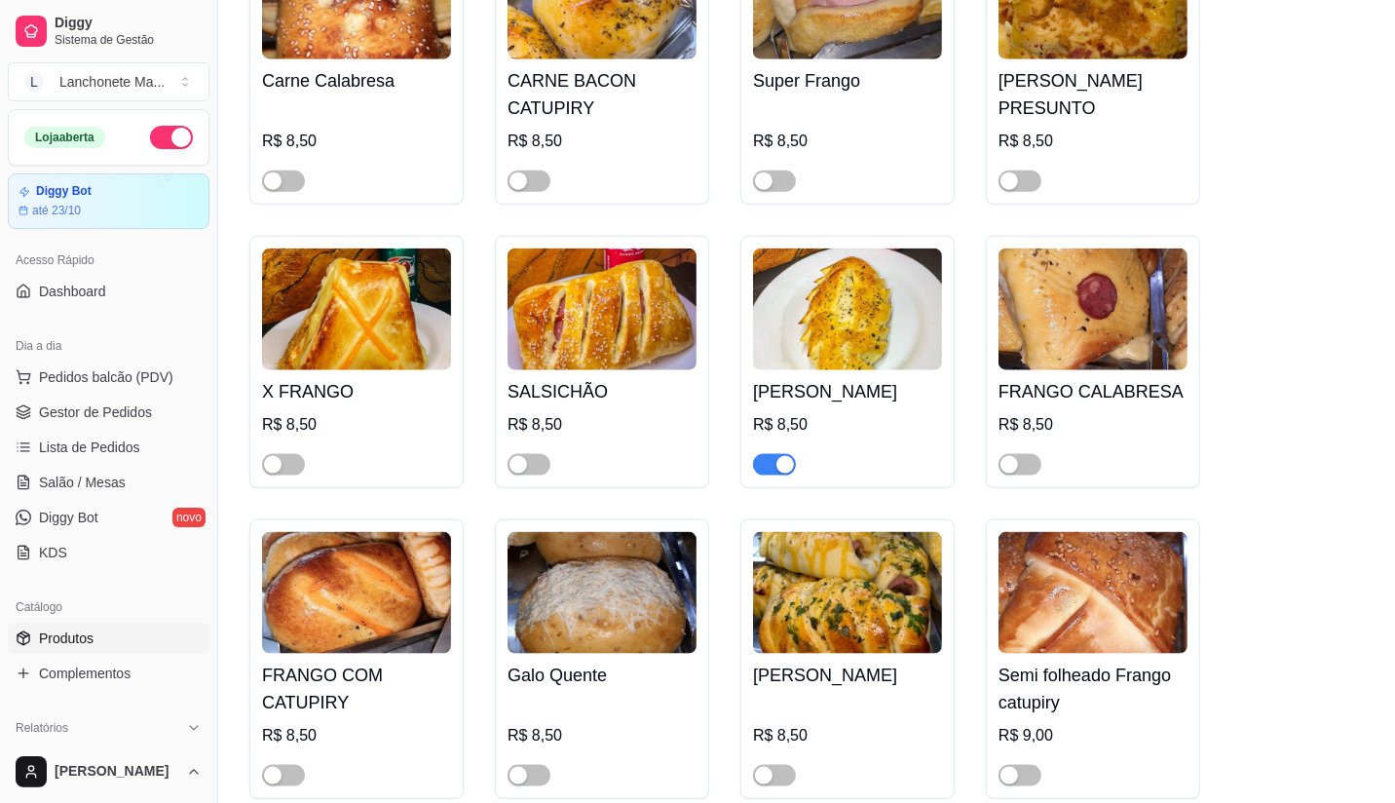
click at [764, 454] on span "button" at bounding box center [774, 464] width 43 height 21
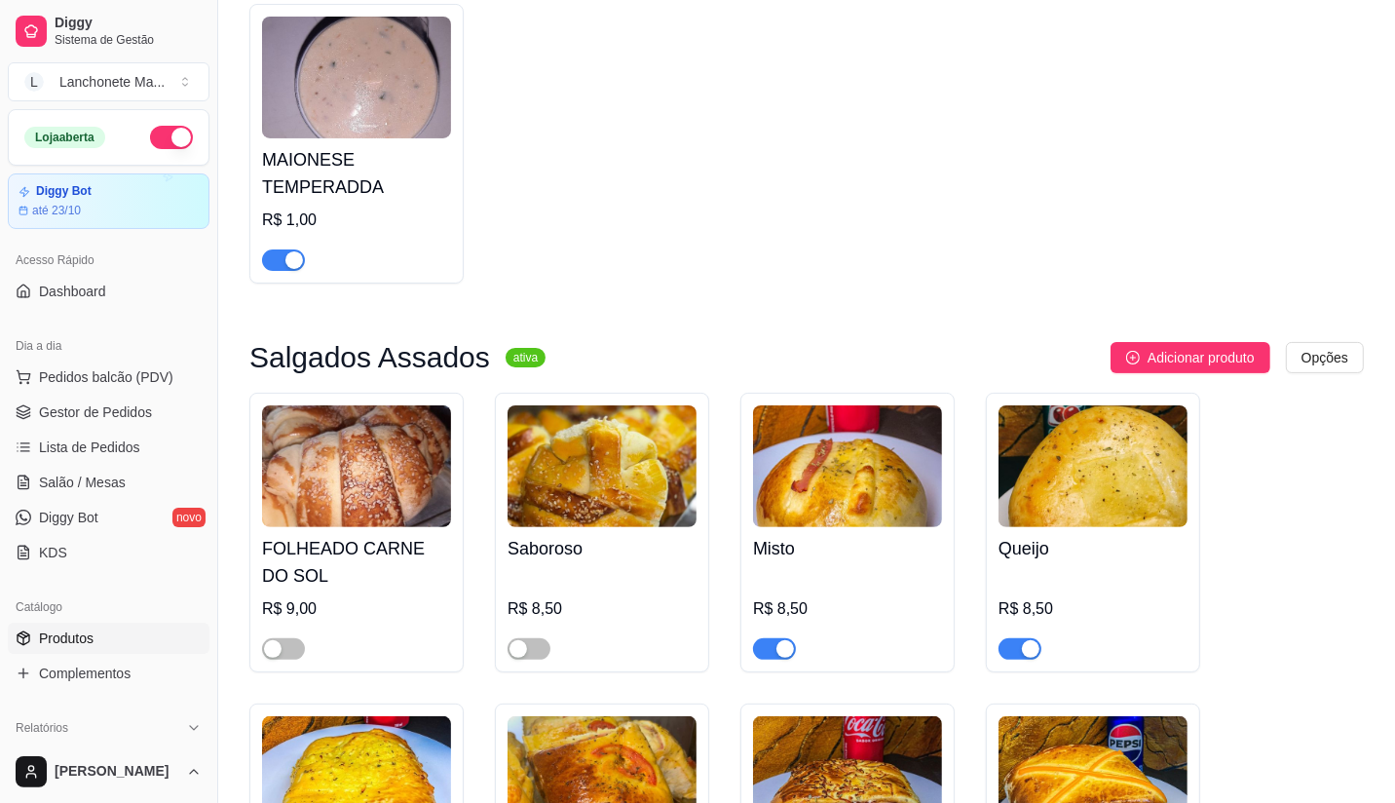
scroll to position [216, 0]
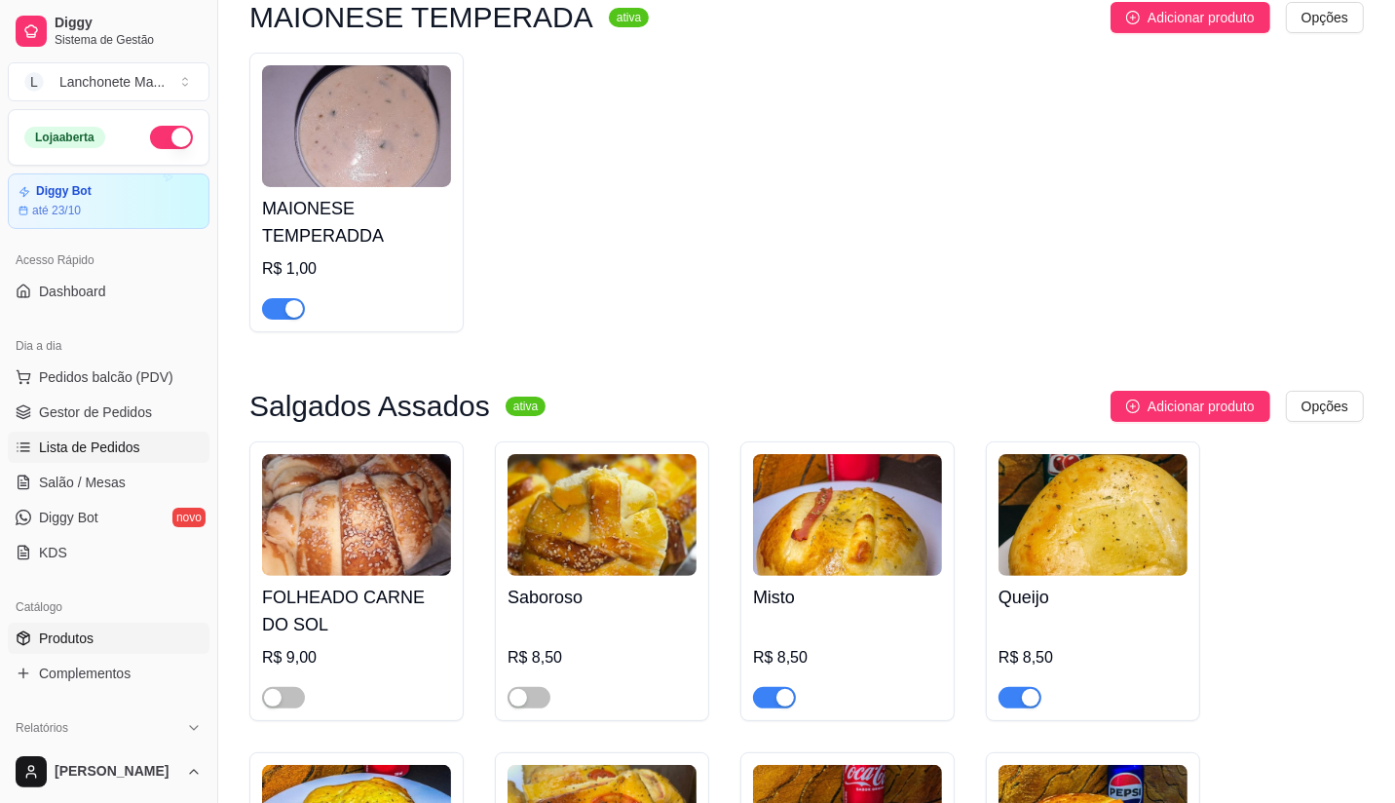
click at [40, 441] on span "Lista de Pedidos" at bounding box center [89, 446] width 101 height 19
click at [107, 440] on span "Lista de Pedidos" at bounding box center [89, 446] width 101 height 19
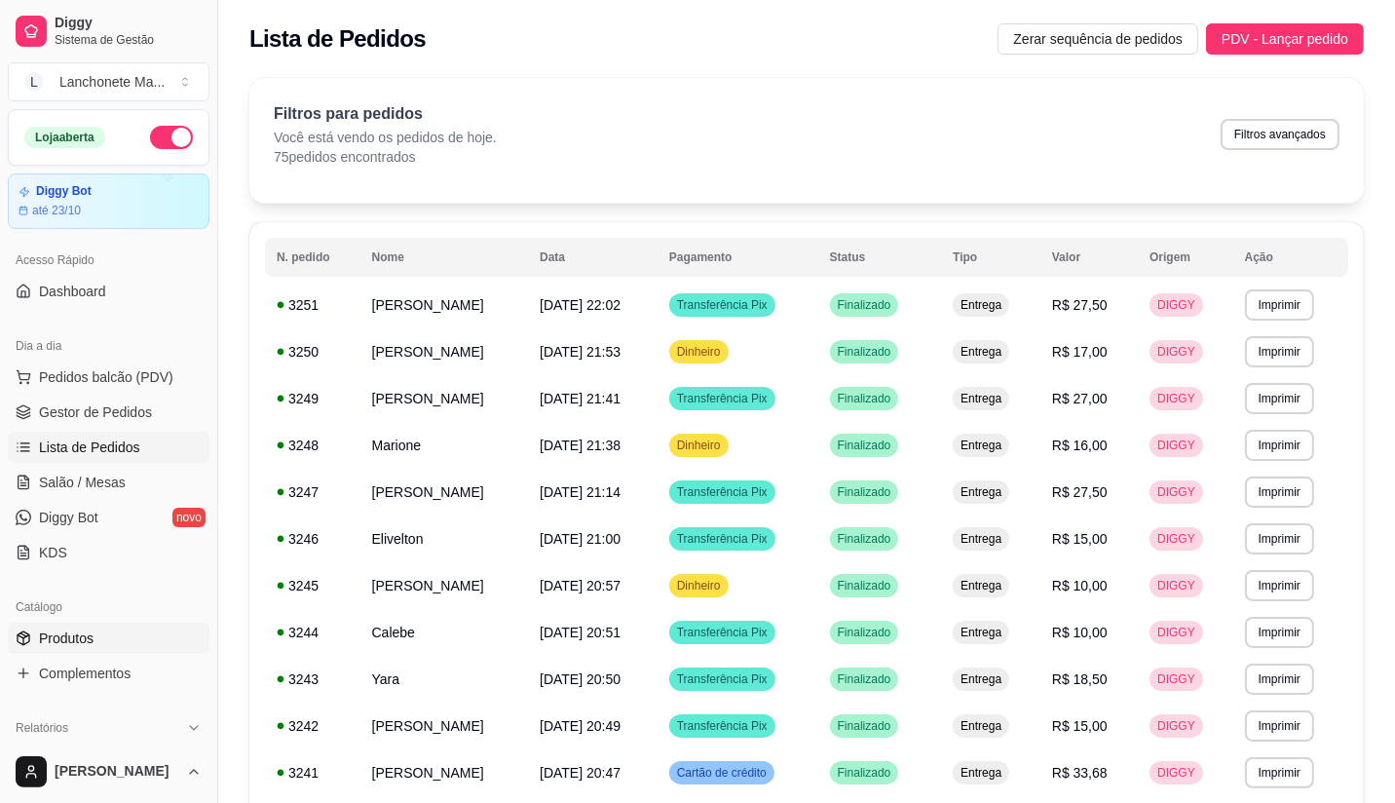
click at [63, 630] on span "Produtos" at bounding box center [66, 637] width 55 height 19
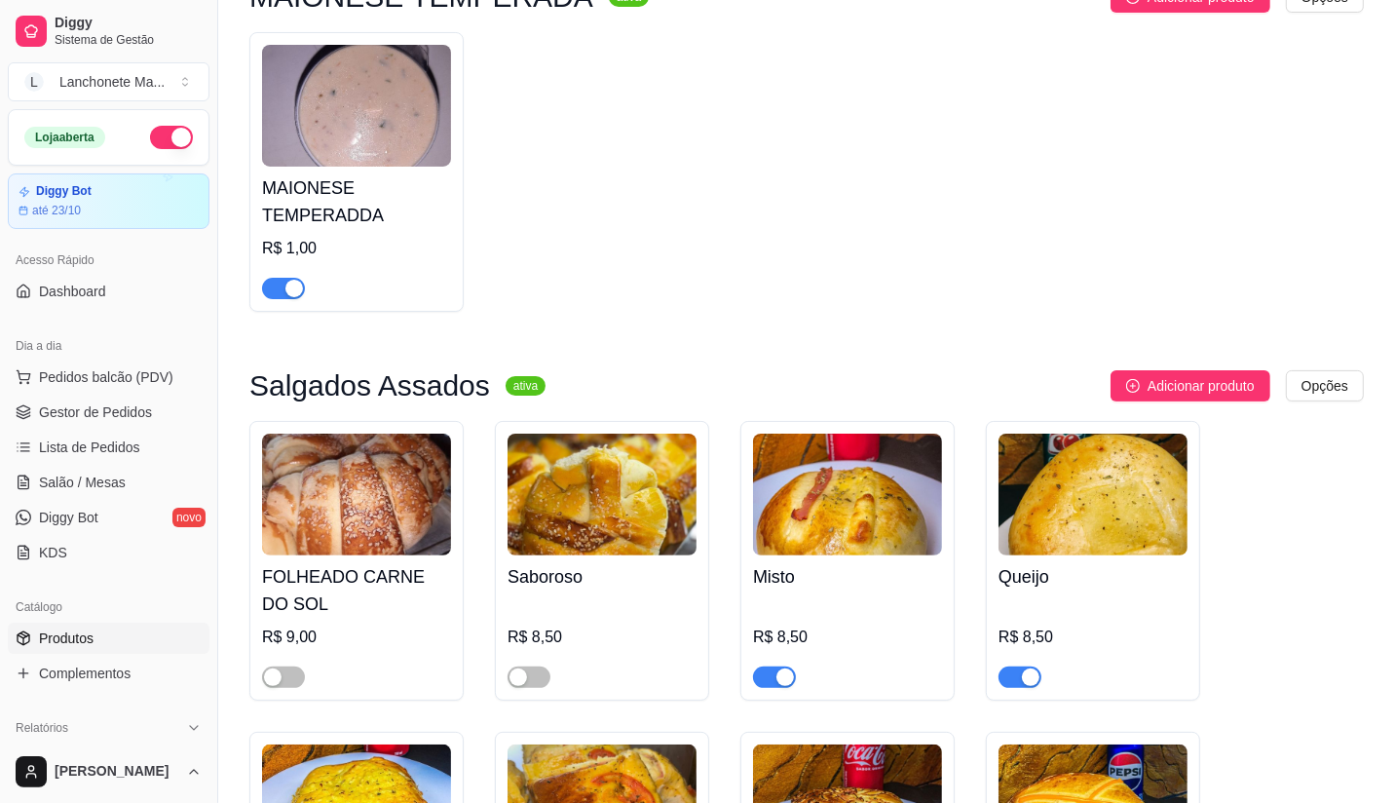
scroll to position [649, 0]
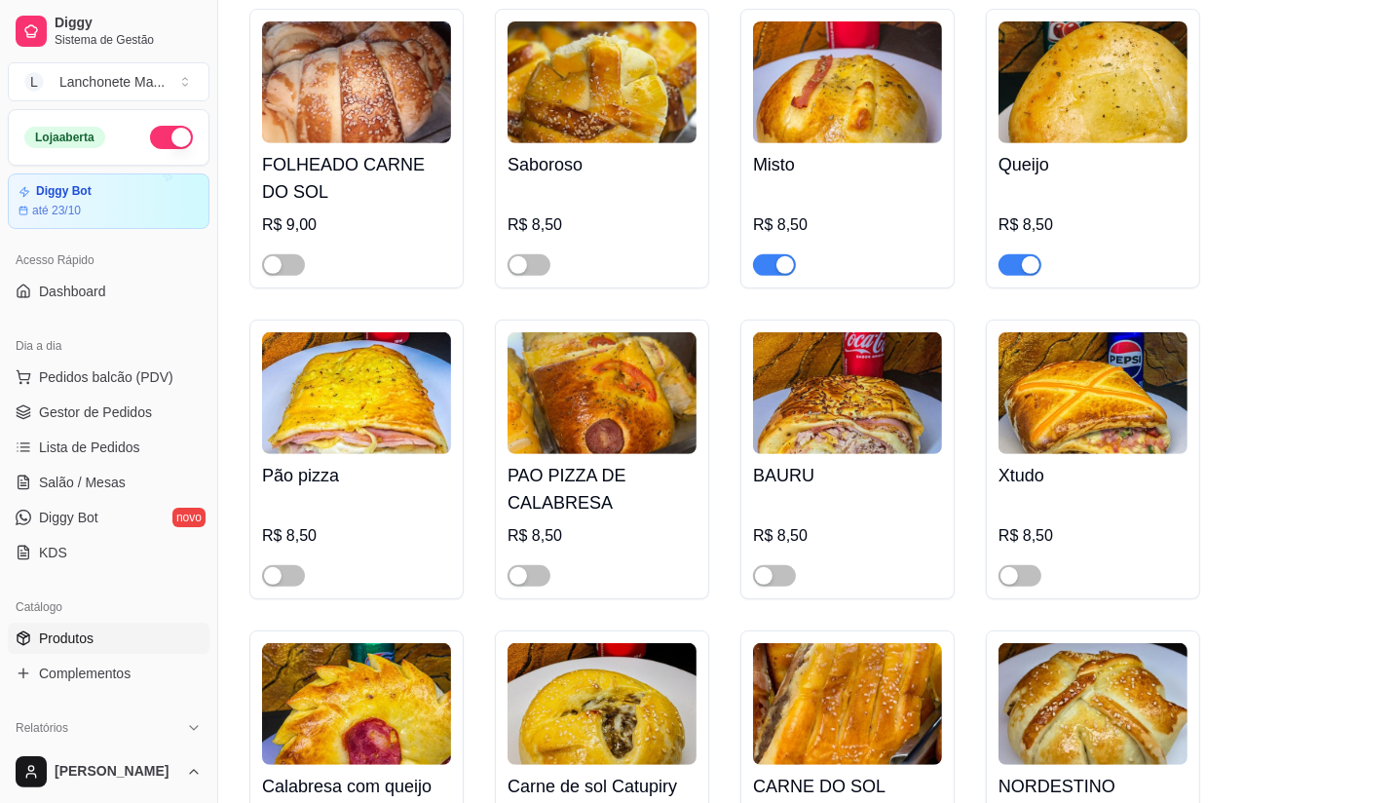
click at [766, 266] on span "button" at bounding box center [774, 264] width 43 height 21
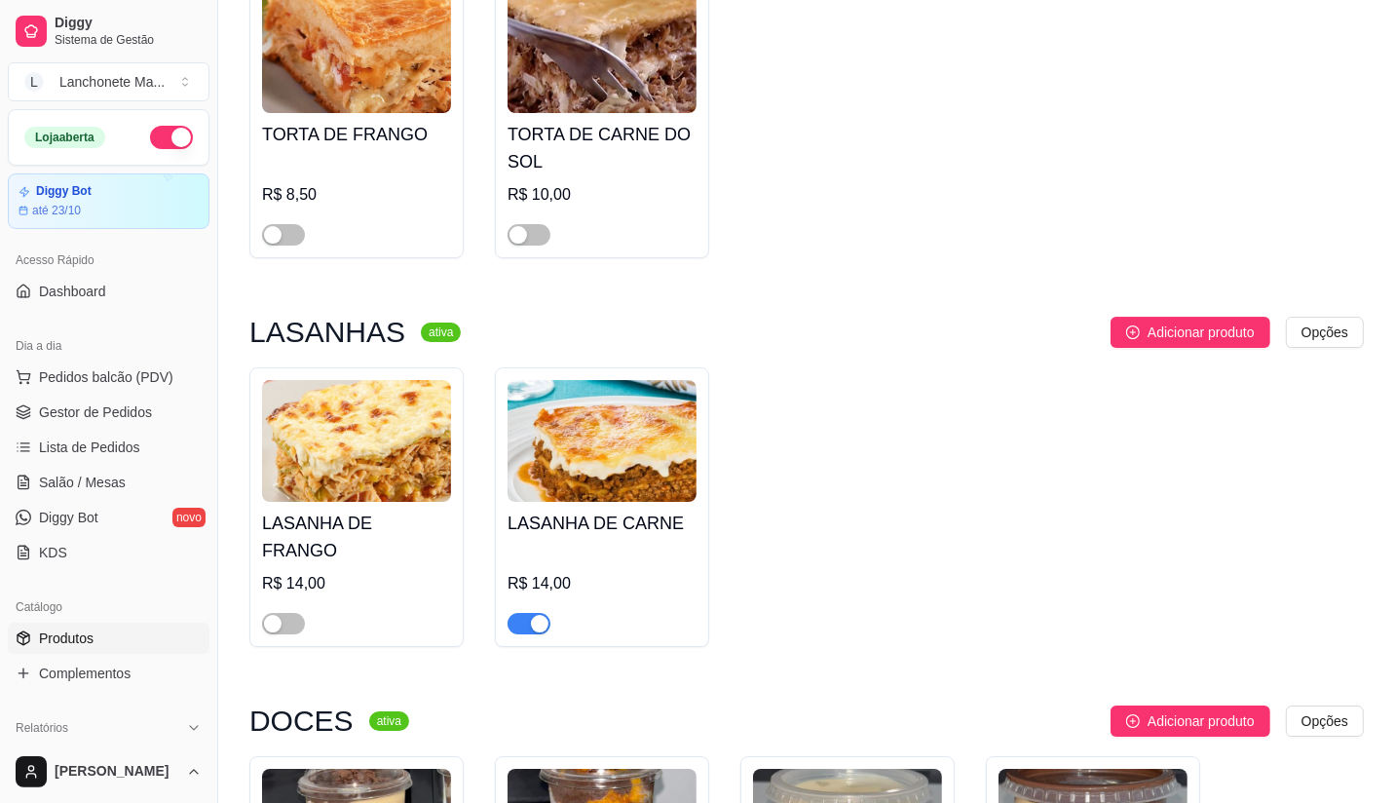
scroll to position [5412, 0]
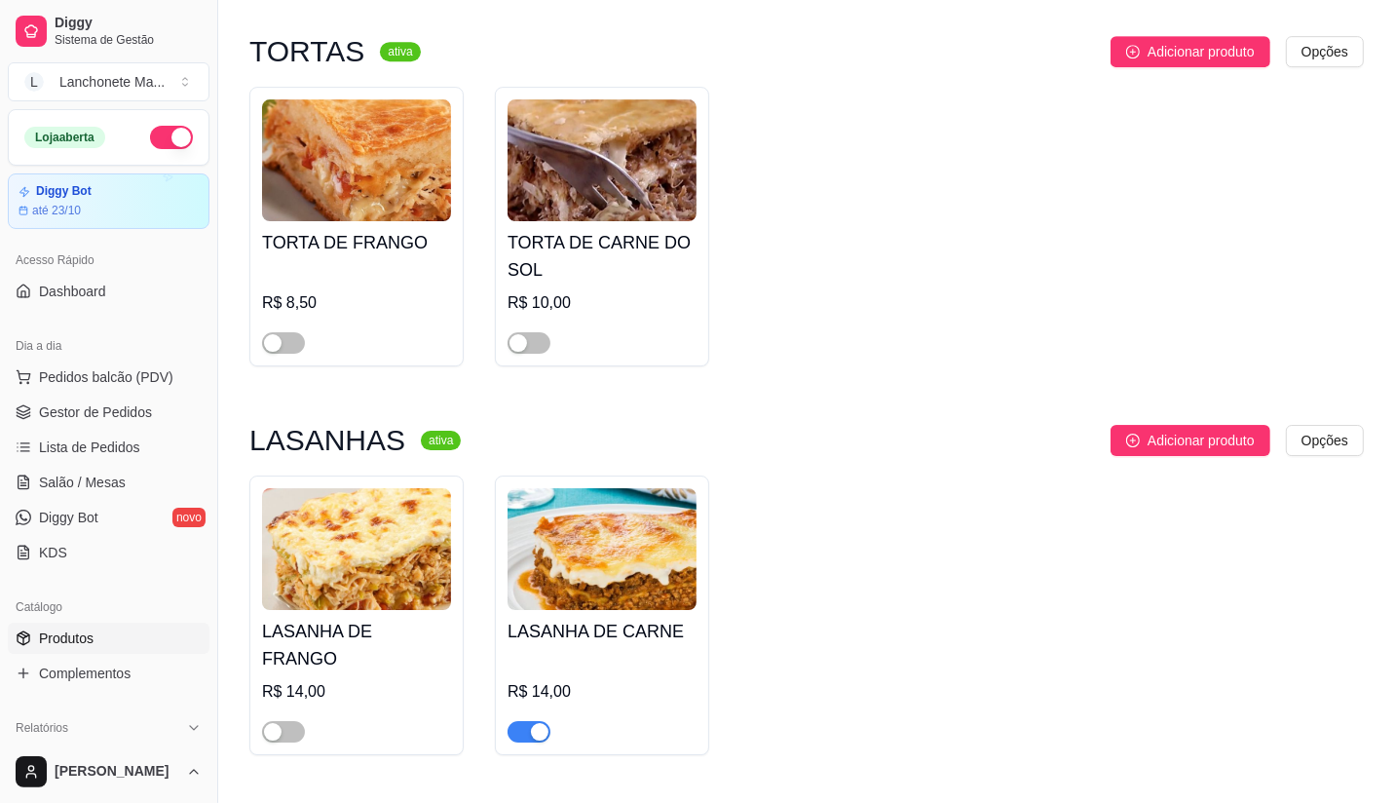
click at [526, 721] on span "button" at bounding box center [529, 731] width 43 height 21
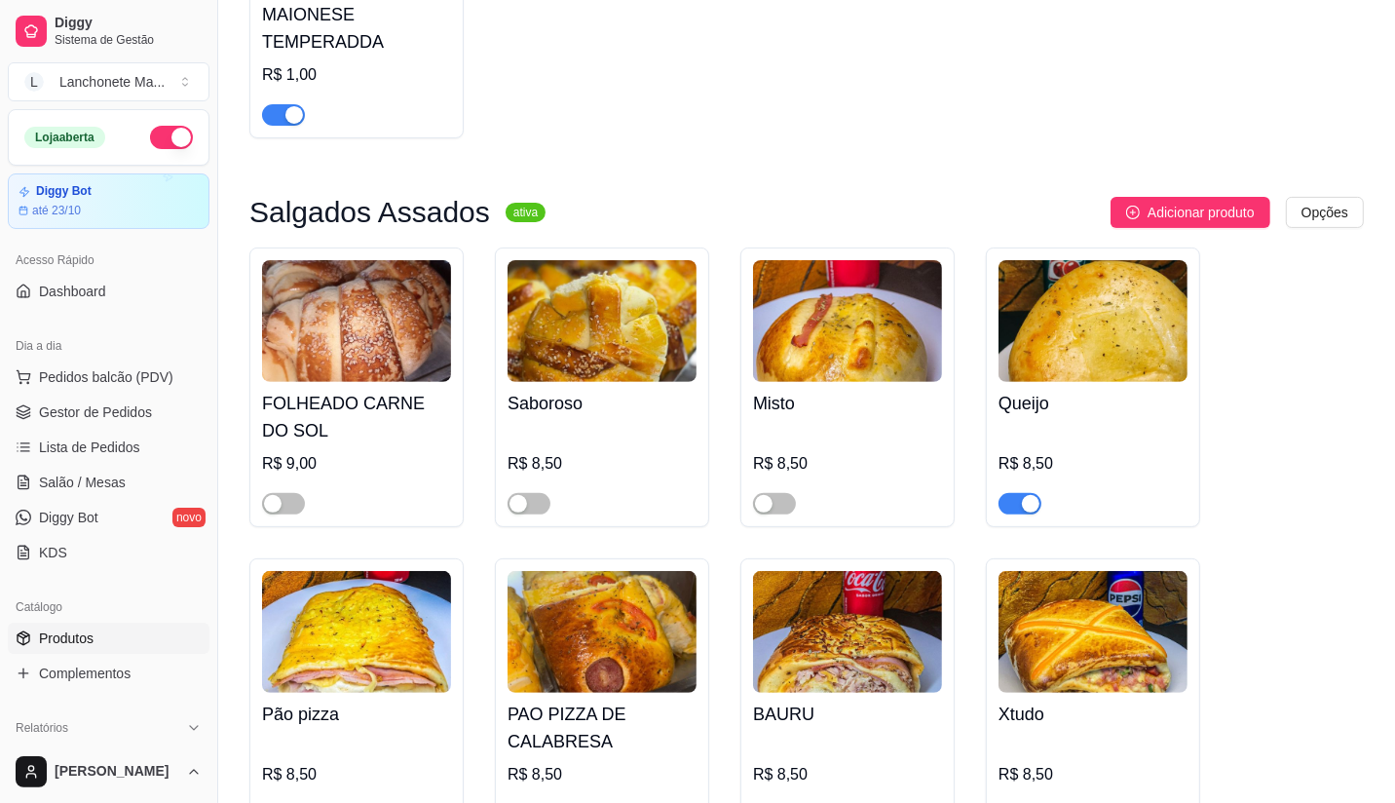
scroll to position [433, 0]
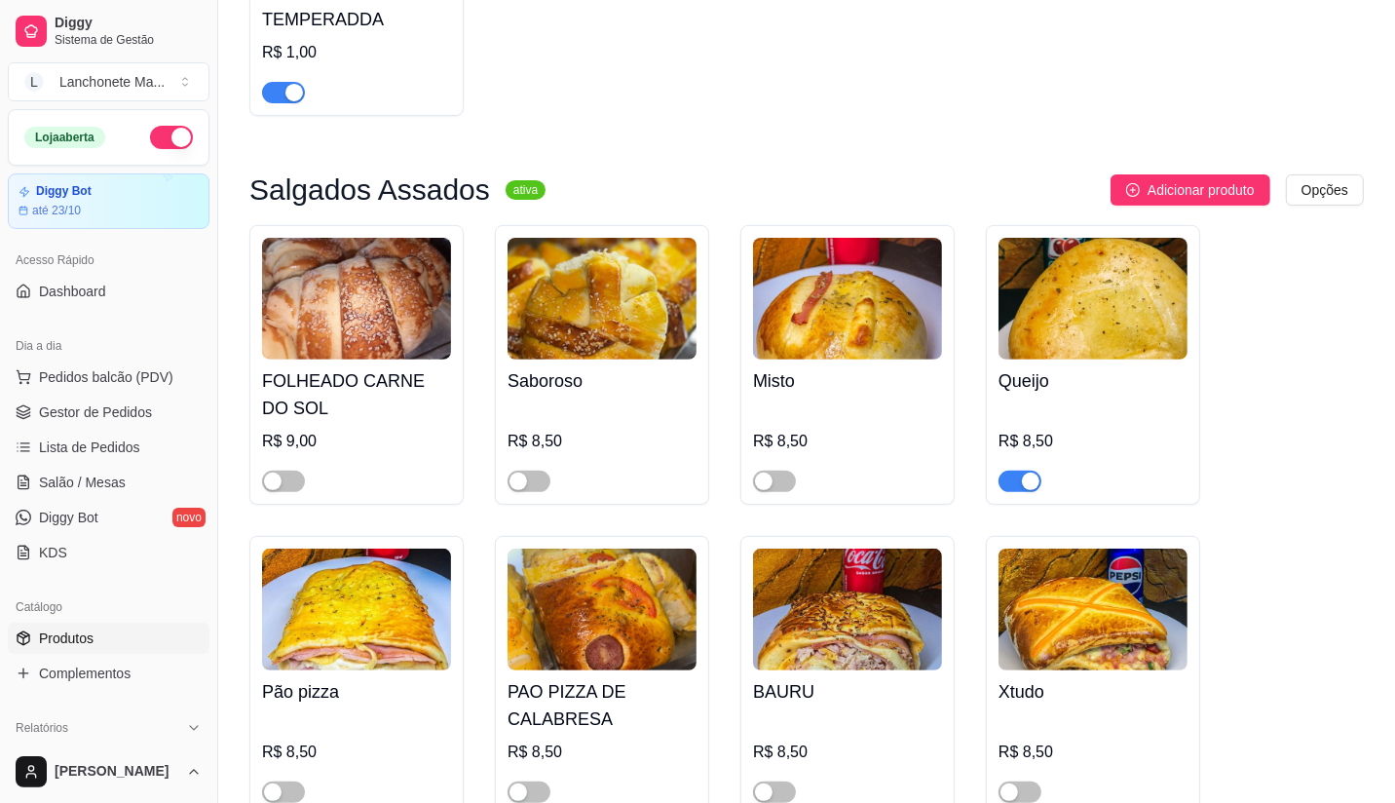
click at [1015, 473] on span "button" at bounding box center [1020, 481] width 43 height 21
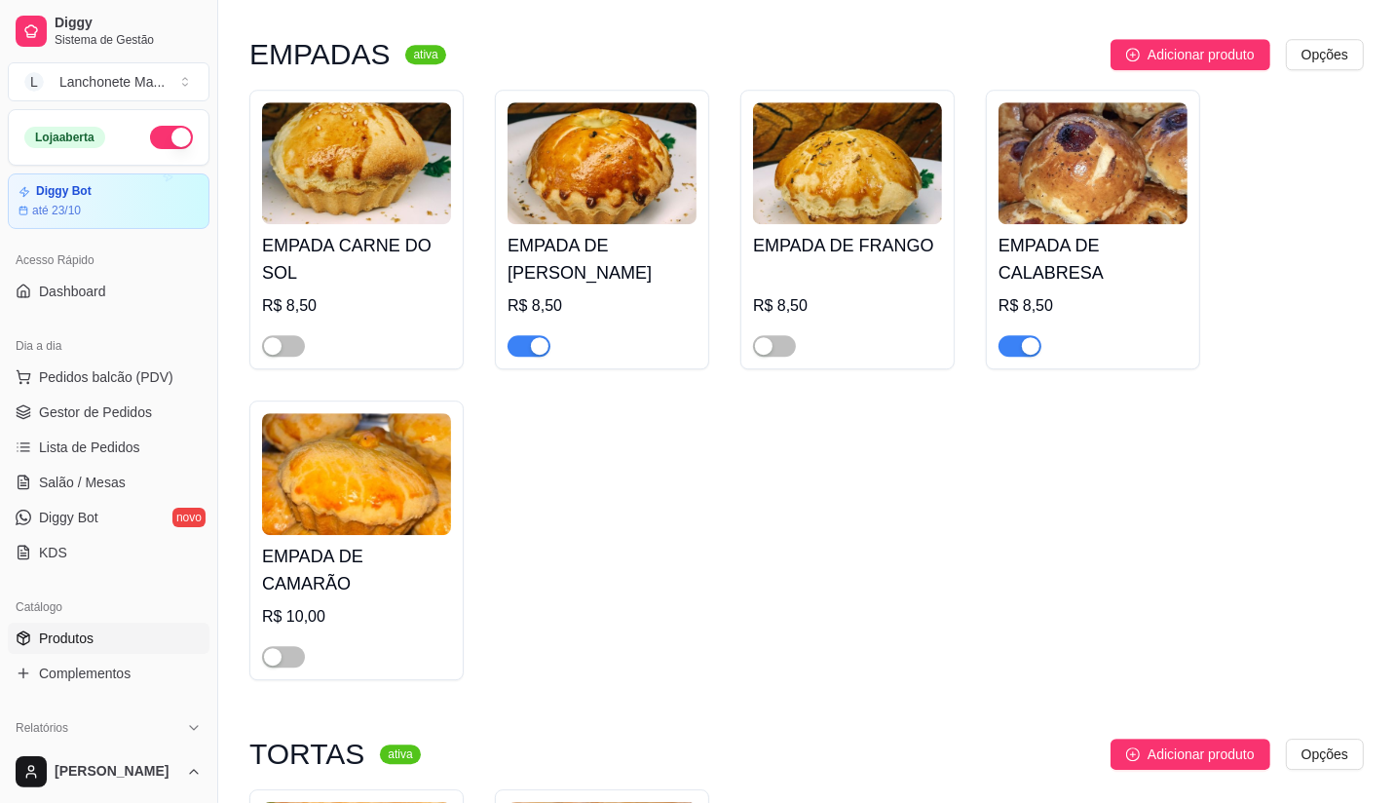
scroll to position [4763, 0]
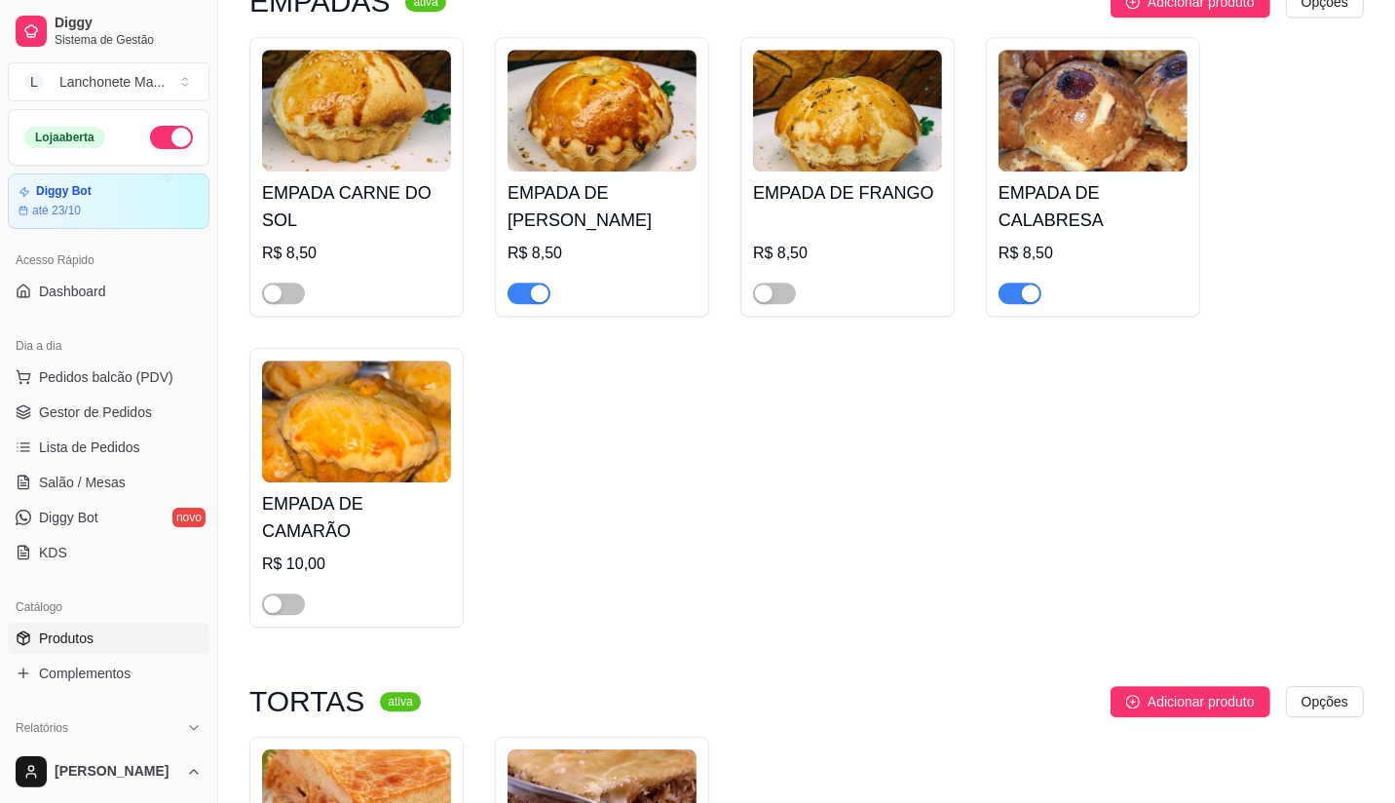
click at [154, 134] on button "button" at bounding box center [171, 137] width 43 height 23
click at [527, 283] on span "button" at bounding box center [529, 293] width 43 height 21
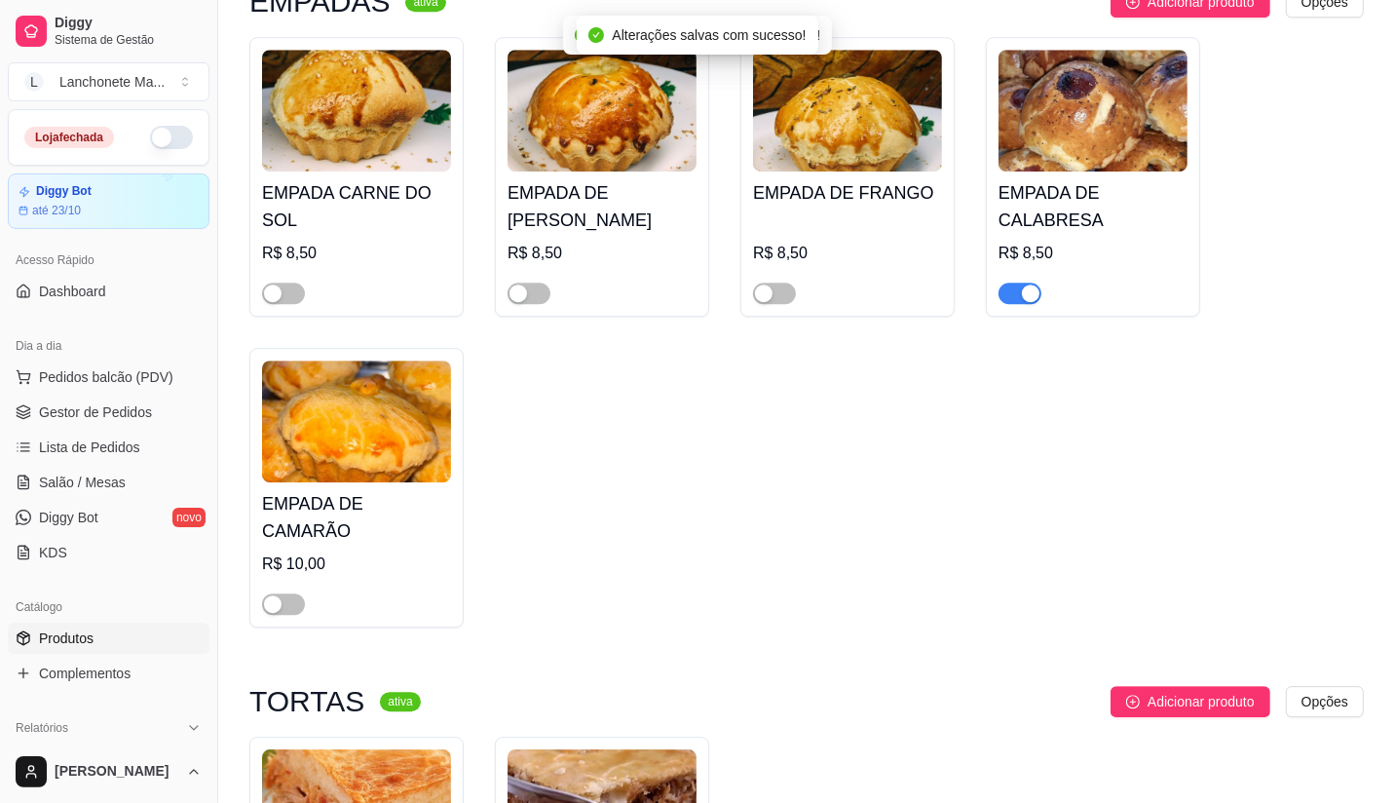
click at [1022, 285] on div "button" at bounding box center [1031, 294] width 18 height 18
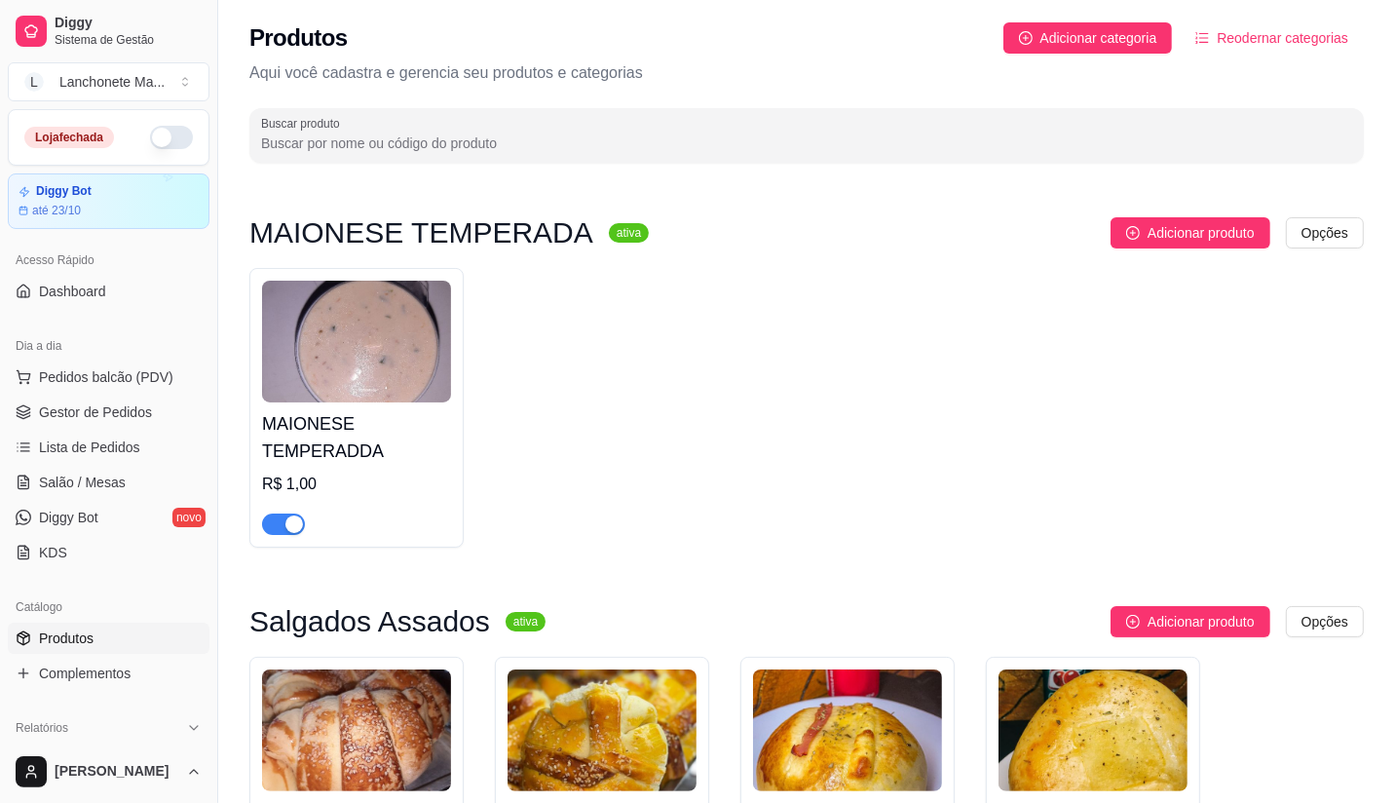
scroll to position [0, 0]
